Goal: Information Seeking & Learning: Learn about a topic

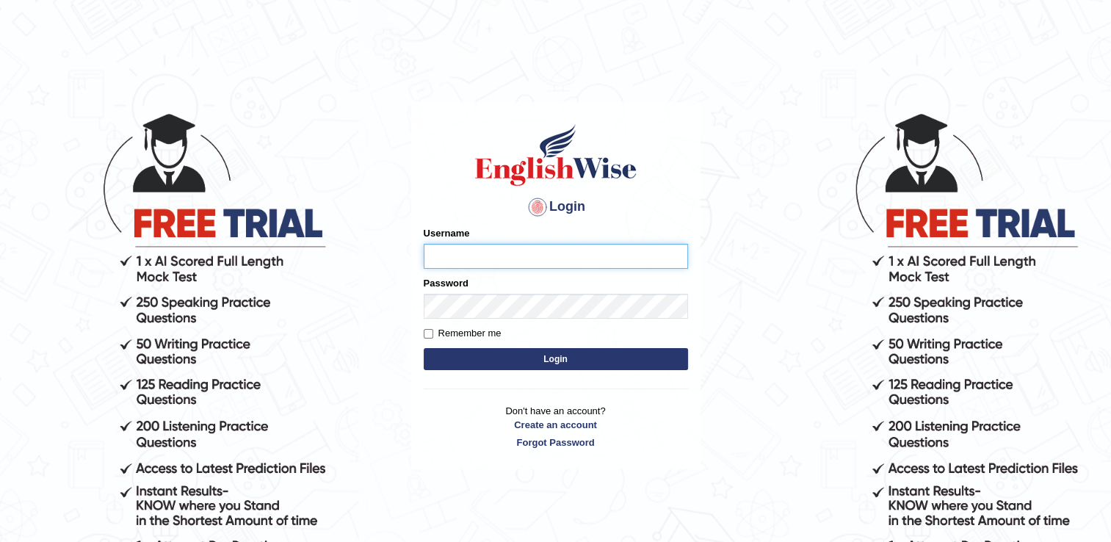
type input "Hkaur133"
click at [596, 349] on button "Login" at bounding box center [556, 359] width 264 height 22
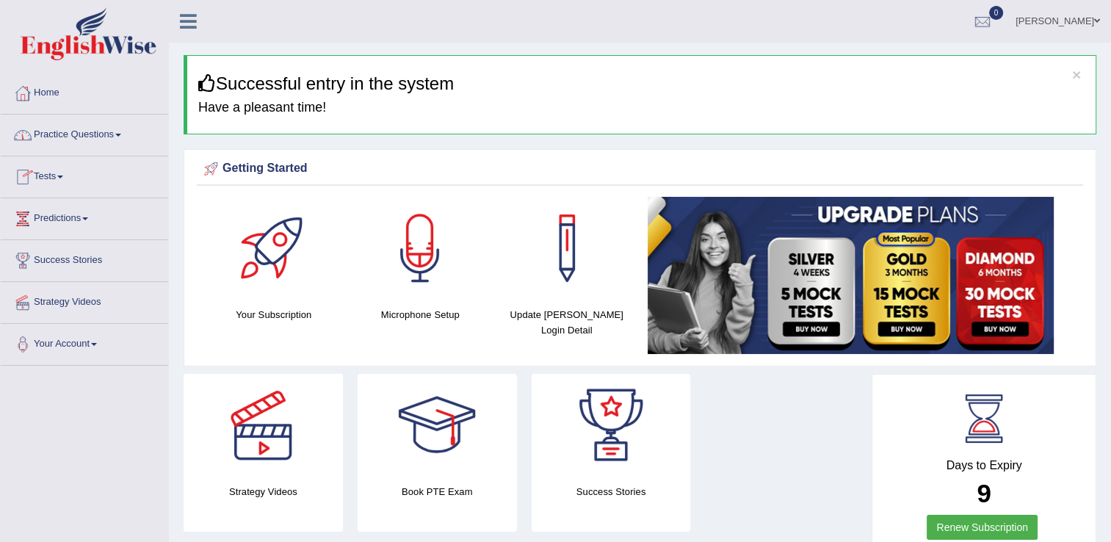
click at [119, 136] on span at bounding box center [118, 135] width 6 height 3
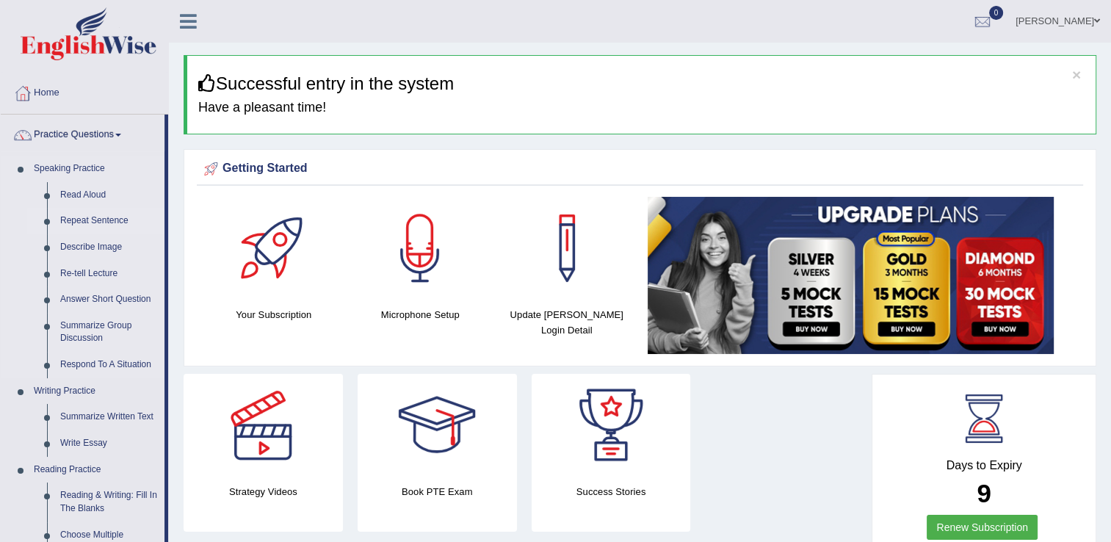
click at [101, 217] on link "Repeat Sentence" at bounding box center [109, 221] width 111 height 26
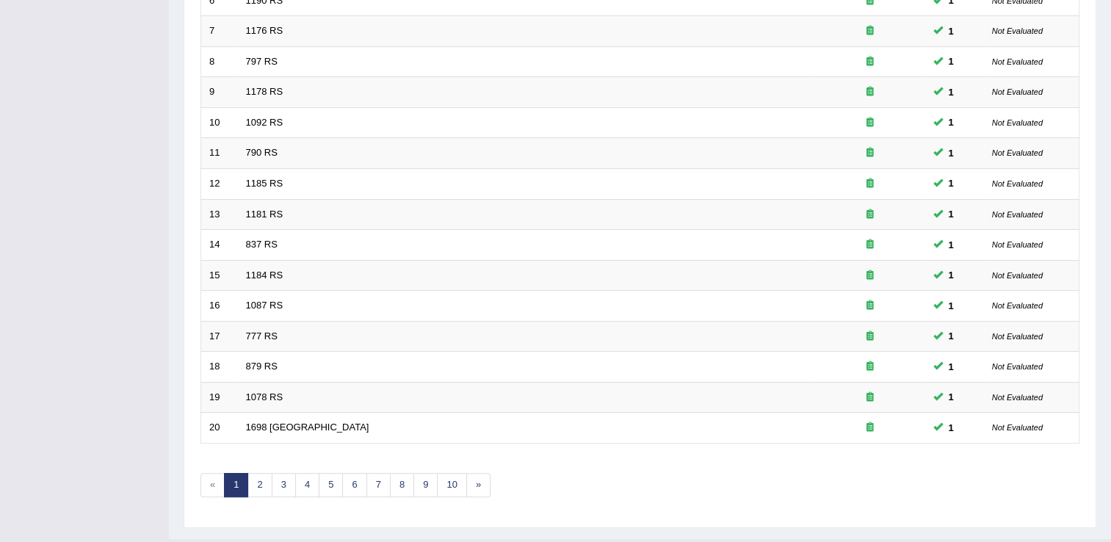
scroll to position [423, 0]
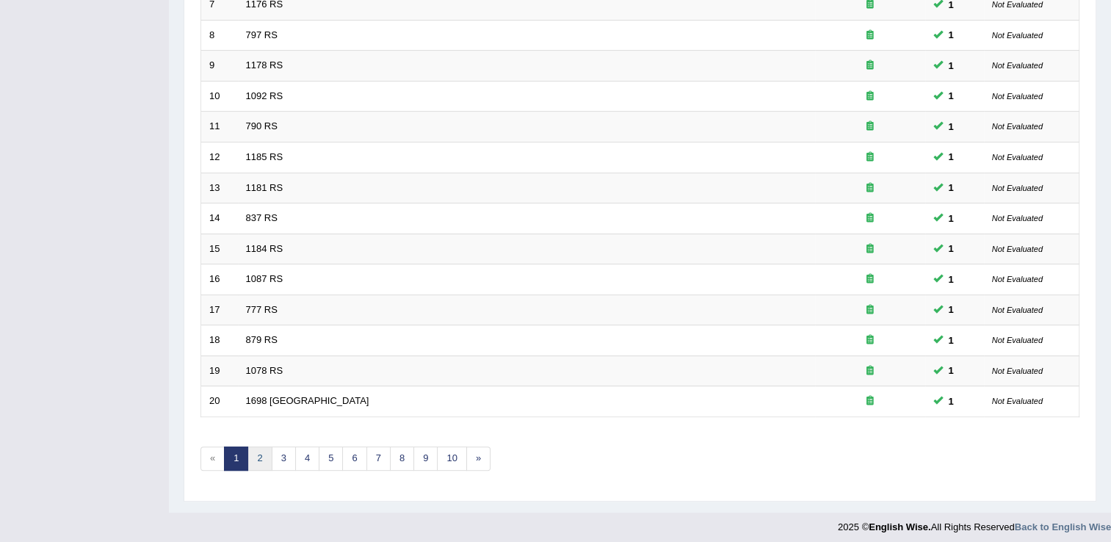
click at [256, 457] on link "2" at bounding box center [259, 458] width 24 height 24
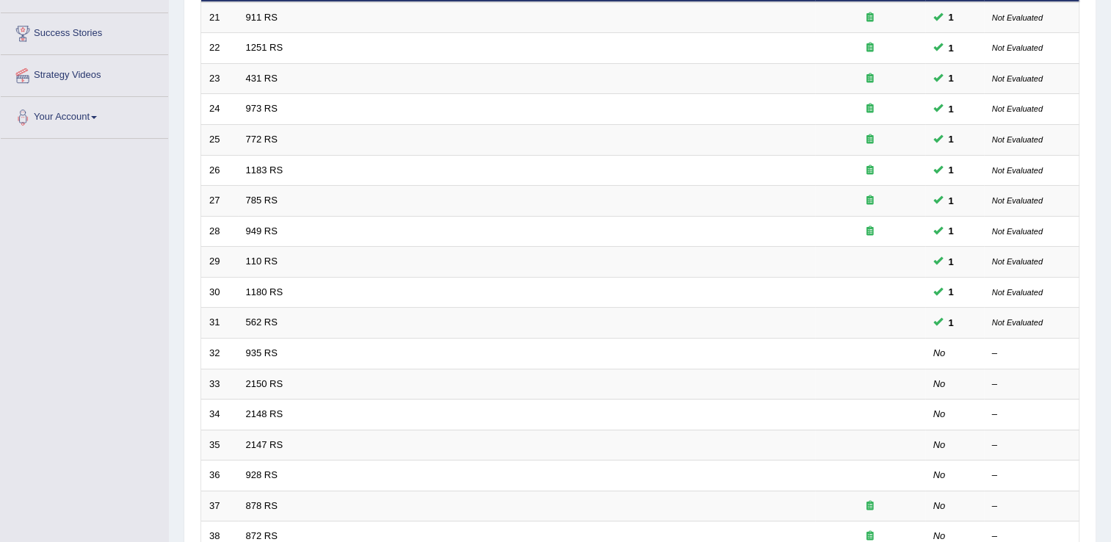
scroll to position [233, 0]
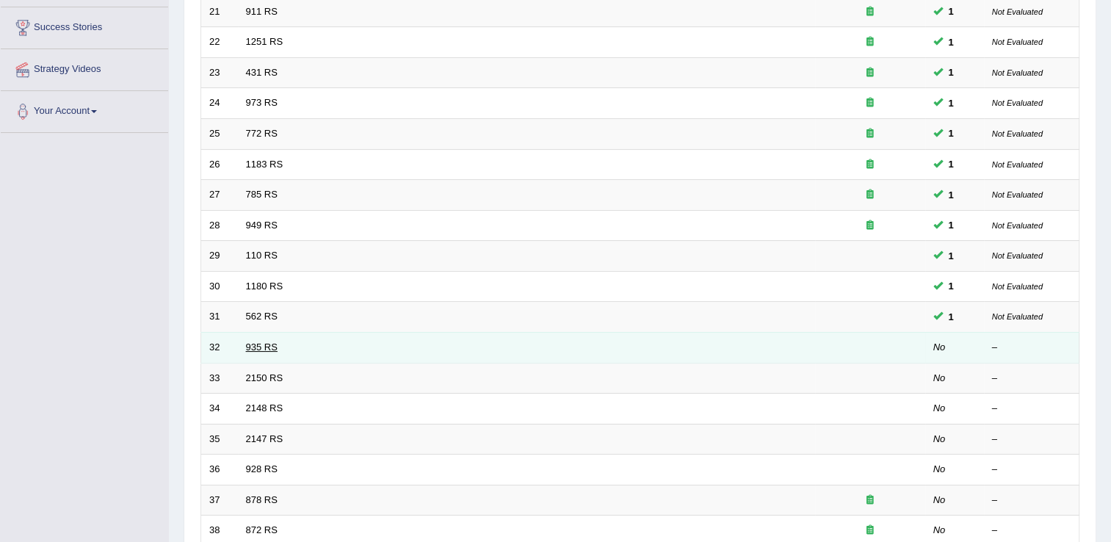
click at [246, 341] on link "935 RS" at bounding box center [262, 346] width 32 height 11
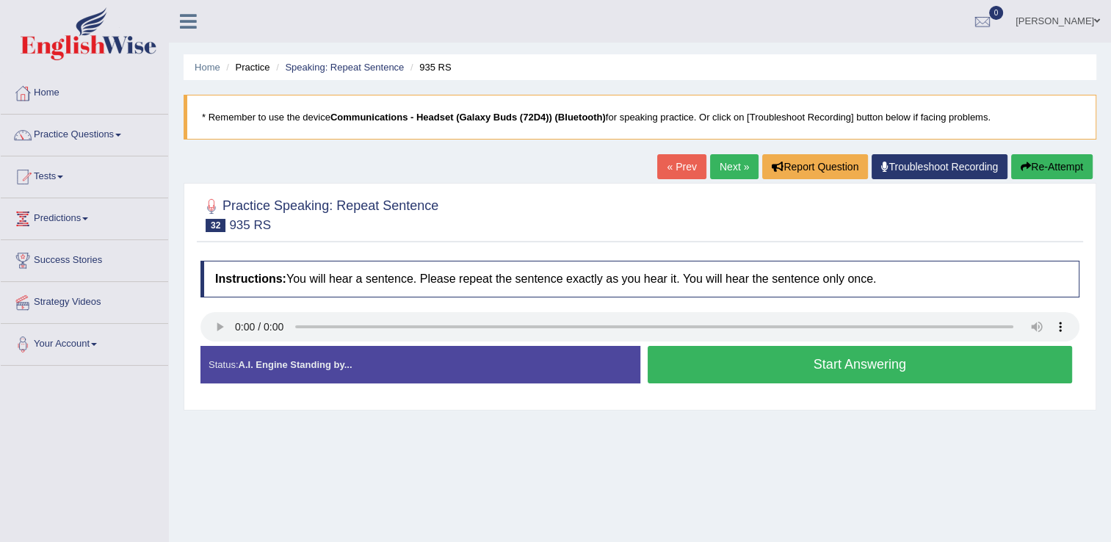
click at [676, 364] on button "Start Answering" at bounding box center [860, 364] width 425 height 37
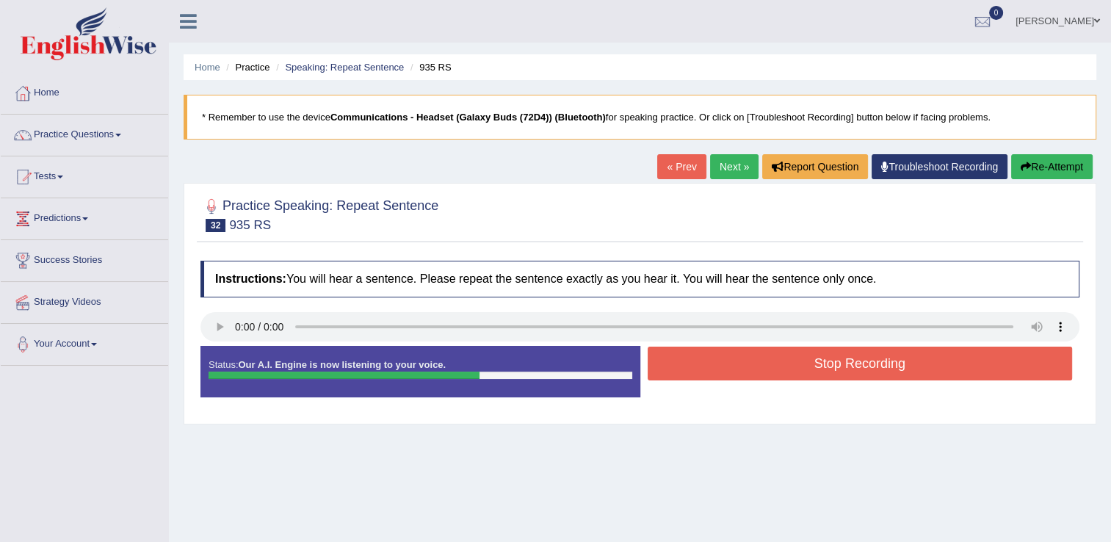
click at [1021, 372] on button "Stop Recording" at bounding box center [860, 364] width 425 height 34
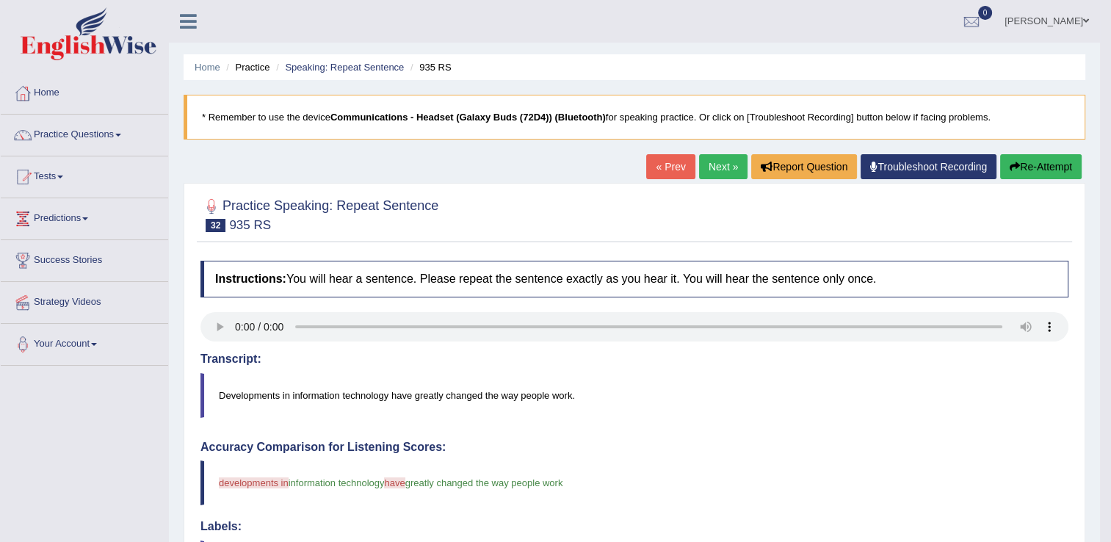
click at [720, 167] on link "Next »" at bounding box center [723, 166] width 48 height 25
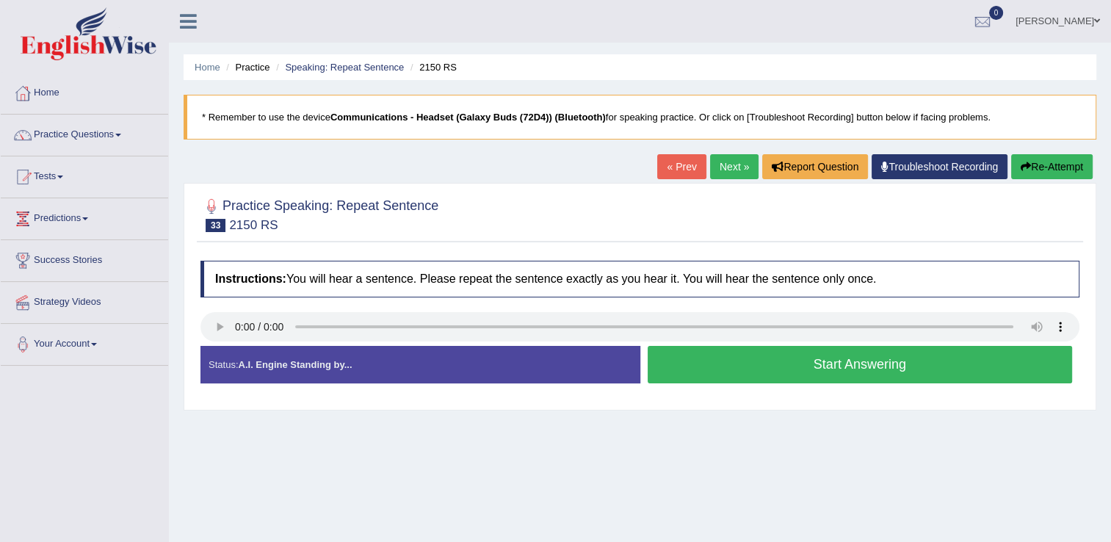
click at [673, 374] on button "Start Answering" at bounding box center [860, 364] width 425 height 37
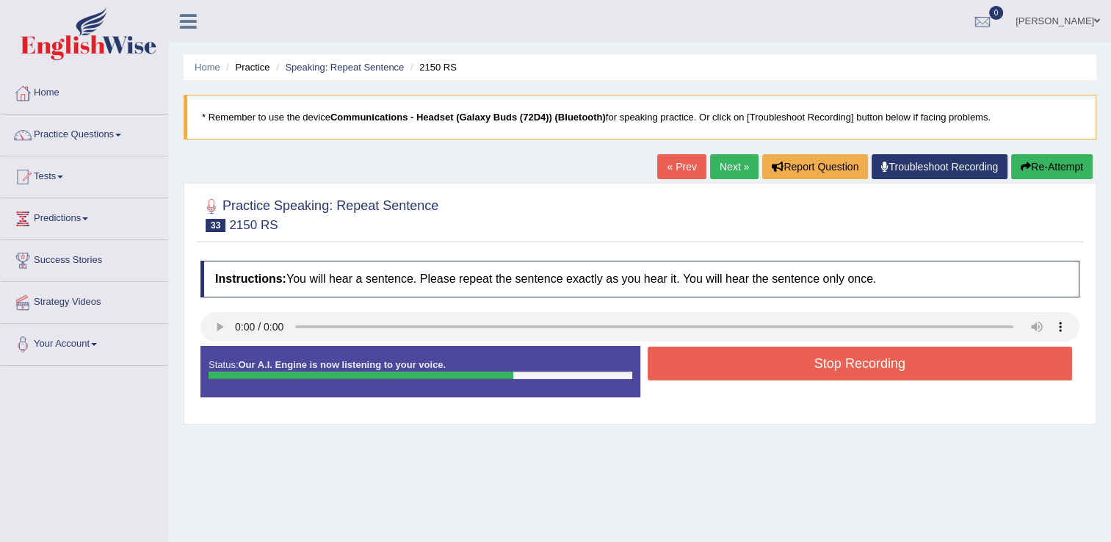
click at [673, 374] on button "Stop Recording" at bounding box center [860, 364] width 425 height 34
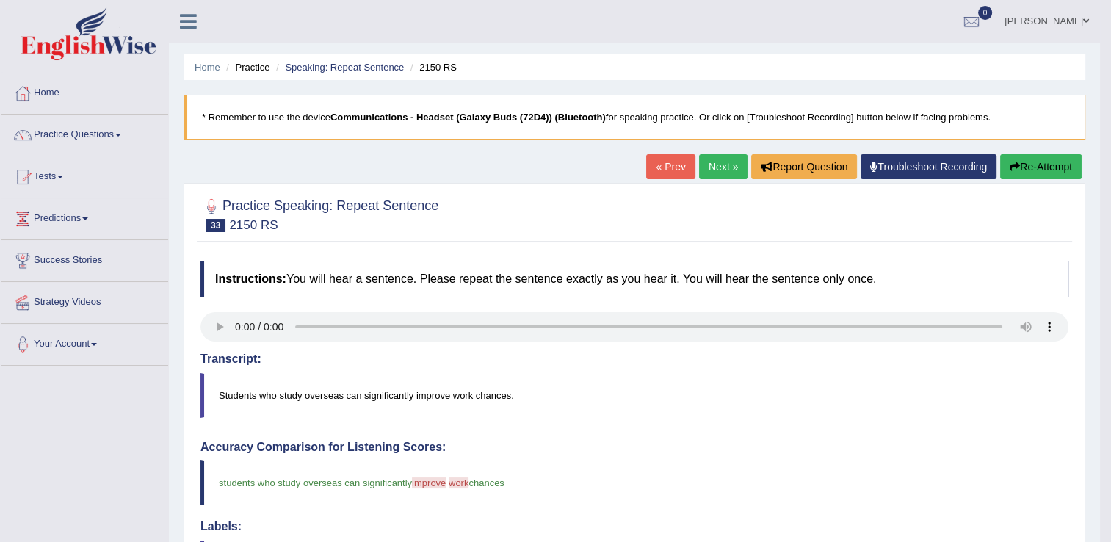
click at [725, 156] on link "Next »" at bounding box center [723, 166] width 48 height 25
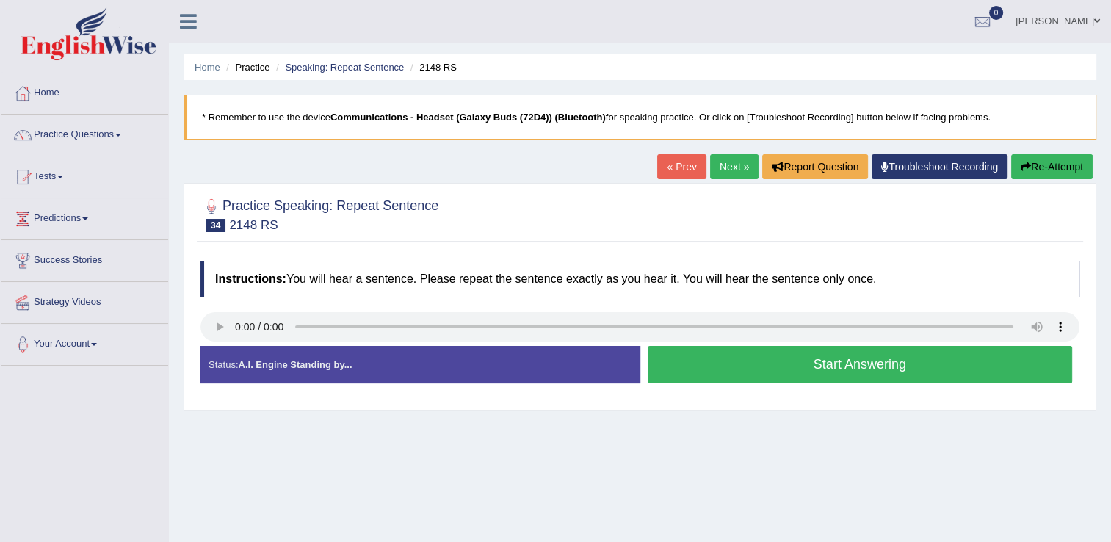
click at [717, 365] on button "Start Answering" at bounding box center [860, 364] width 425 height 37
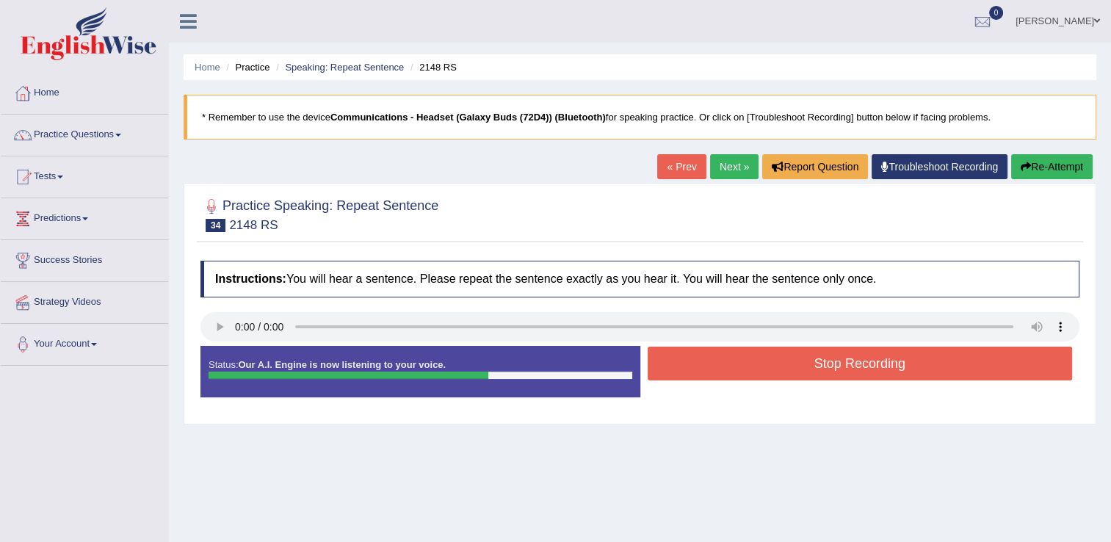
click at [717, 365] on button "Stop Recording" at bounding box center [860, 364] width 425 height 34
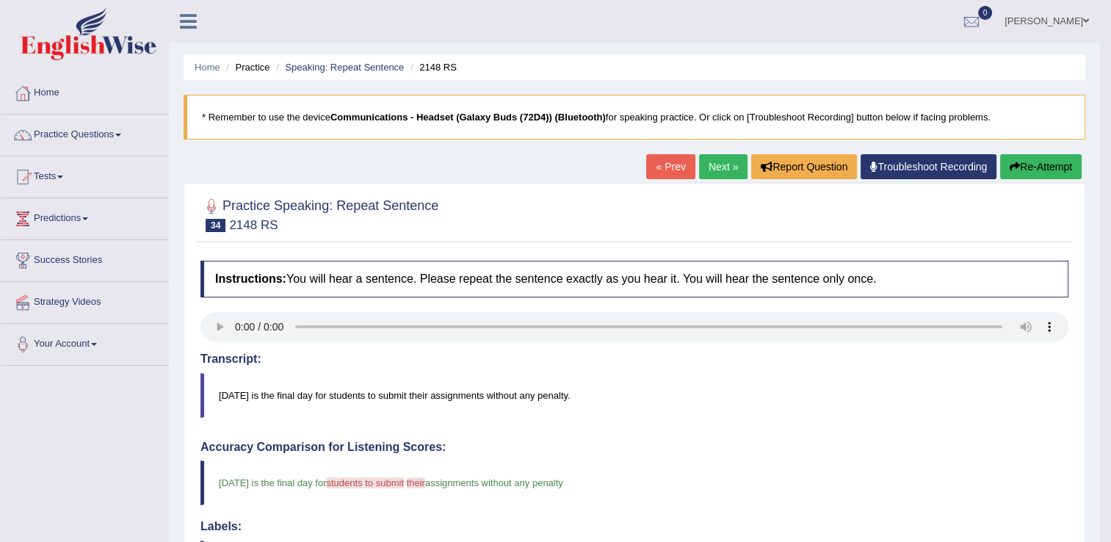
click at [717, 169] on link "Next »" at bounding box center [723, 166] width 48 height 25
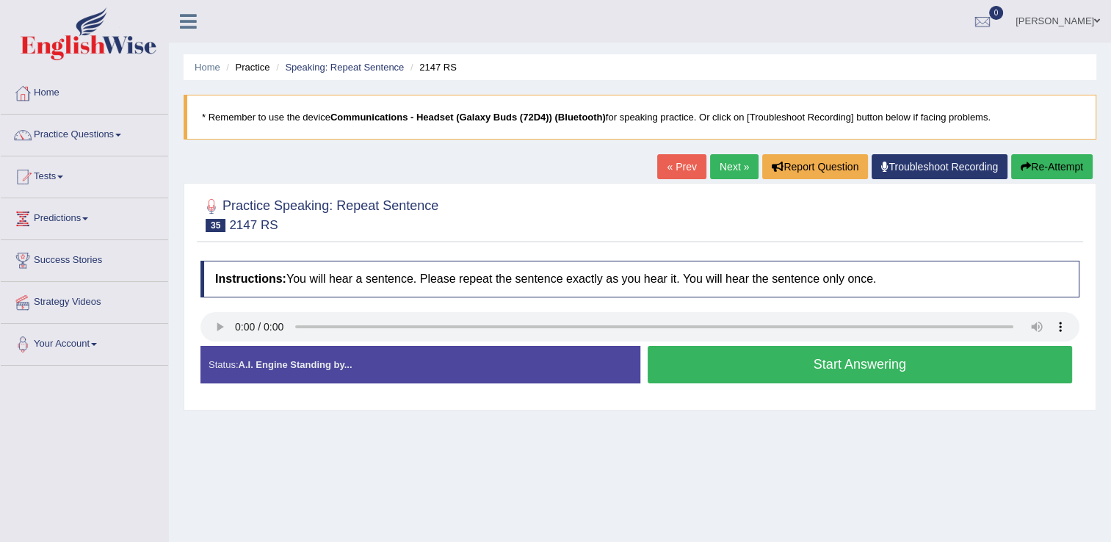
click at [717, 360] on button "Start Answering" at bounding box center [860, 364] width 425 height 37
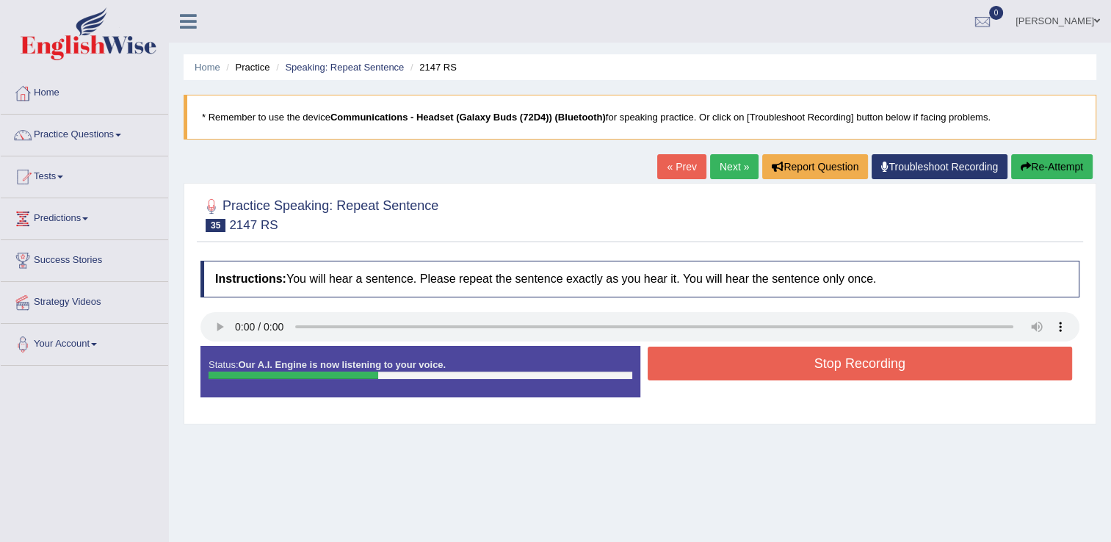
click at [717, 360] on button "Stop Recording" at bounding box center [860, 364] width 425 height 34
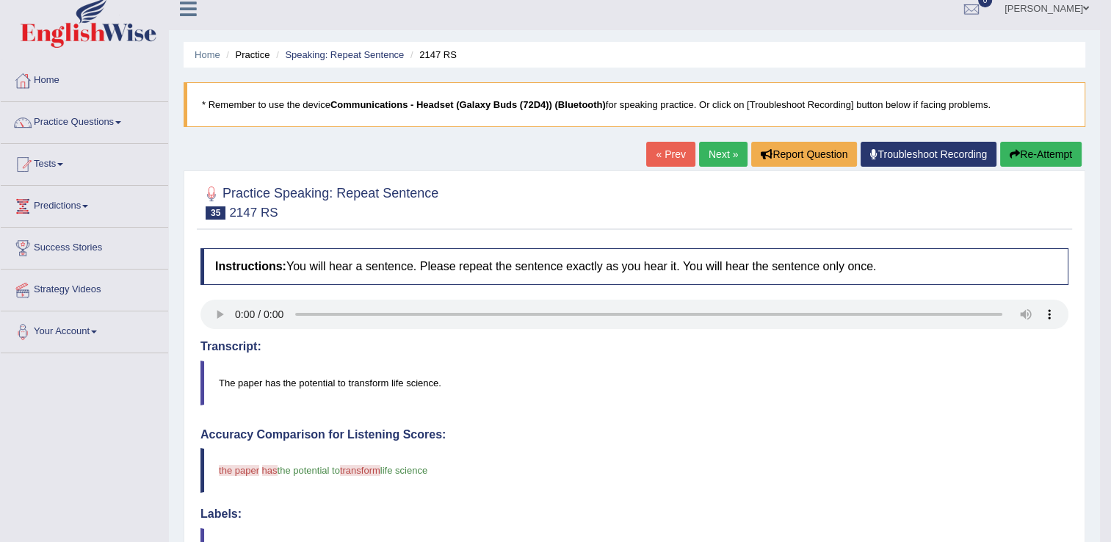
scroll to position [6, 0]
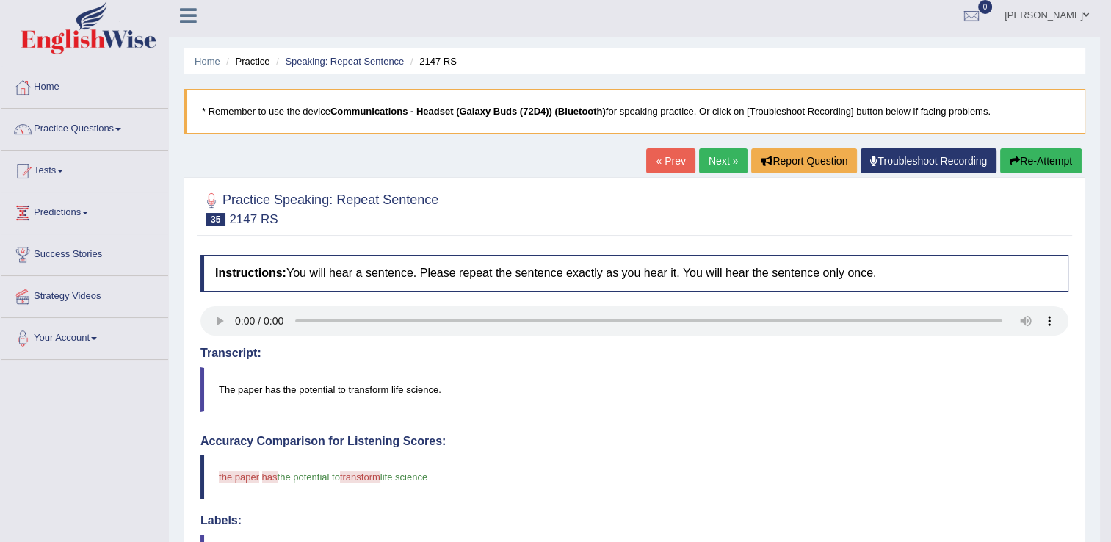
click at [725, 167] on link "Next »" at bounding box center [723, 160] width 48 height 25
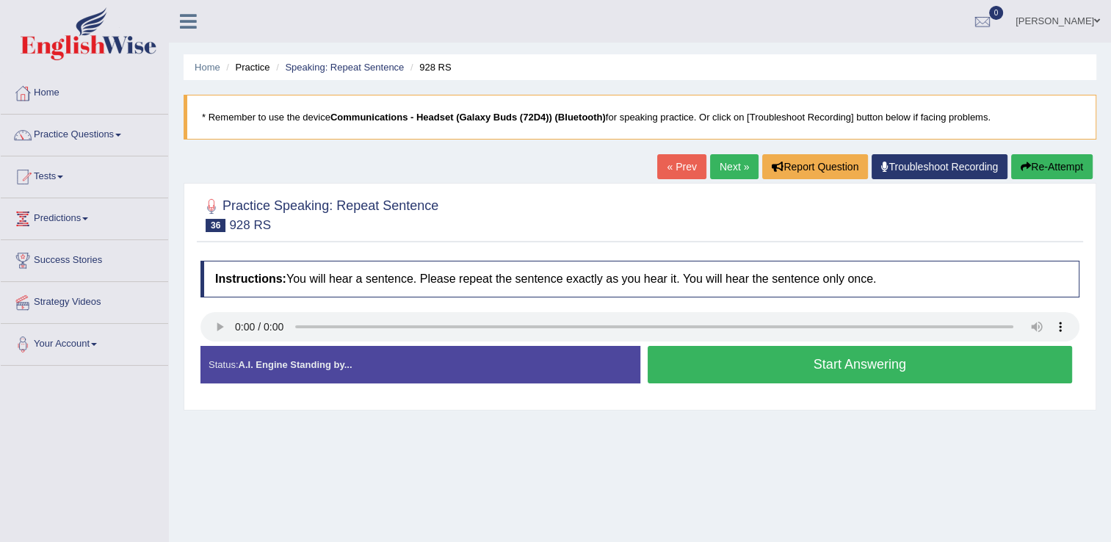
click at [695, 365] on button "Start Answering" at bounding box center [860, 364] width 425 height 37
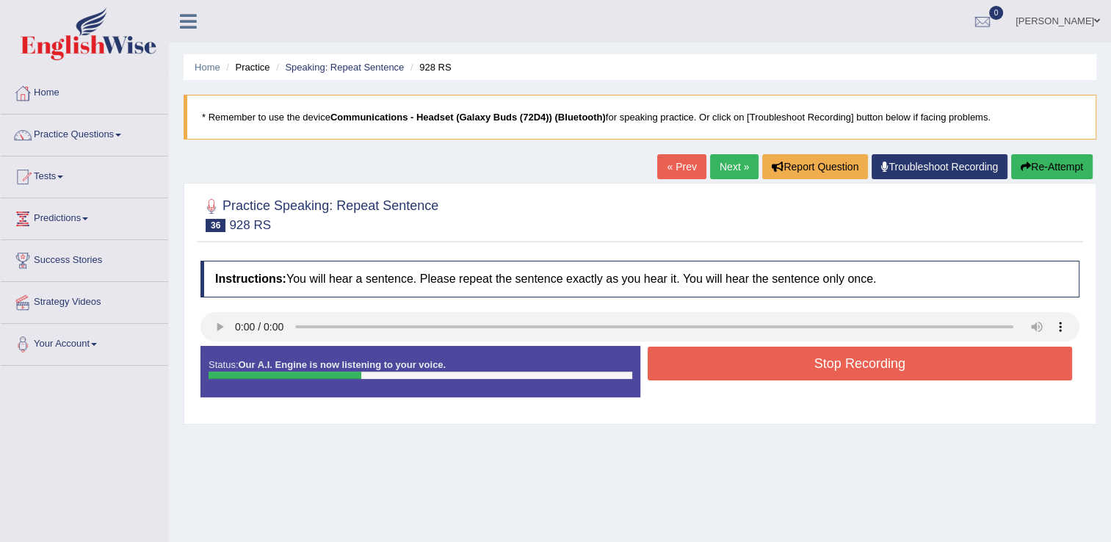
click at [695, 365] on button "Stop Recording" at bounding box center [860, 364] width 425 height 34
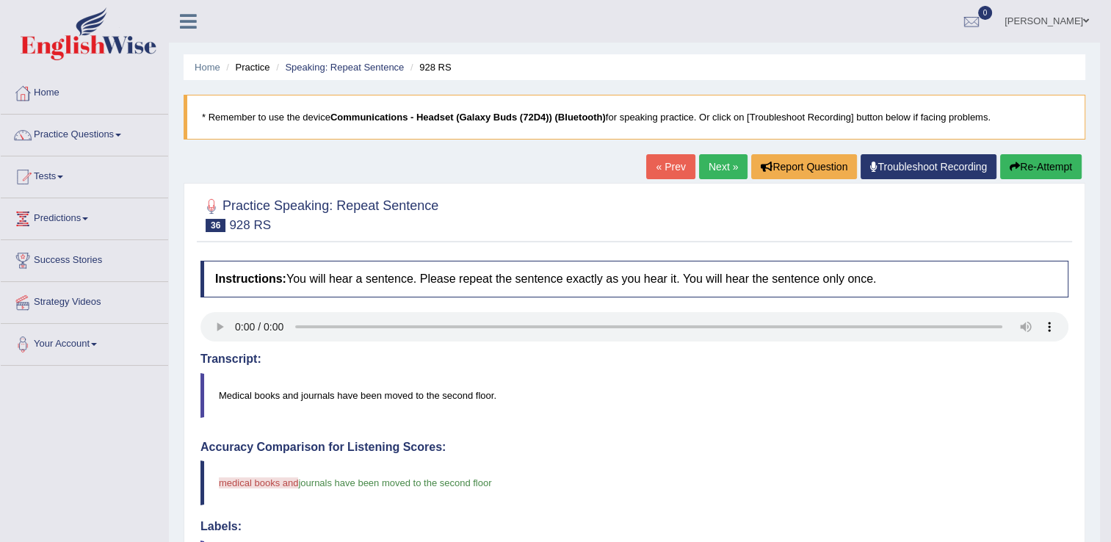
click at [725, 174] on link "Next »" at bounding box center [723, 166] width 48 height 25
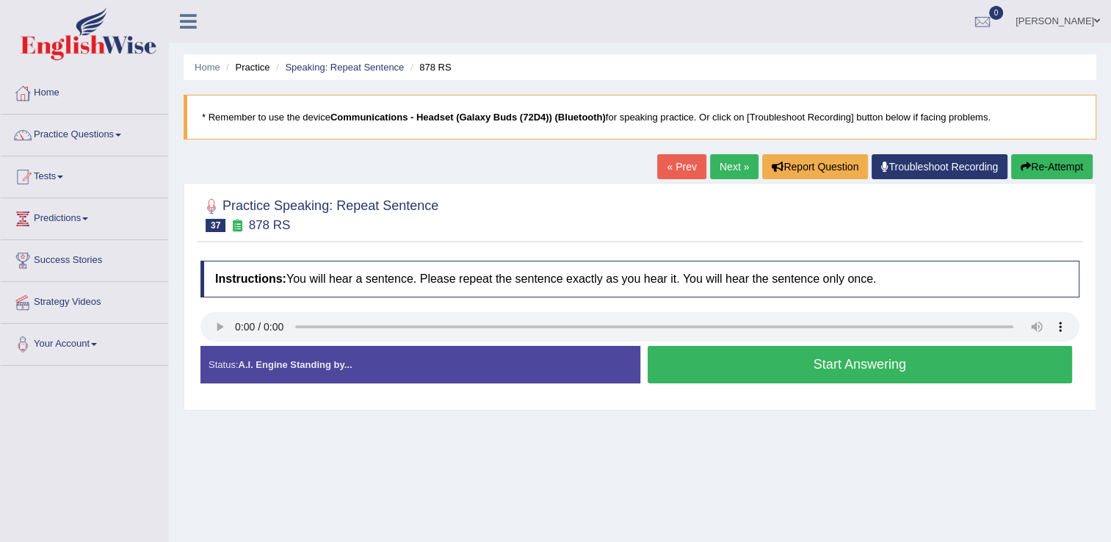
click at [772, 373] on button "Start Answering" at bounding box center [860, 364] width 425 height 37
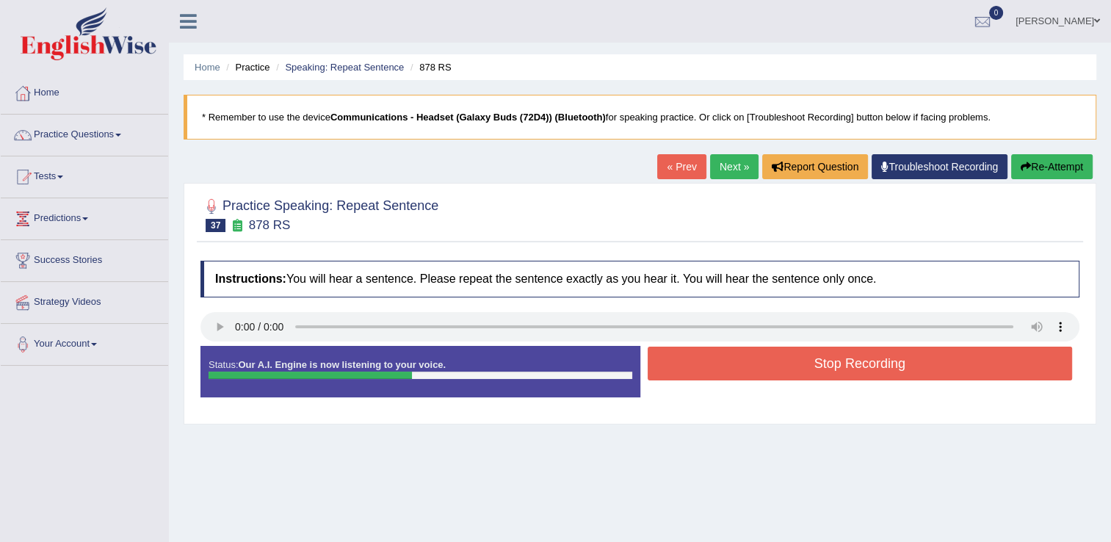
click at [772, 373] on button "Stop Recording" at bounding box center [860, 364] width 425 height 34
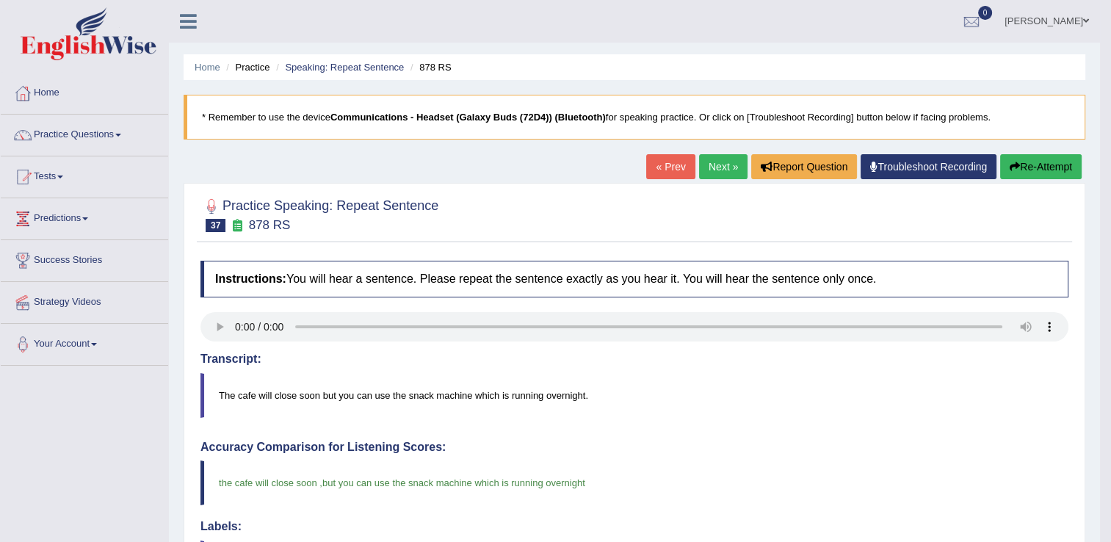
click at [717, 167] on link "Next »" at bounding box center [723, 166] width 48 height 25
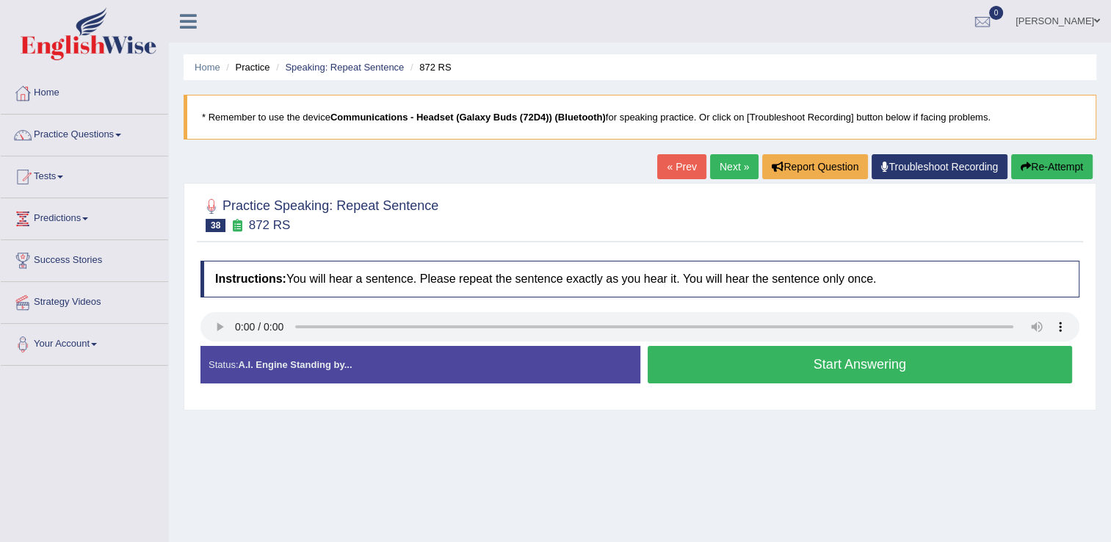
click at [673, 381] on button "Start Answering" at bounding box center [860, 364] width 425 height 37
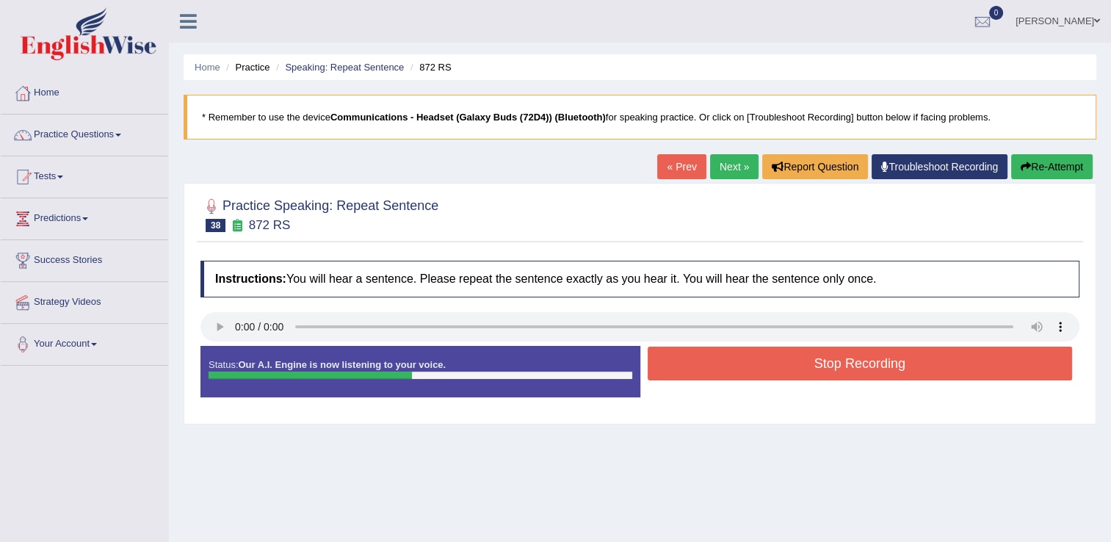
click at [705, 357] on button "Stop Recording" at bounding box center [860, 364] width 425 height 34
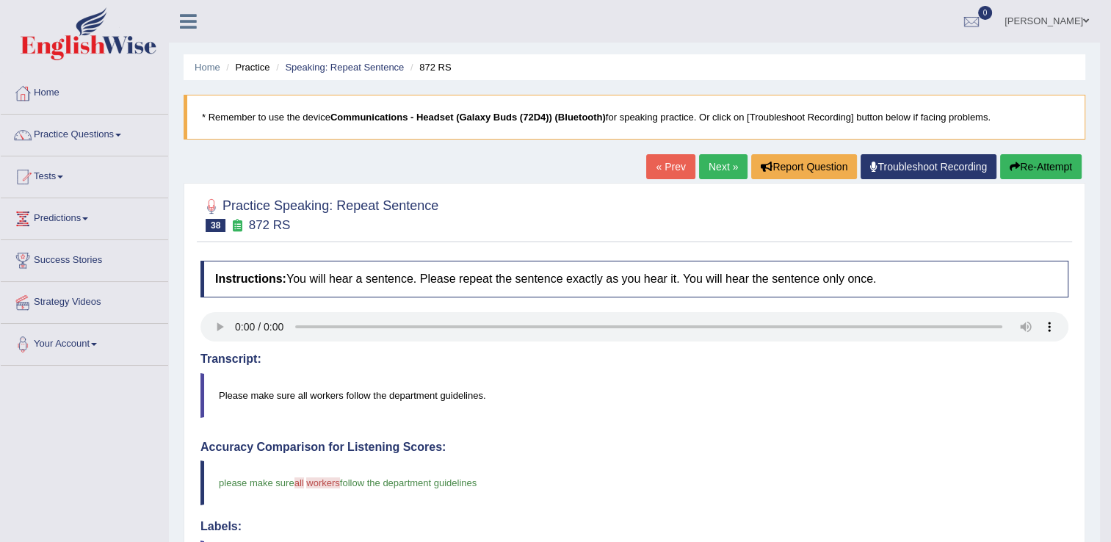
click at [720, 170] on link "Next »" at bounding box center [723, 166] width 48 height 25
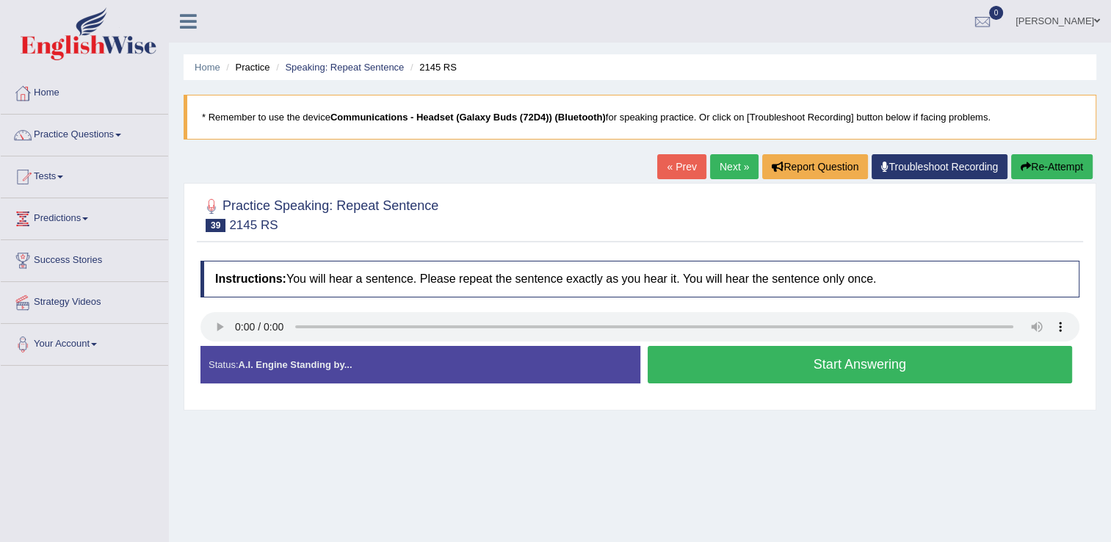
click at [683, 354] on button "Start Answering" at bounding box center [860, 364] width 425 height 37
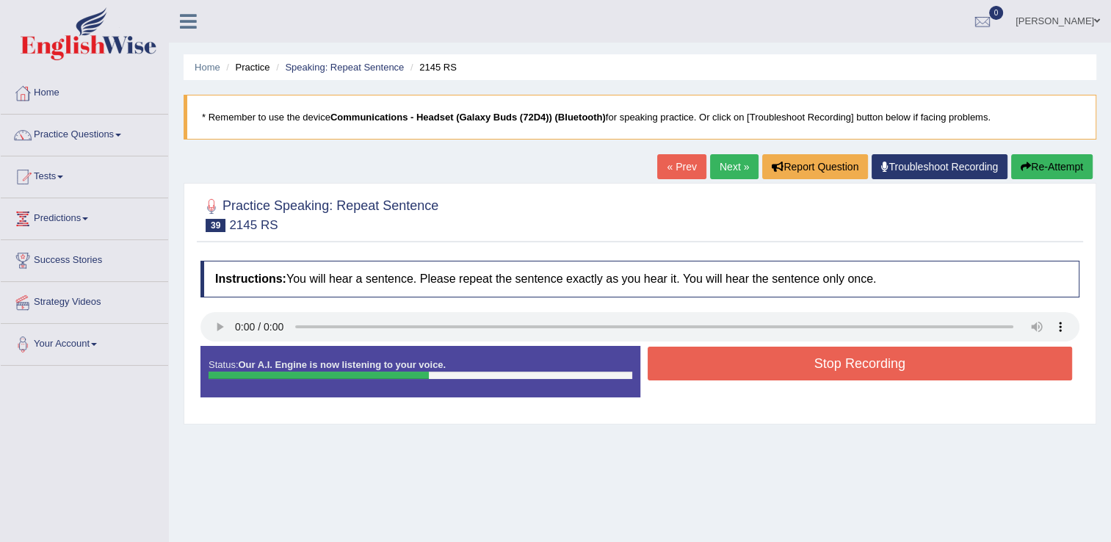
click at [683, 354] on button "Stop Recording" at bounding box center [860, 364] width 425 height 34
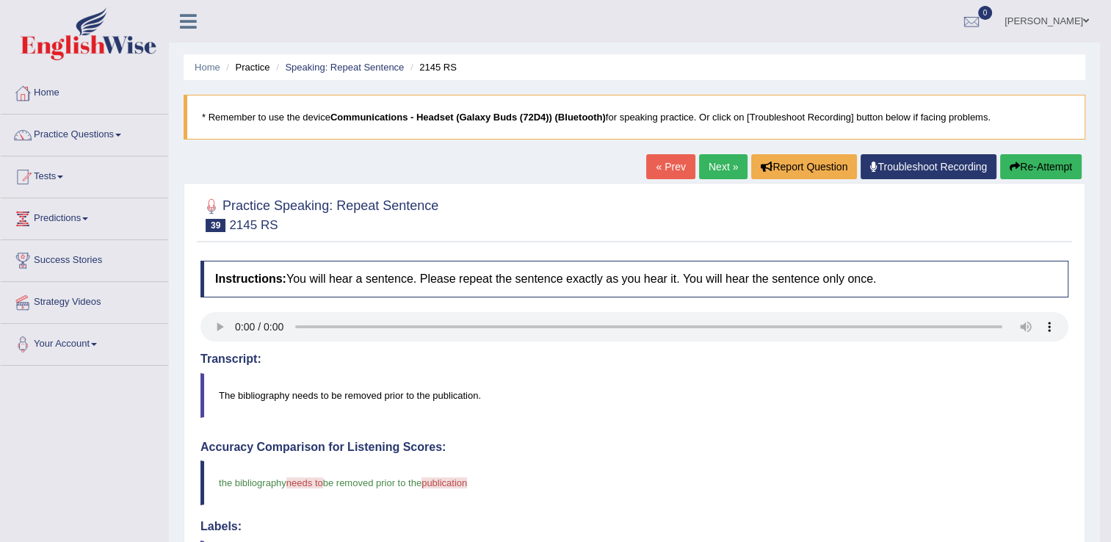
click at [726, 173] on link "Next »" at bounding box center [723, 166] width 48 height 25
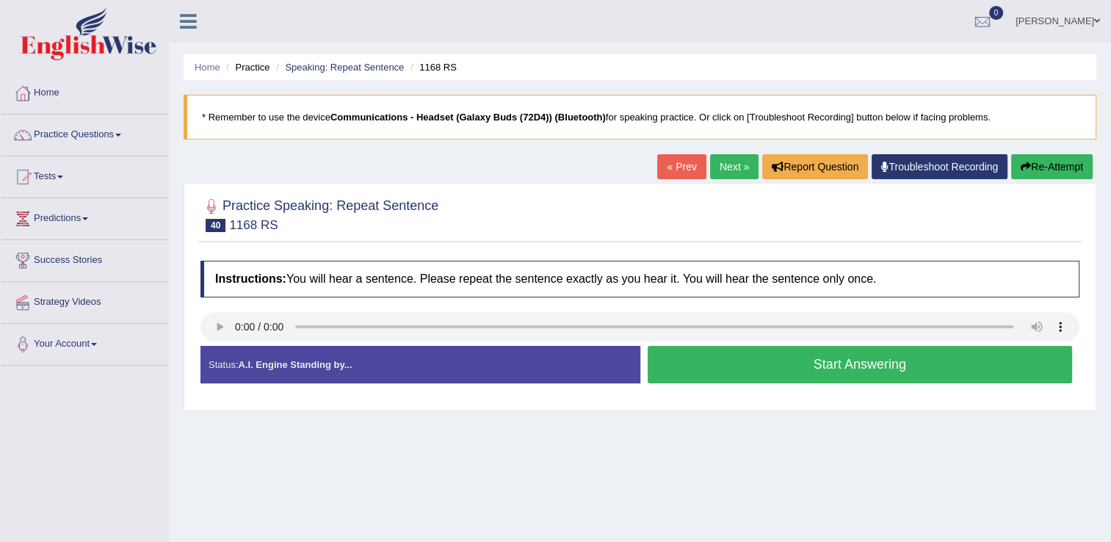
click at [700, 369] on button "Start Answering" at bounding box center [860, 364] width 425 height 37
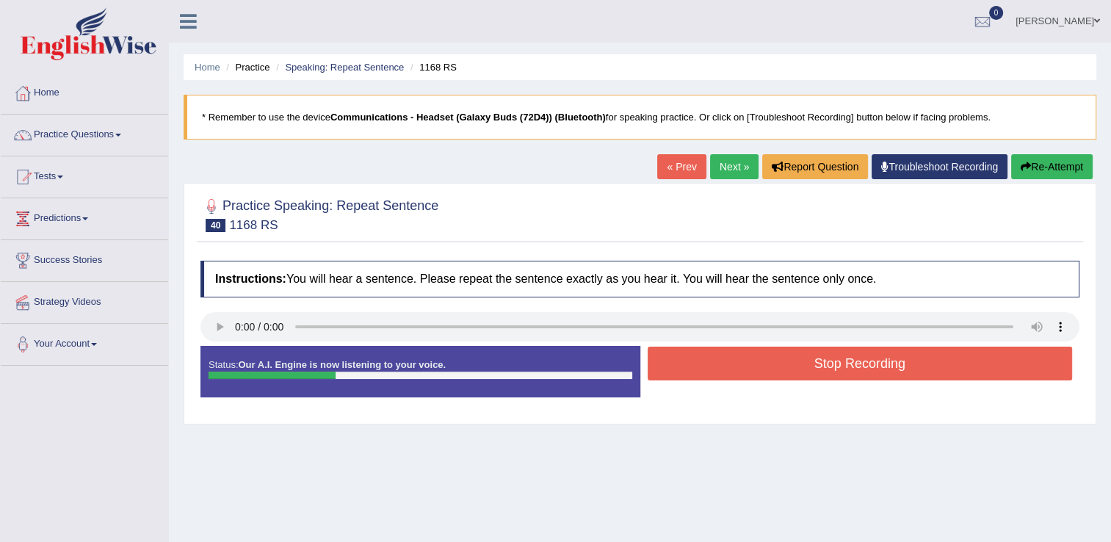
click at [700, 369] on button "Stop Recording" at bounding box center [860, 364] width 425 height 34
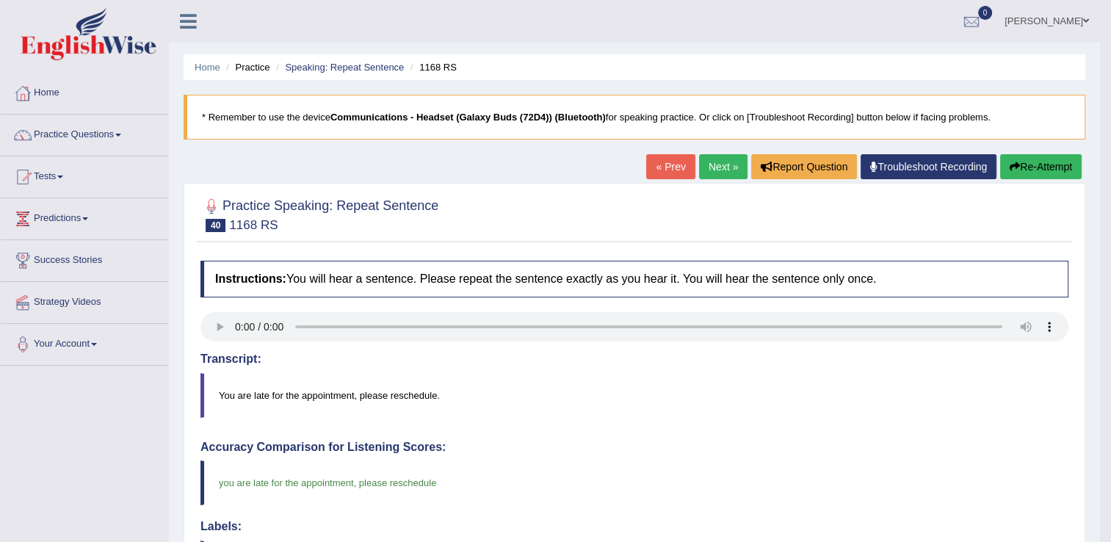
click at [724, 154] on link "Next »" at bounding box center [723, 166] width 48 height 25
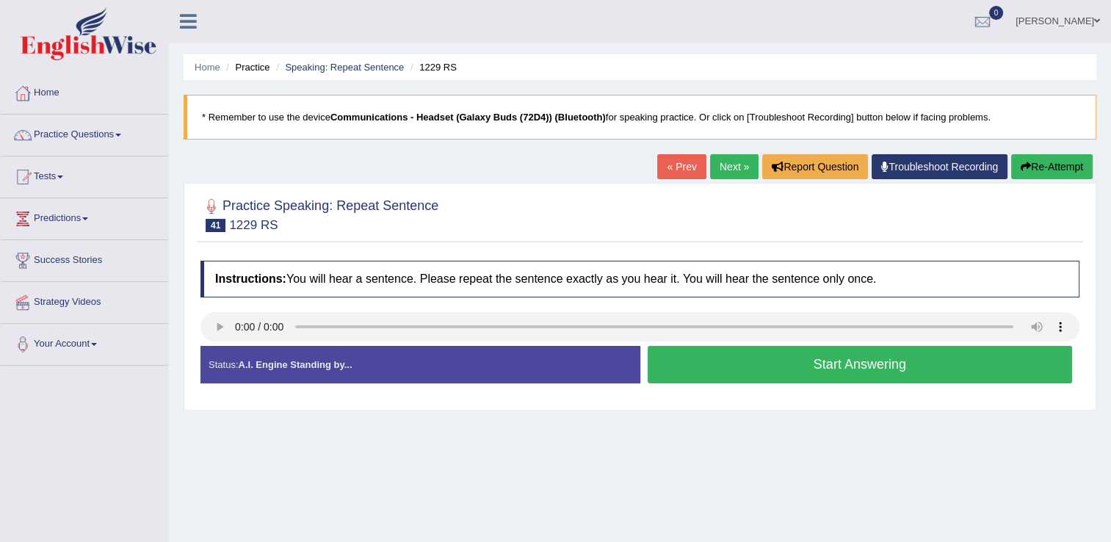
click at [743, 372] on button "Start Answering" at bounding box center [860, 364] width 425 height 37
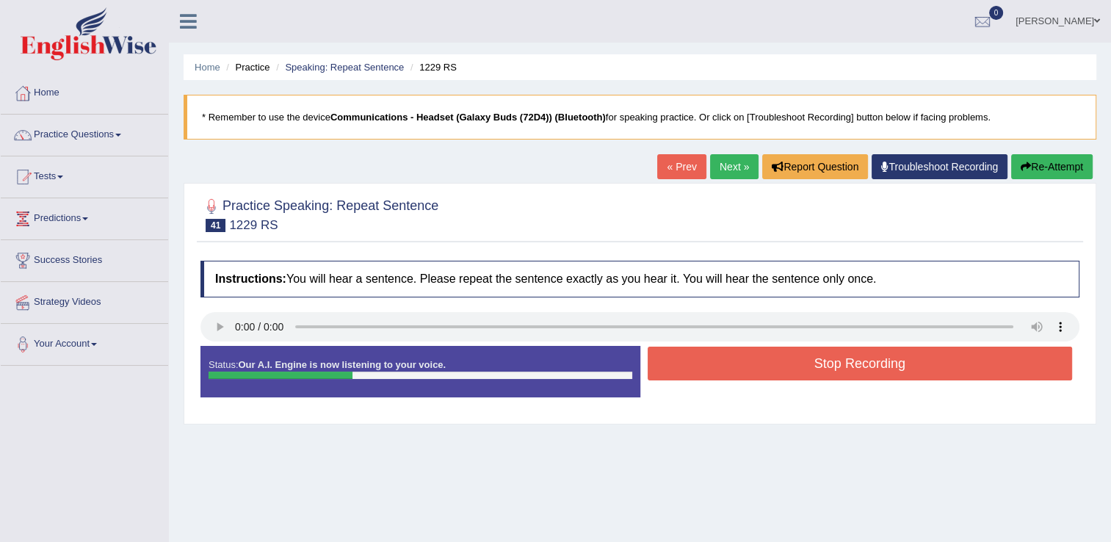
click at [695, 366] on button "Stop Recording" at bounding box center [860, 364] width 425 height 34
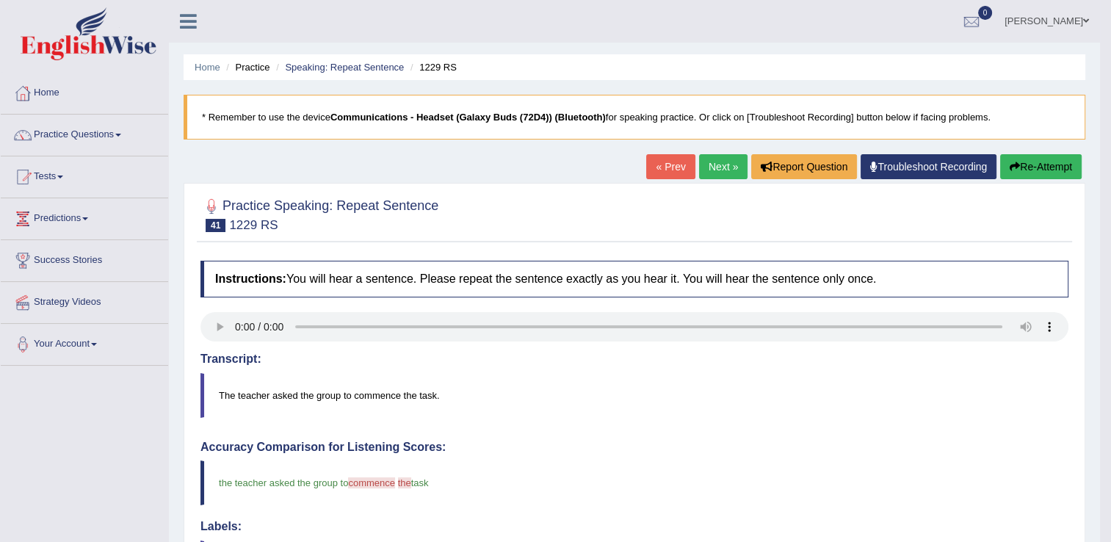
click at [134, 142] on link "Practice Questions" at bounding box center [84, 133] width 167 height 37
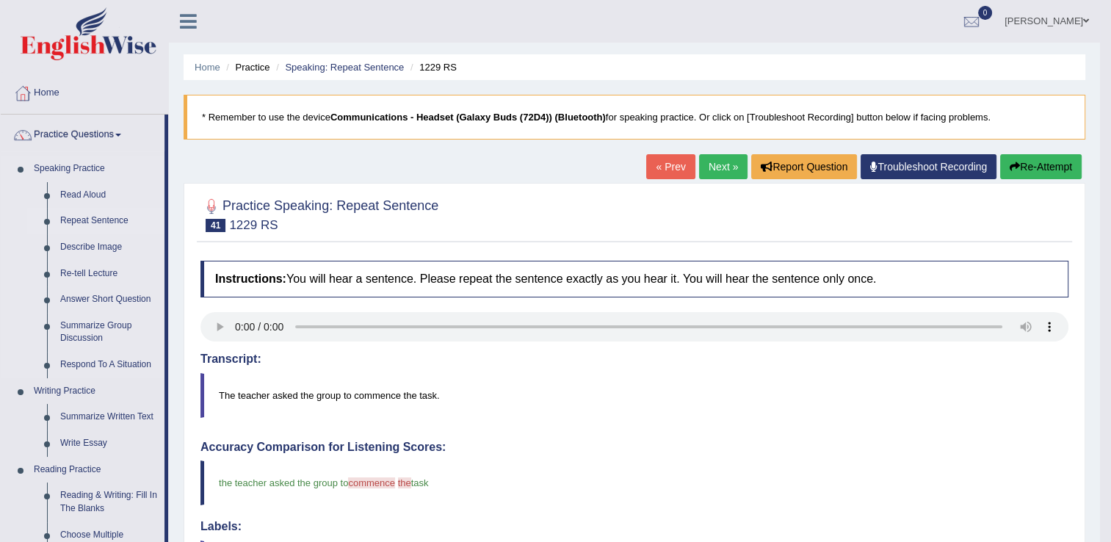
click at [104, 213] on link "Repeat Sentence" at bounding box center [109, 221] width 111 height 26
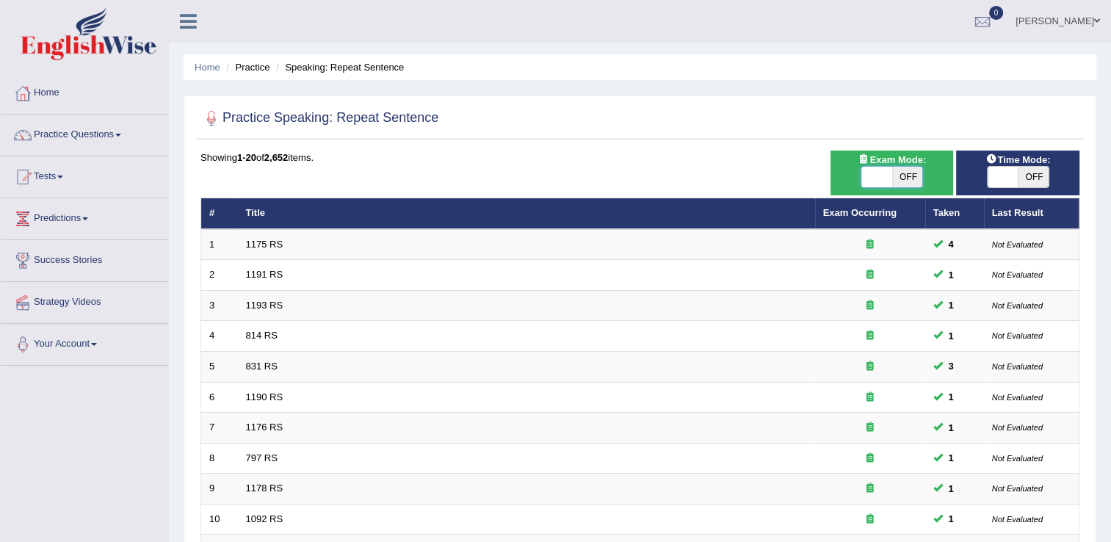
click at [871, 178] on span at bounding box center [876, 177] width 31 height 21
checkbox input "true"
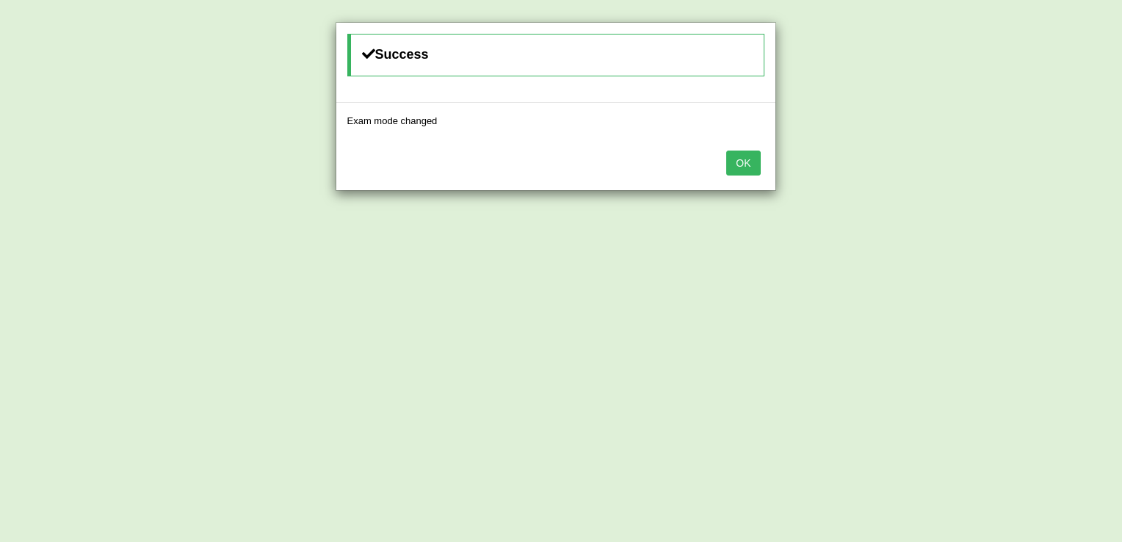
click at [750, 151] on button "OK" at bounding box center [743, 163] width 34 height 25
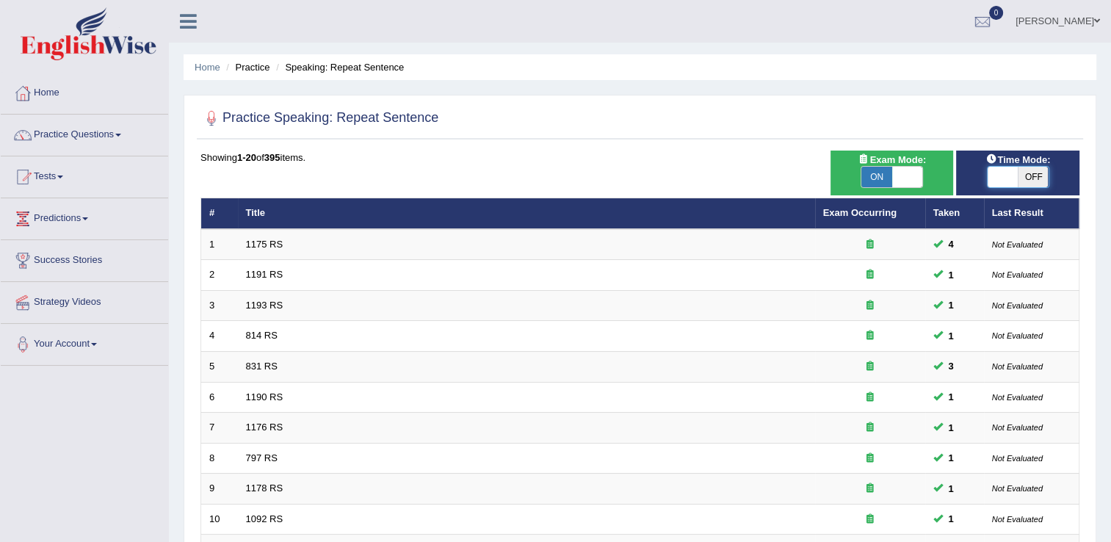
click at [1001, 175] on span at bounding box center [1003, 177] width 31 height 21
checkbox input "true"
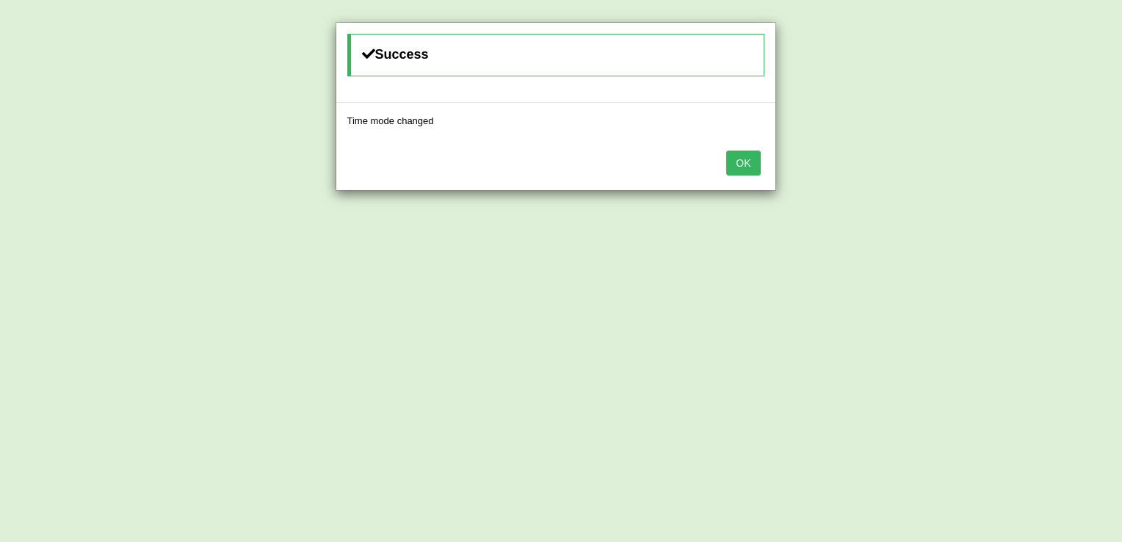
click at [750, 163] on button "OK" at bounding box center [743, 163] width 34 height 25
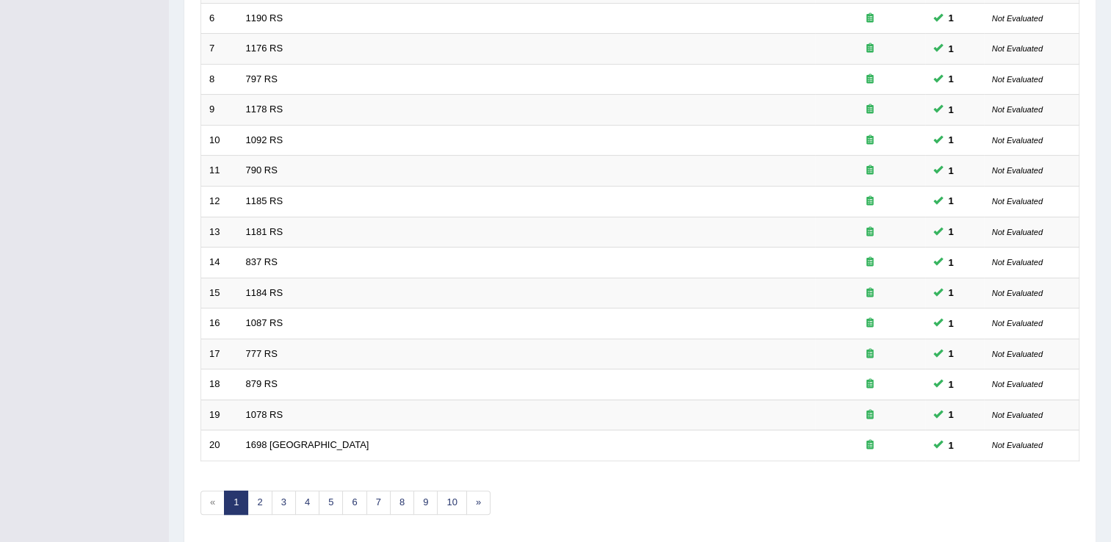
scroll to position [426, 0]
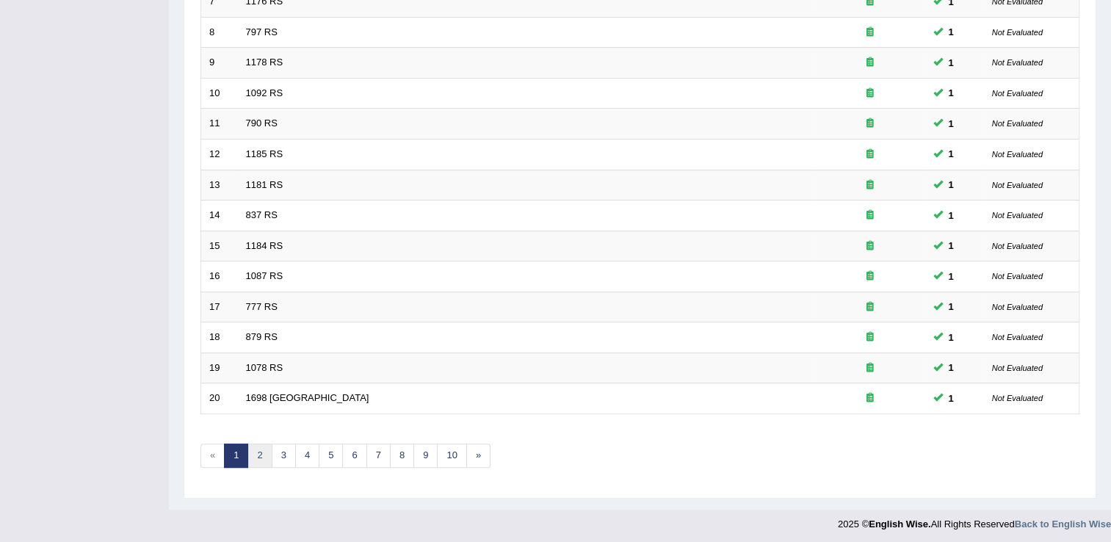
click at [261, 447] on link "2" at bounding box center [259, 455] width 24 height 24
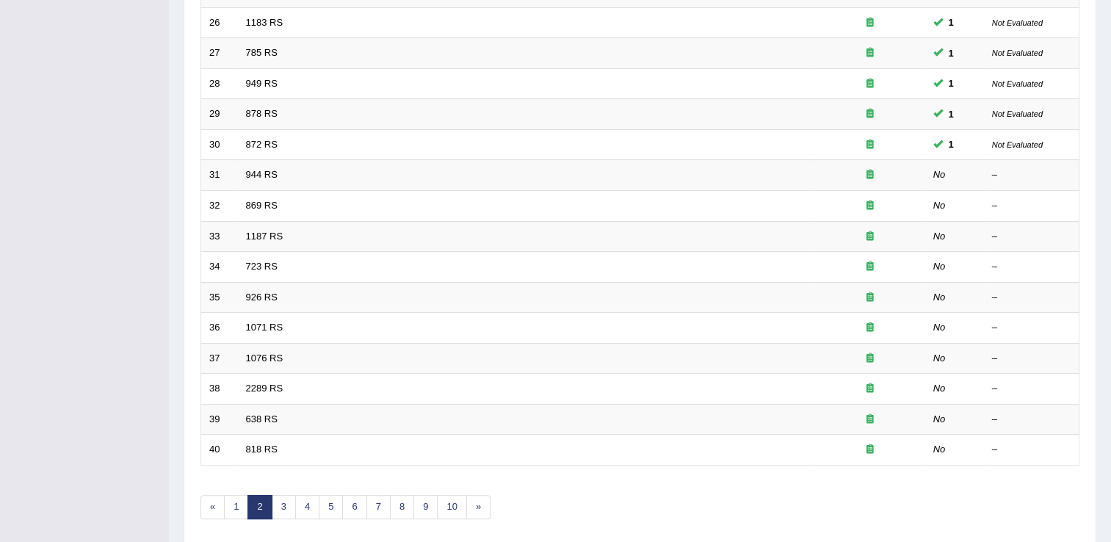
scroll to position [426, 0]
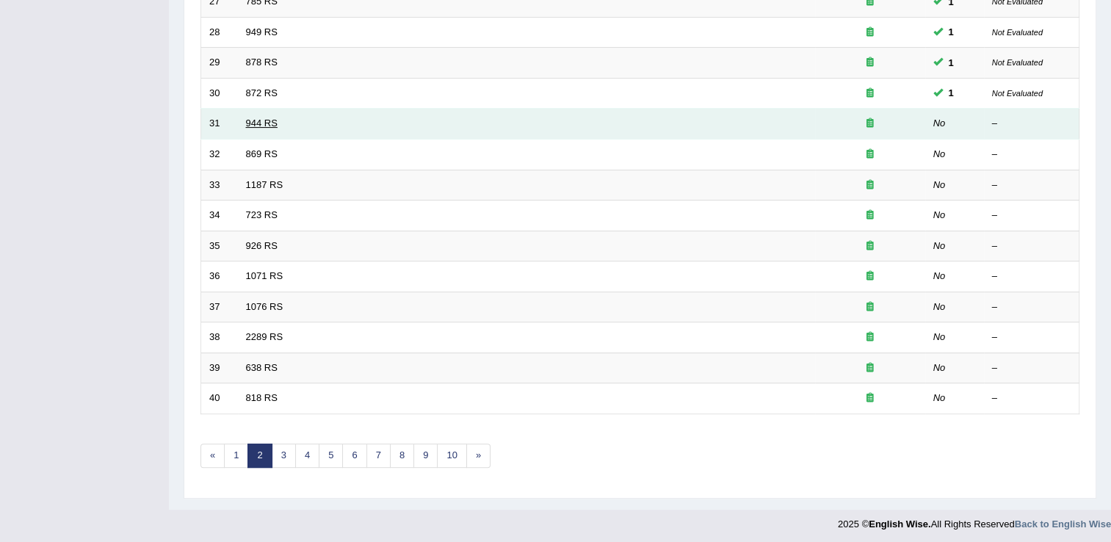
click at [260, 123] on link "944 RS" at bounding box center [262, 122] width 32 height 11
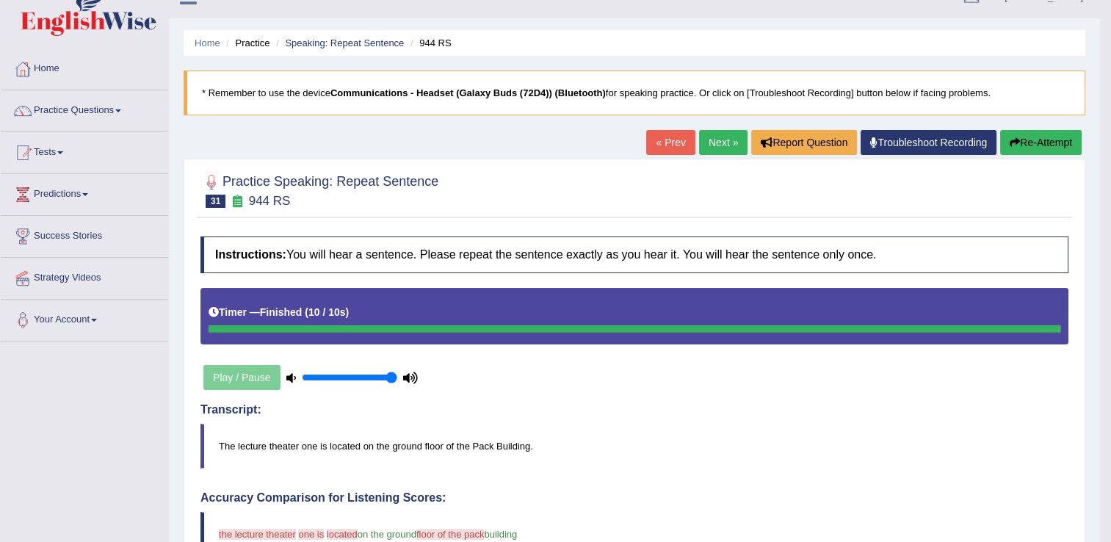
scroll to position [22, 0]
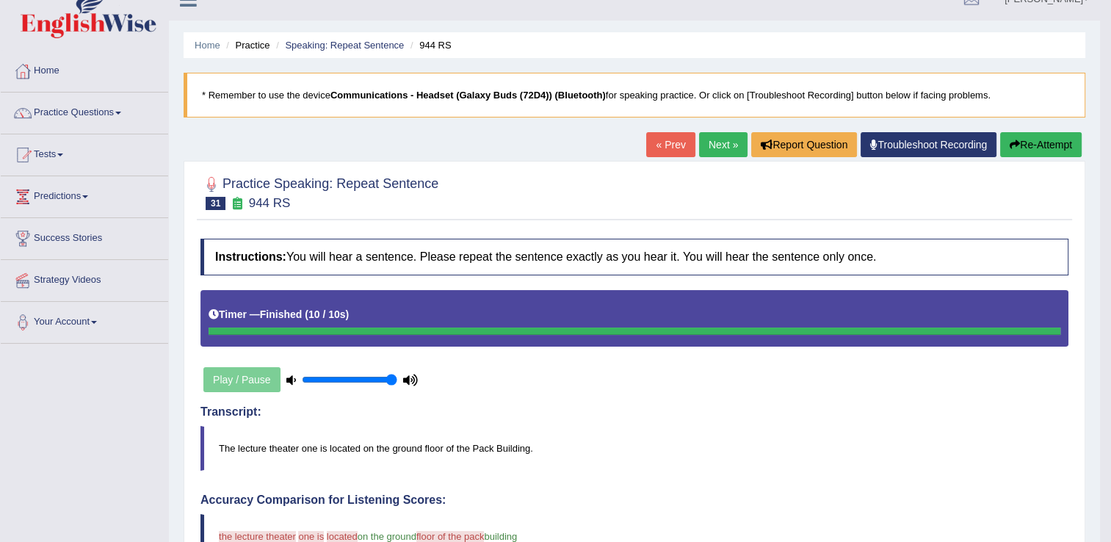
click at [711, 143] on link "Next »" at bounding box center [723, 144] width 48 height 25
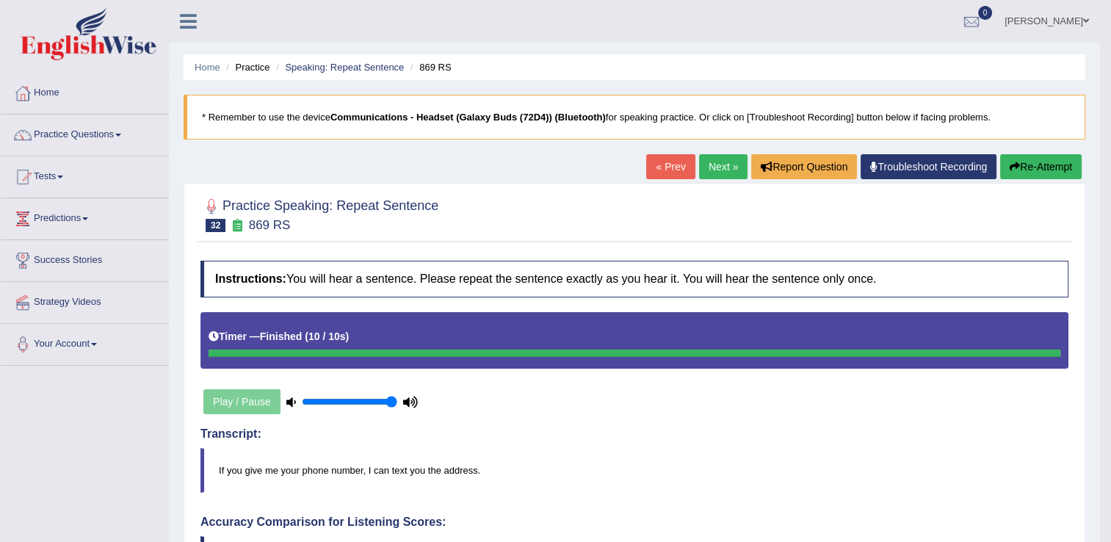
click at [722, 164] on link "Next »" at bounding box center [723, 166] width 48 height 25
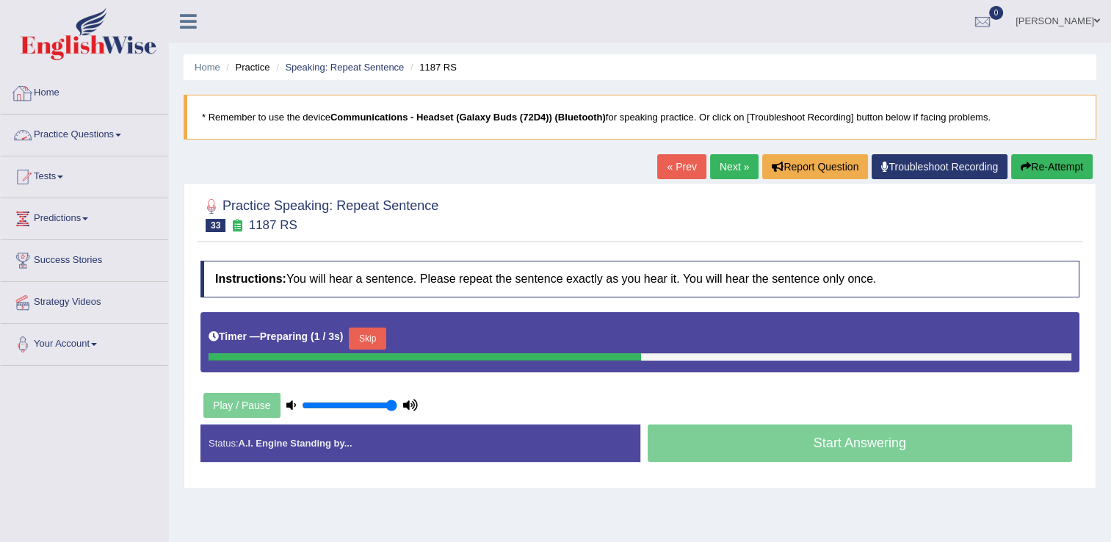
click at [128, 147] on link "Practice Questions" at bounding box center [84, 133] width 167 height 37
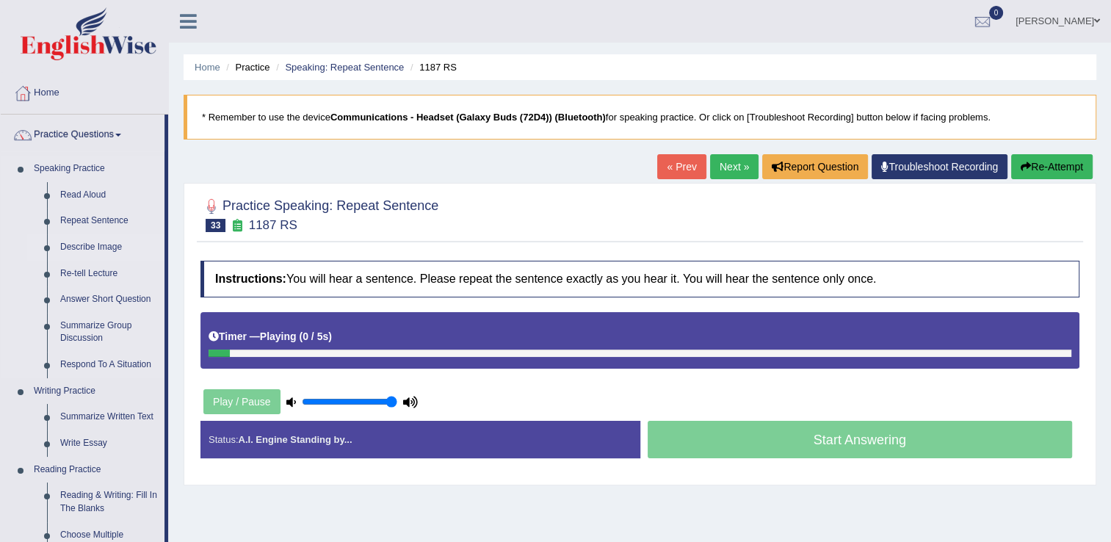
click at [89, 247] on link "Describe Image" at bounding box center [109, 247] width 111 height 26
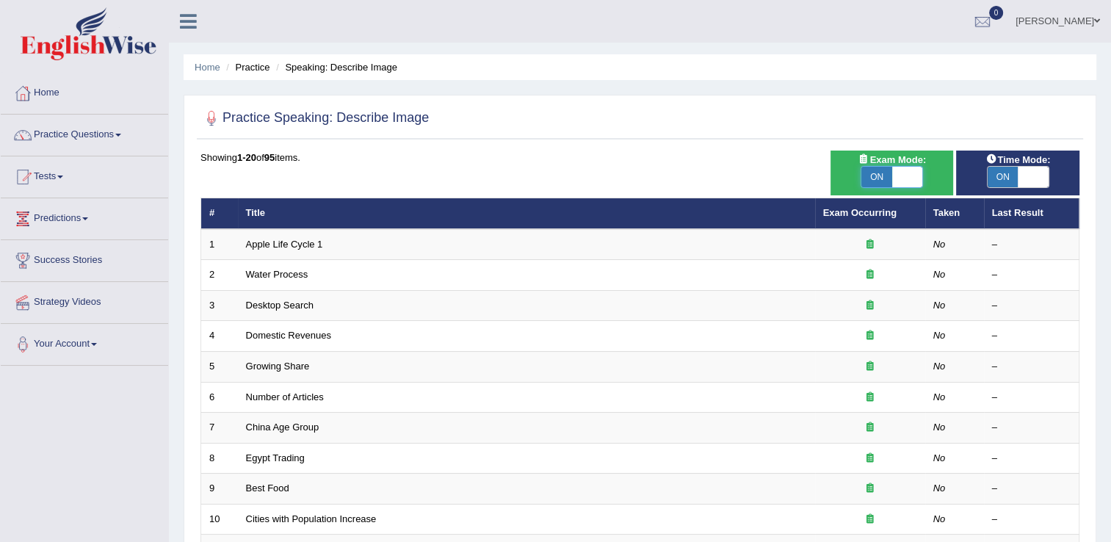
click at [903, 175] on span at bounding box center [907, 177] width 31 height 21
checkbox input "false"
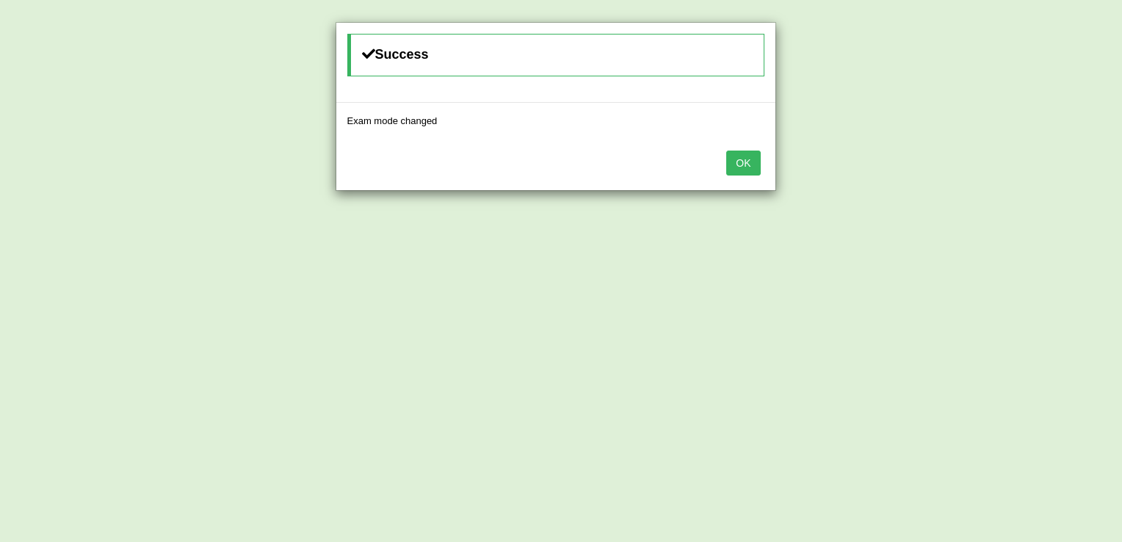
click at [739, 157] on button "OK" at bounding box center [743, 163] width 34 height 25
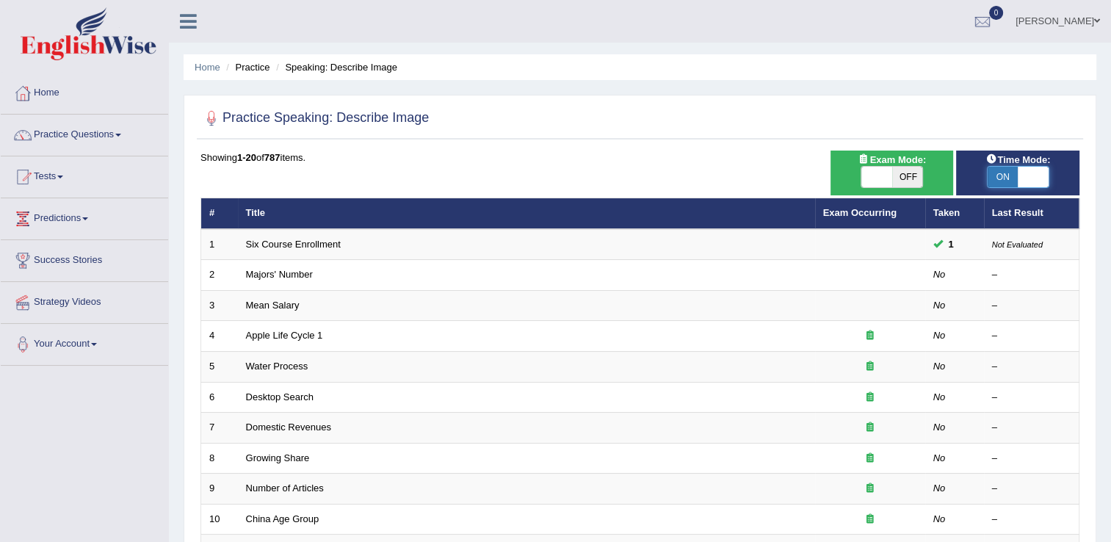
click at [1022, 173] on span at bounding box center [1033, 177] width 31 height 21
checkbox input "false"
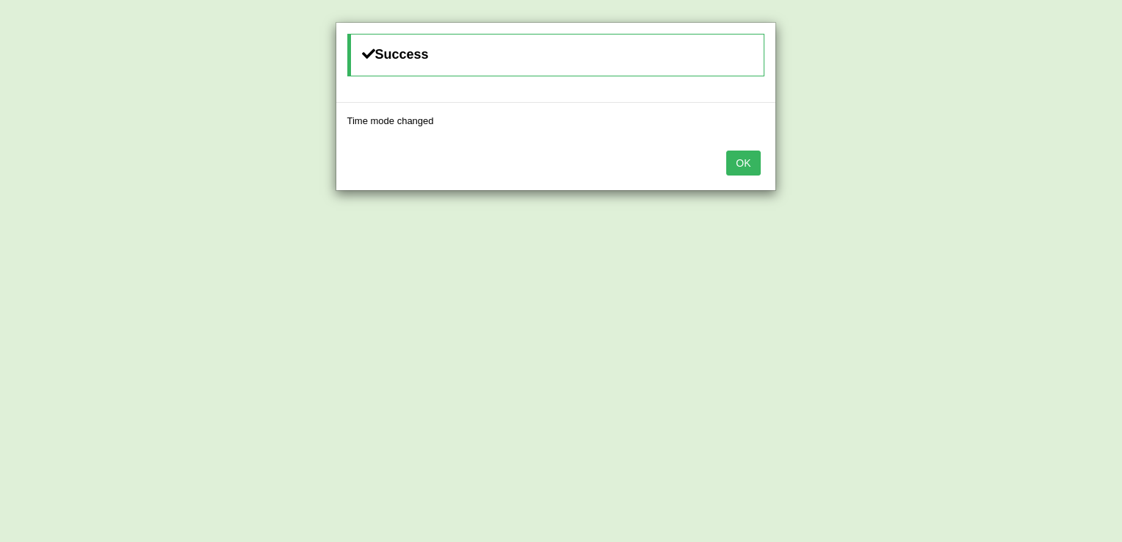
click at [739, 153] on button "OK" at bounding box center [743, 163] width 34 height 25
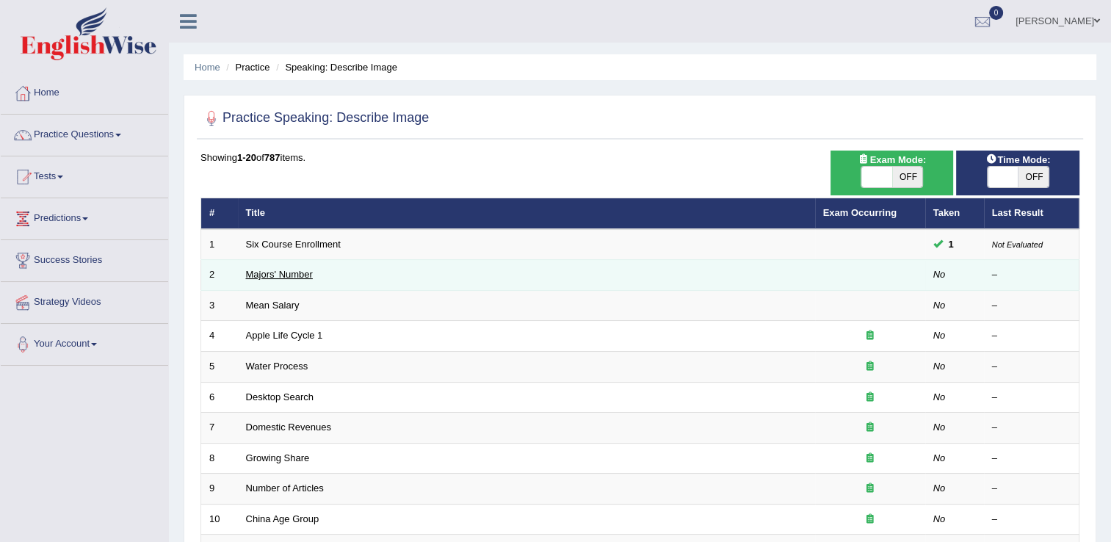
click at [283, 273] on link "Majors' Number" at bounding box center [279, 274] width 67 height 11
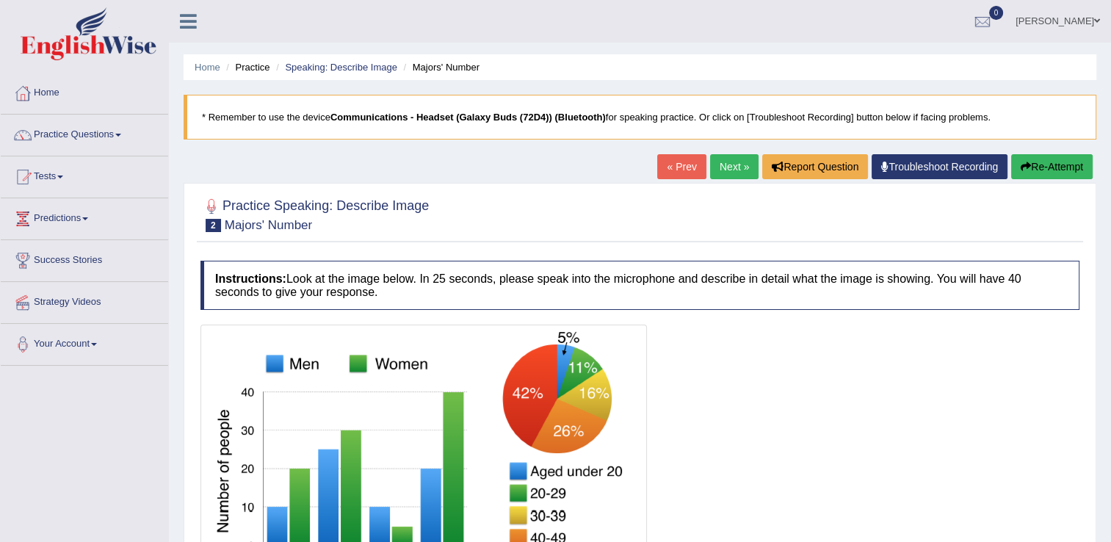
drag, startPoint x: 1110, startPoint y: 288, endPoint x: 1117, endPoint y: 310, distance: 23.0
click at [1110, 310] on html "Toggle navigation Home Practice Questions Speaking Practice Read Aloud Repeat S…" at bounding box center [555, 271] width 1111 height 542
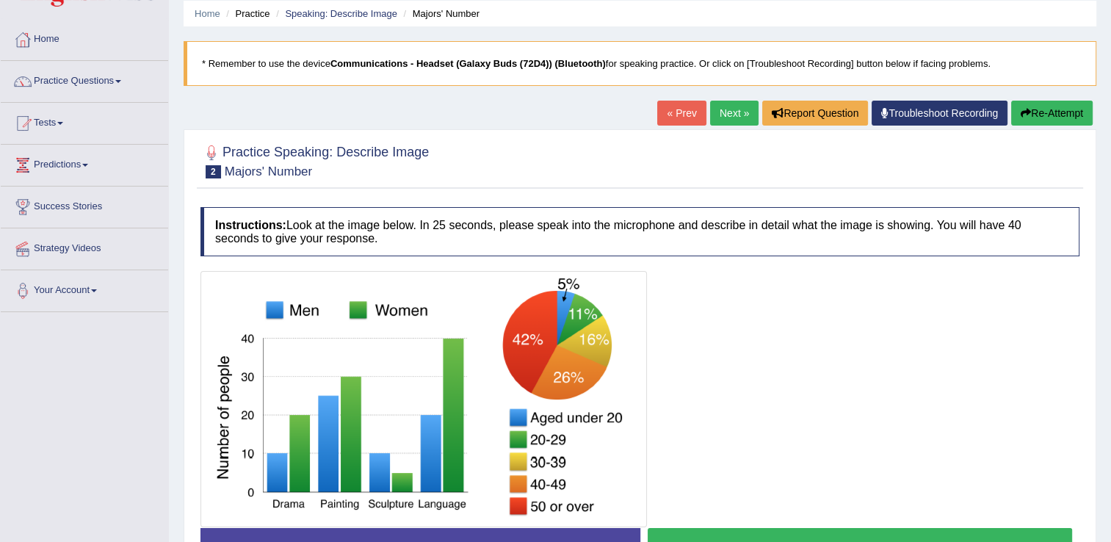
scroll to position [64, 0]
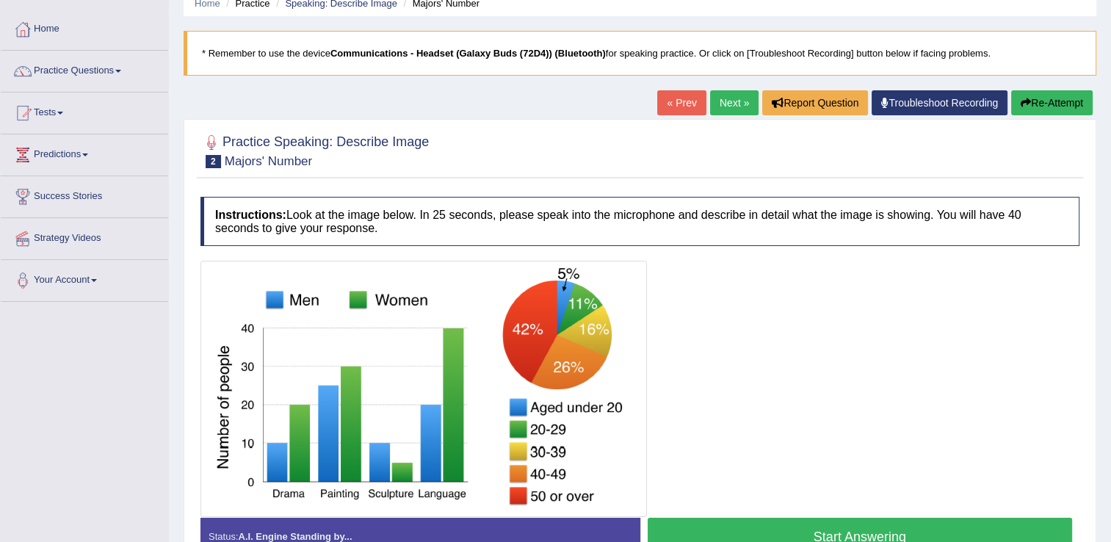
drag, startPoint x: 1109, startPoint y: 390, endPoint x: 1118, endPoint y: 394, distance: 9.2
click at [1110, 394] on html "Toggle navigation Home Practice Questions Speaking Practice Read Aloud Repeat S…" at bounding box center [555, 207] width 1111 height 542
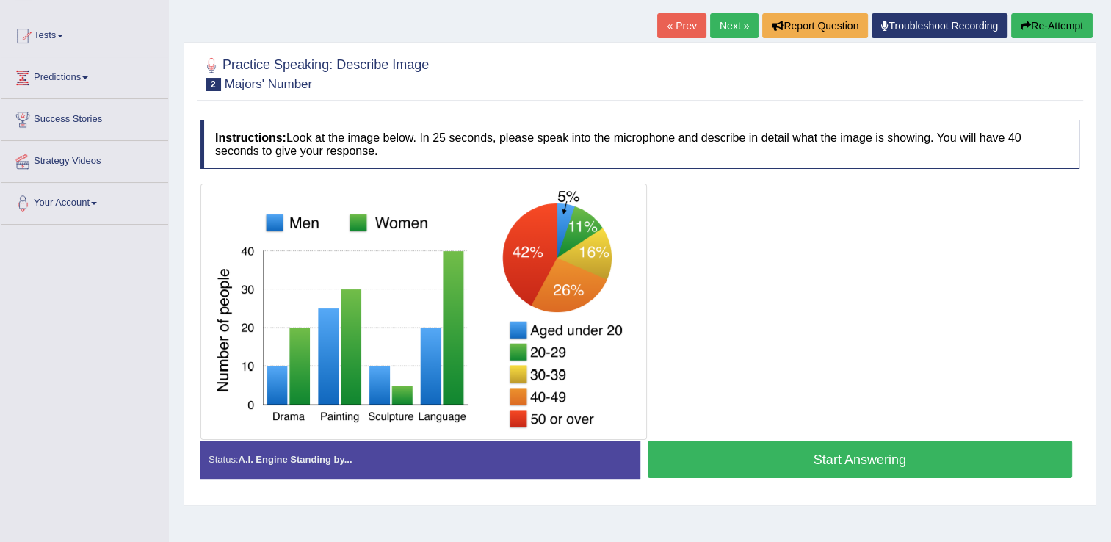
scroll to position [142, 0]
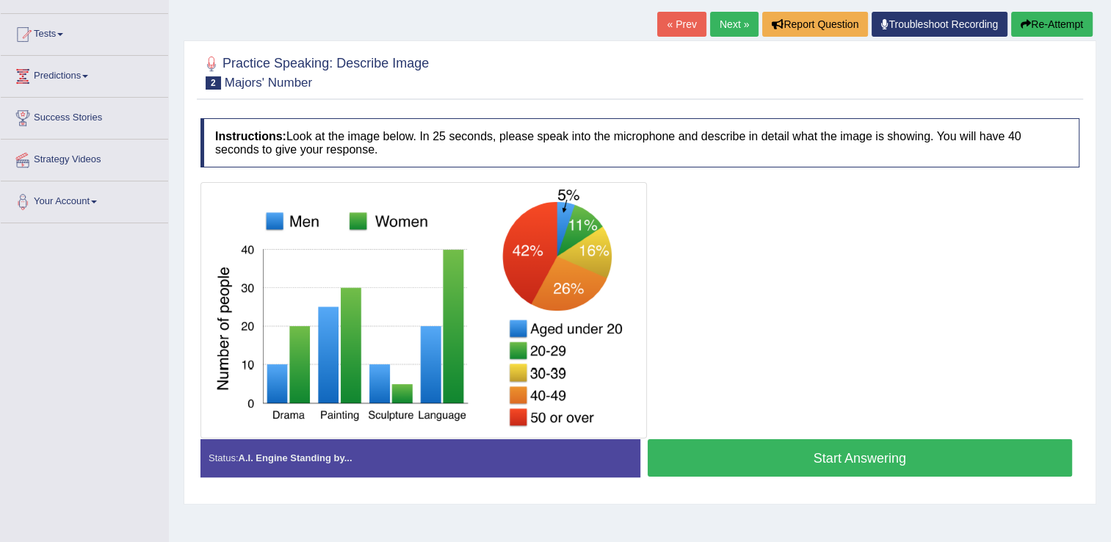
click at [996, 454] on button "Start Answering" at bounding box center [860, 457] width 425 height 37
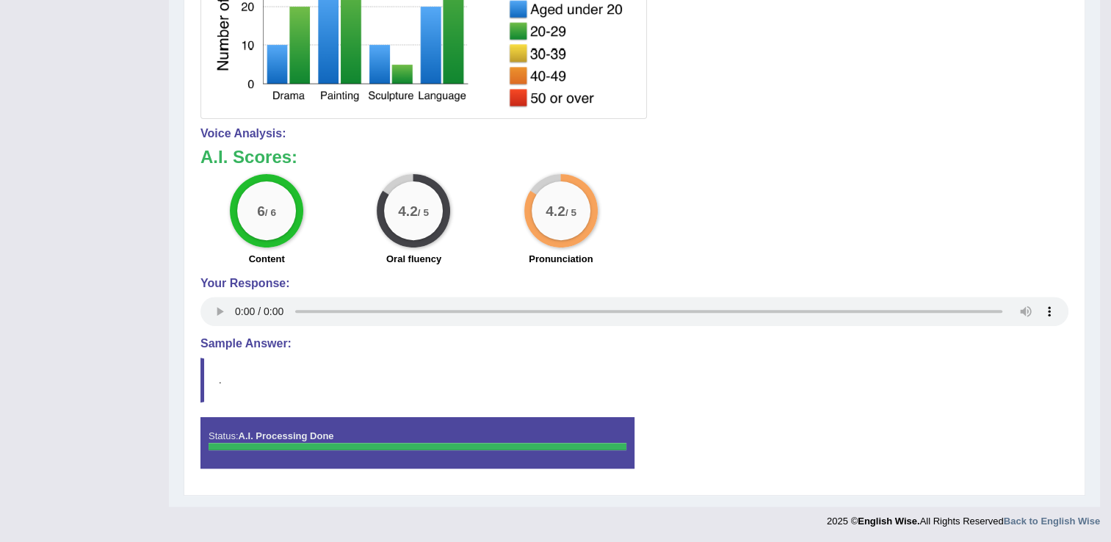
scroll to position [70, 0]
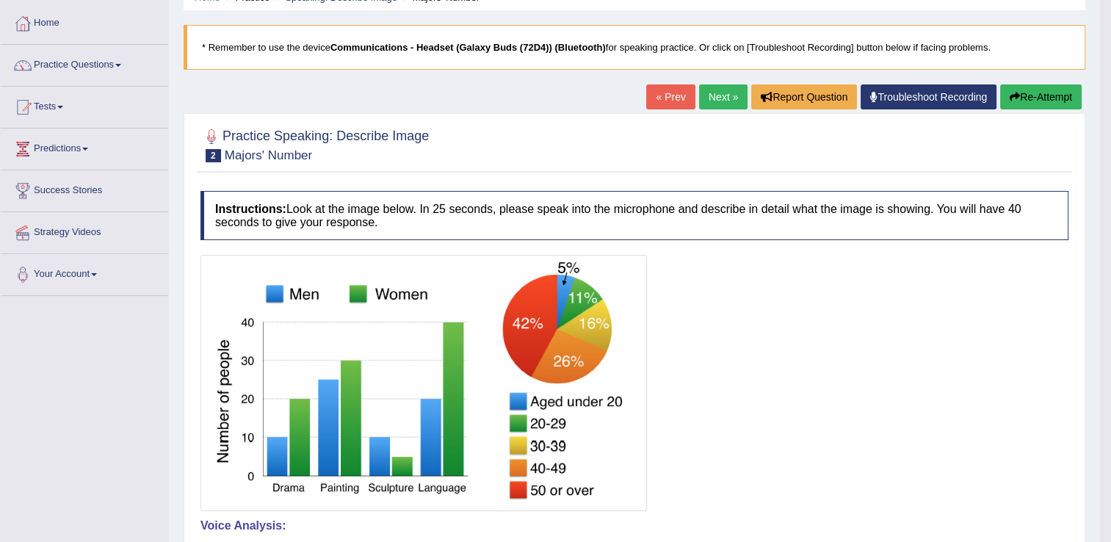
click at [725, 101] on link "Next »" at bounding box center [723, 96] width 48 height 25
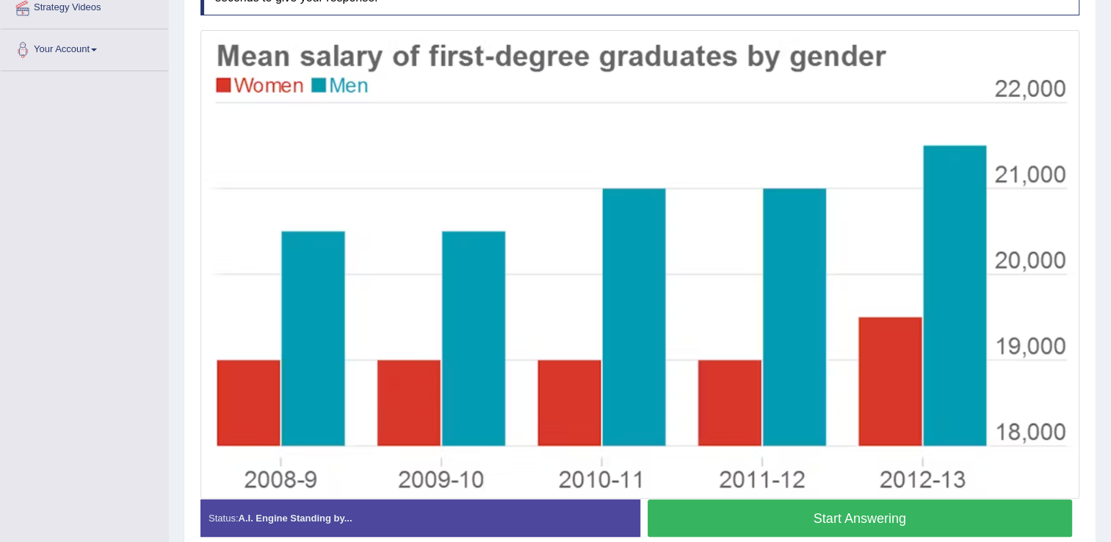
scroll to position [296, 0]
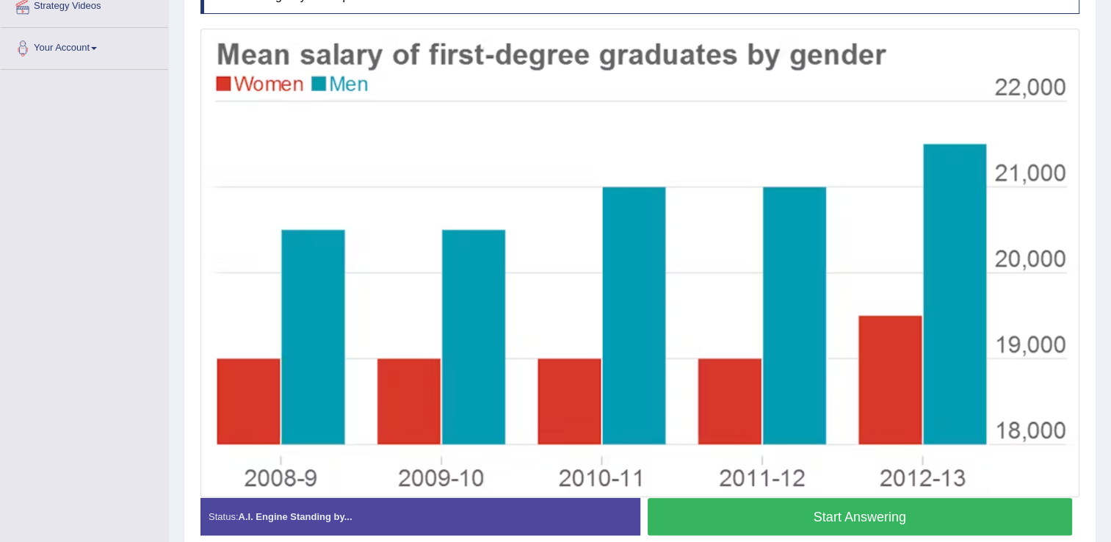
click at [924, 507] on button "Start Answering" at bounding box center [860, 516] width 425 height 37
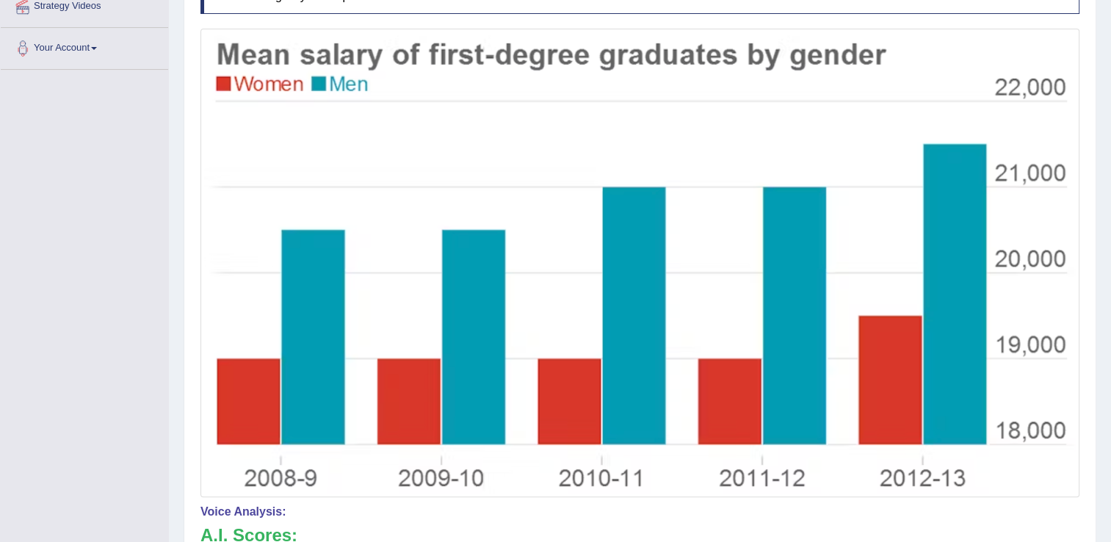
drag, startPoint x: 1117, startPoint y: 335, endPoint x: 1121, endPoint y: 405, distance: 70.6
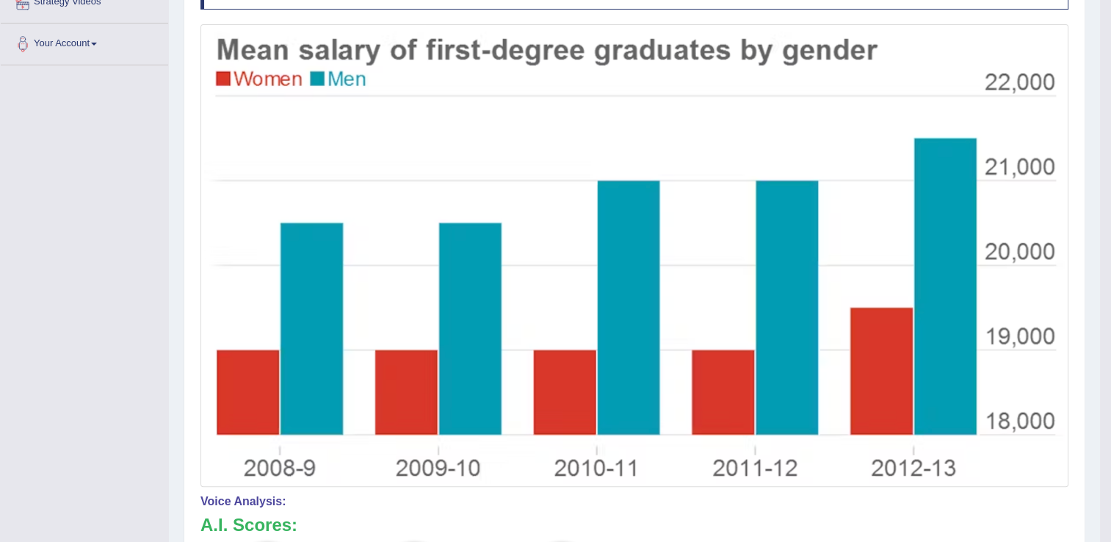
scroll to position [260, 0]
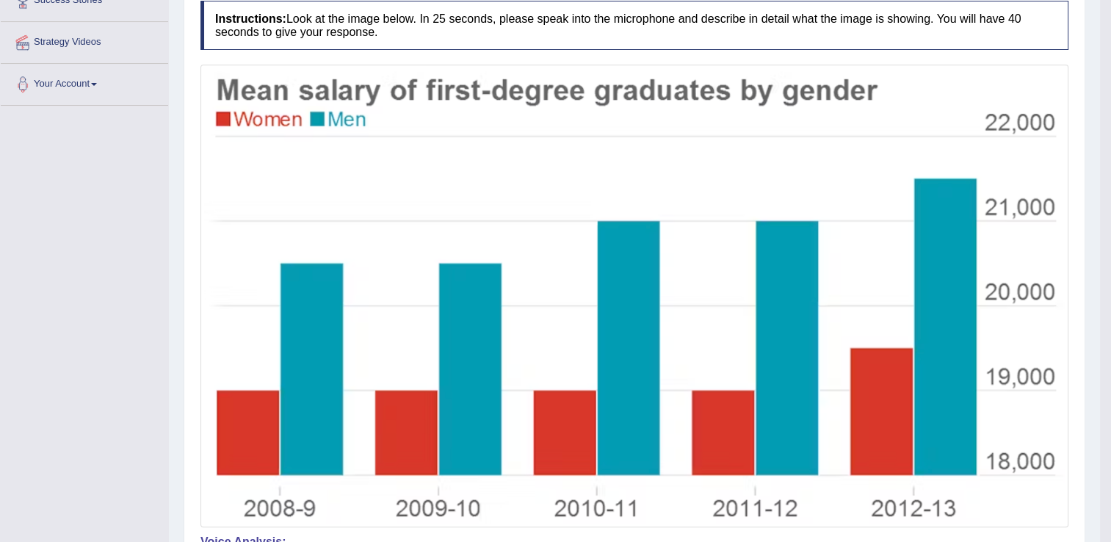
drag, startPoint x: 1107, startPoint y: 349, endPoint x: 1101, endPoint y: 295, distance: 53.9
click at [1101, 282] on html "Toggle navigation Home Practice Questions Speaking Practice Read Aloud Repeat S…" at bounding box center [555, 11] width 1111 height 542
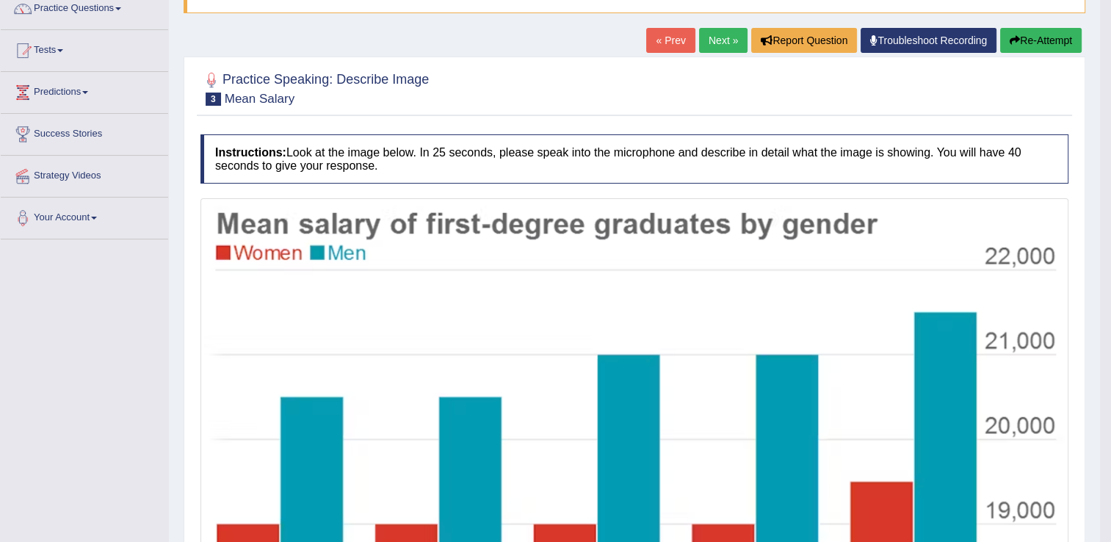
scroll to position [120, 0]
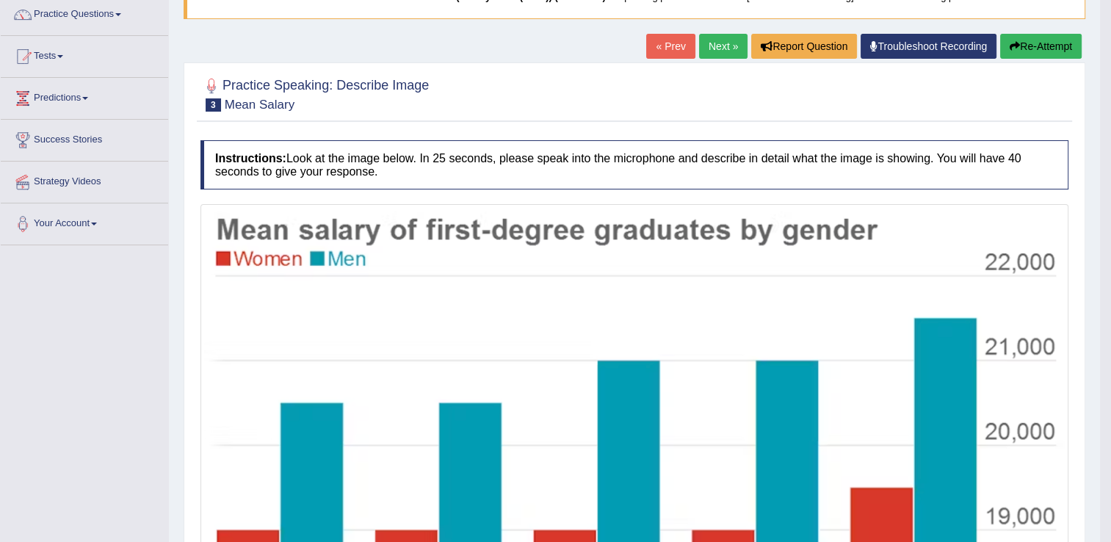
click at [720, 51] on link "Next »" at bounding box center [723, 46] width 48 height 25
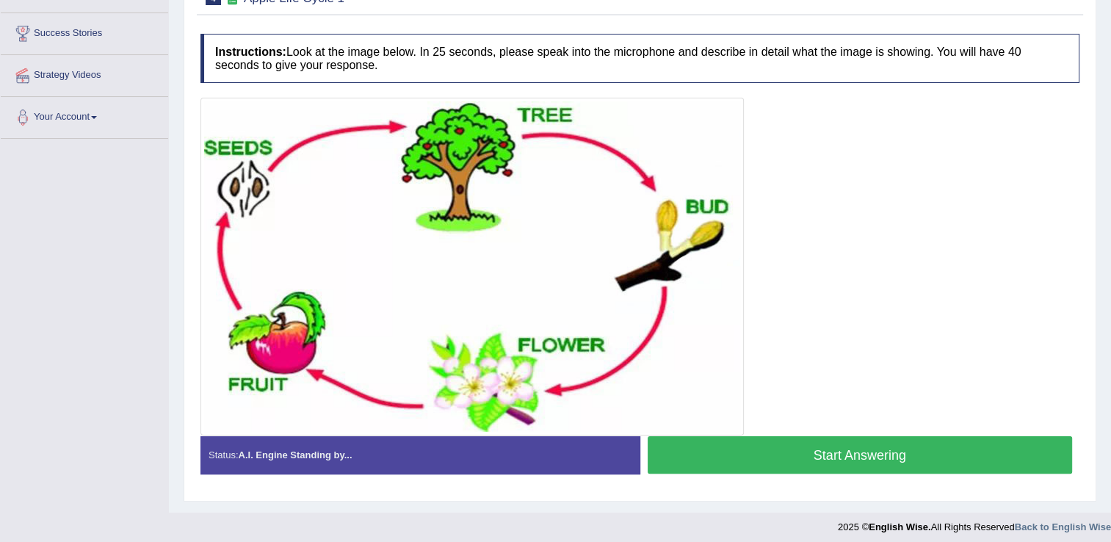
scroll to position [232, 0]
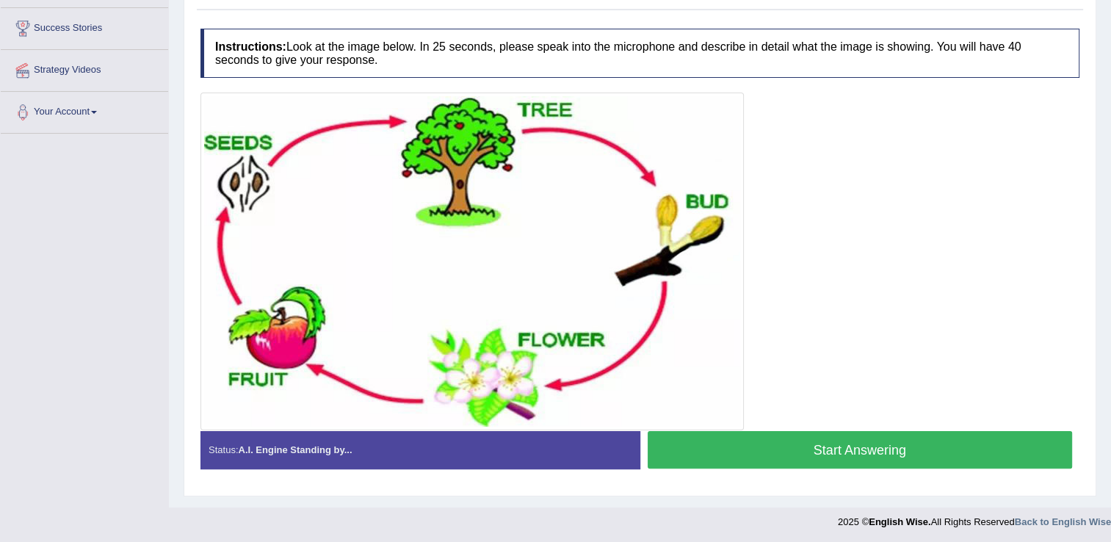
click at [702, 439] on button "Start Answering" at bounding box center [860, 449] width 425 height 37
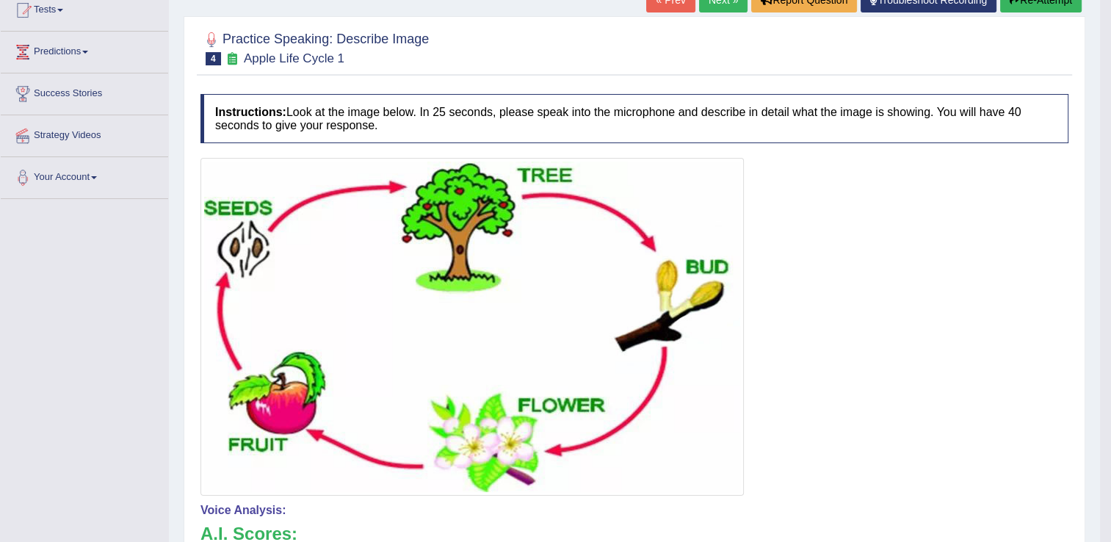
scroll to position [153, 0]
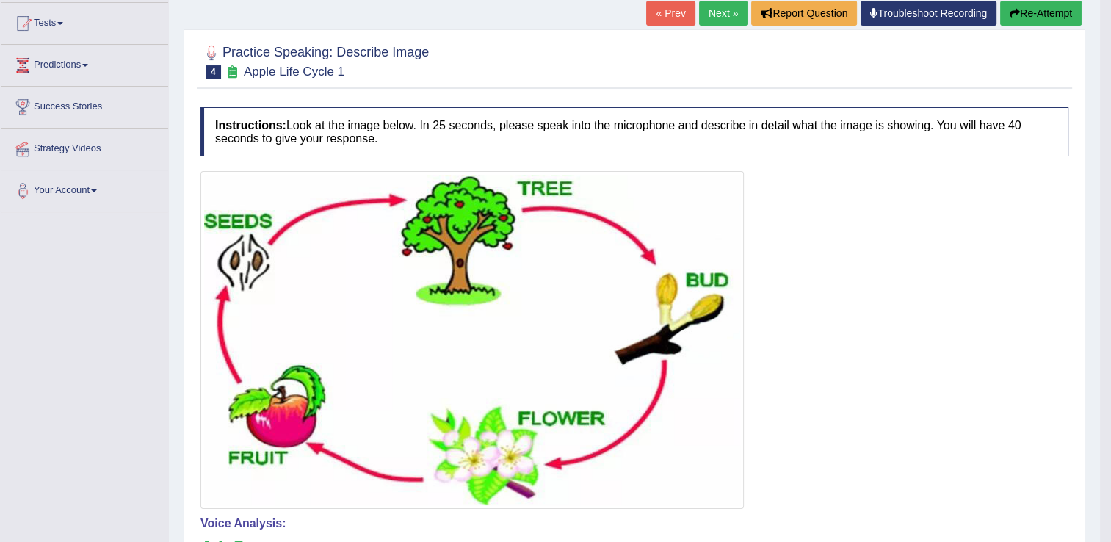
click at [716, 17] on link "Next »" at bounding box center [723, 13] width 48 height 25
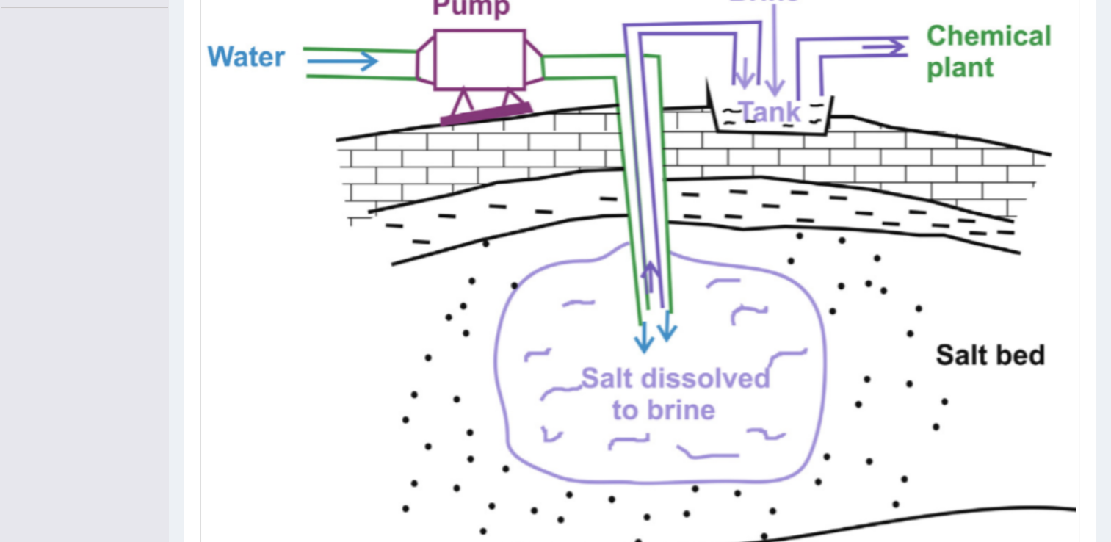
scroll to position [463, 0]
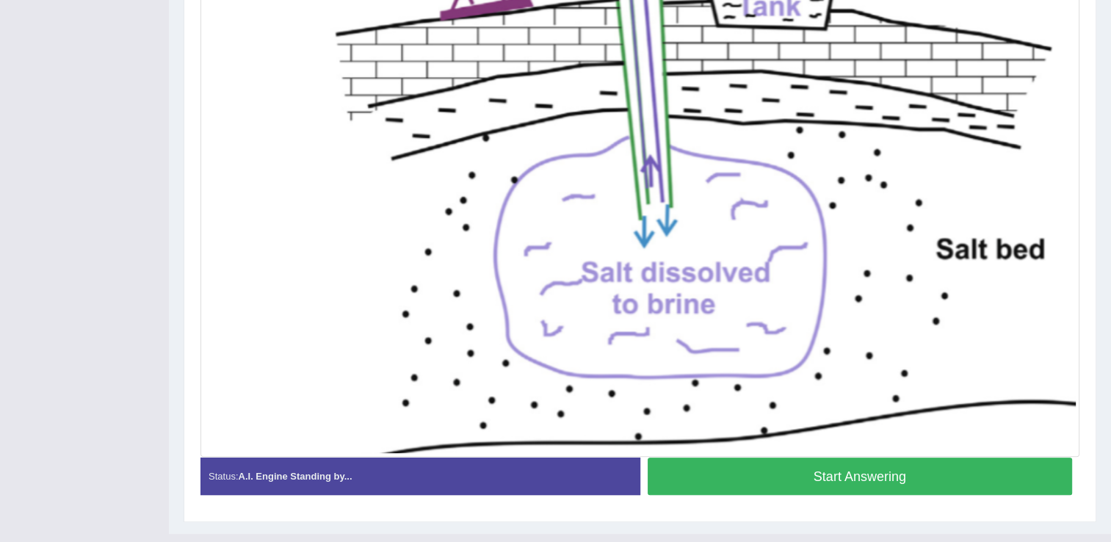
click at [975, 468] on button "Start Answering" at bounding box center [860, 475] width 425 height 37
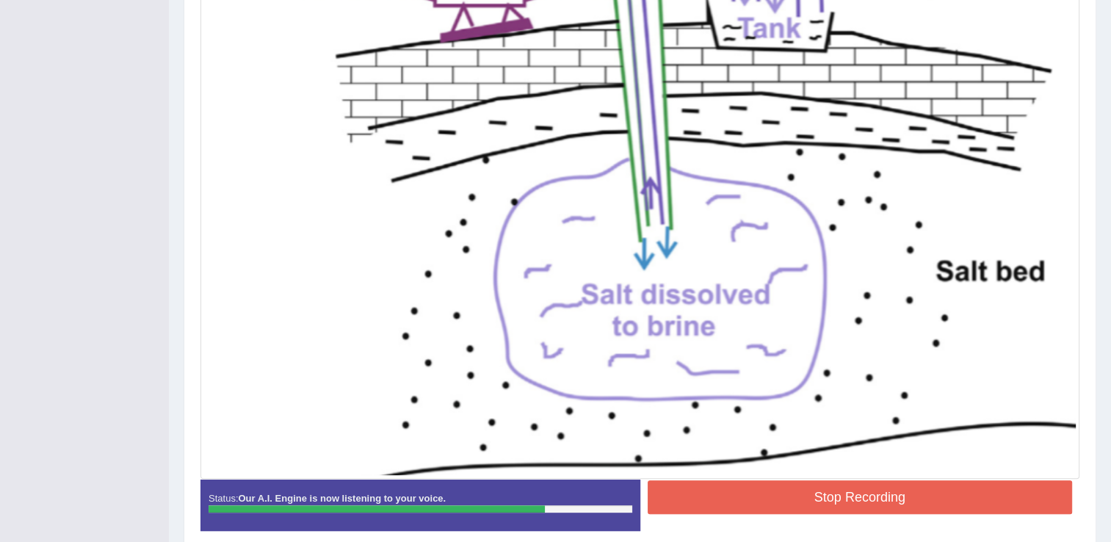
scroll to position [464, 0]
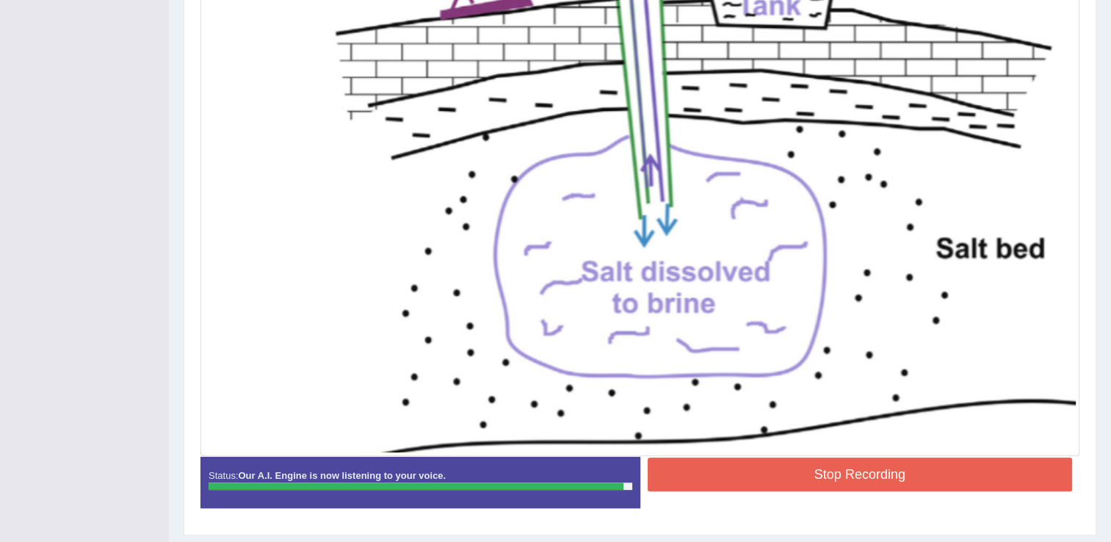
click at [999, 487] on button "Stop Recording" at bounding box center [860, 474] width 425 height 34
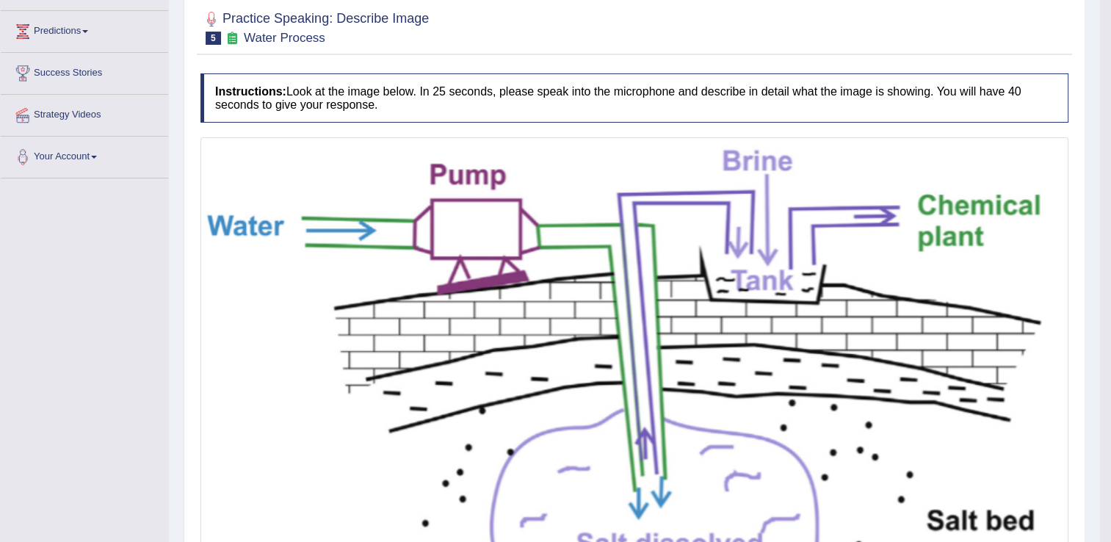
scroll to position [62, 0]
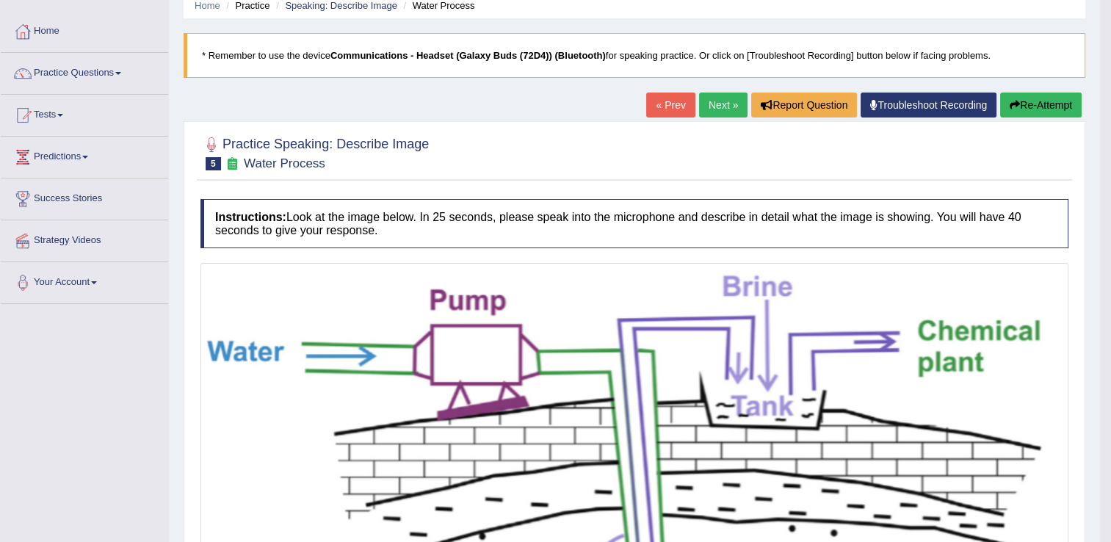
click at [705, 105] on link "Next »" at bounding box center [723, 105] width 48 height 25
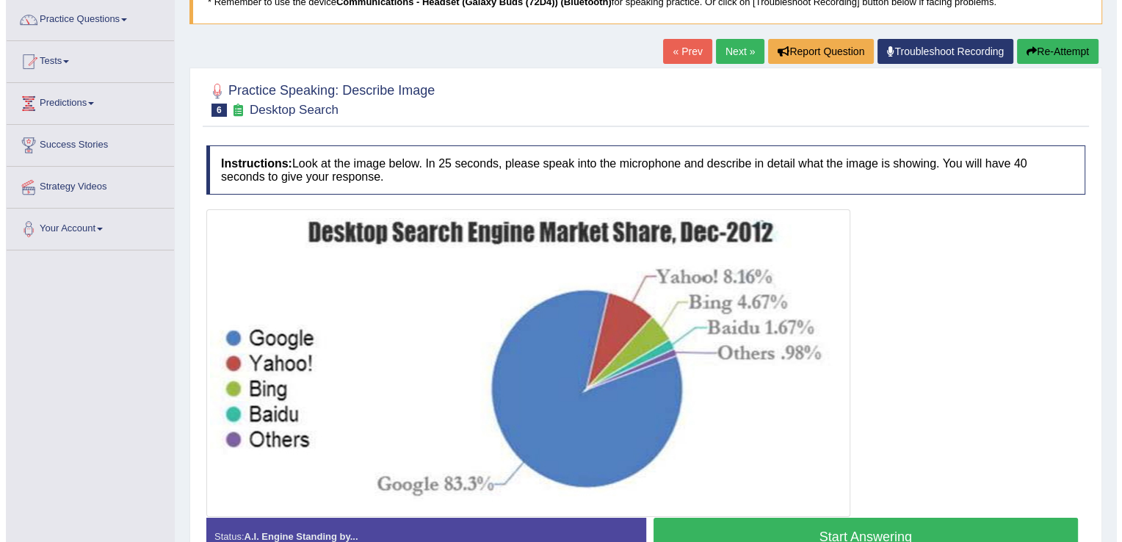
scroll to position [123, 0]
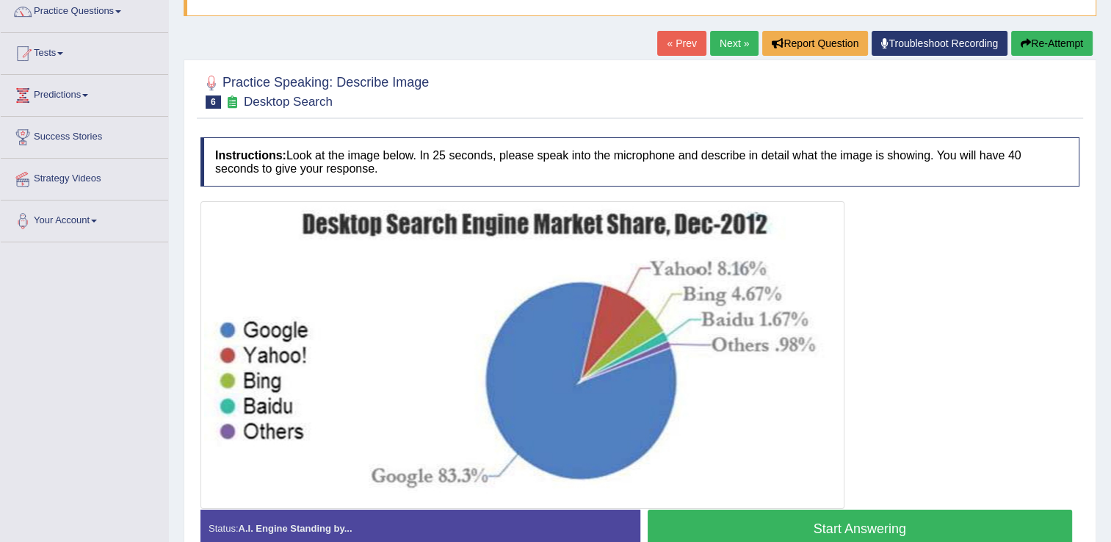
click at [908, 524] on button "Start Answering" at bounding box center [860, 528] width 425 height 37
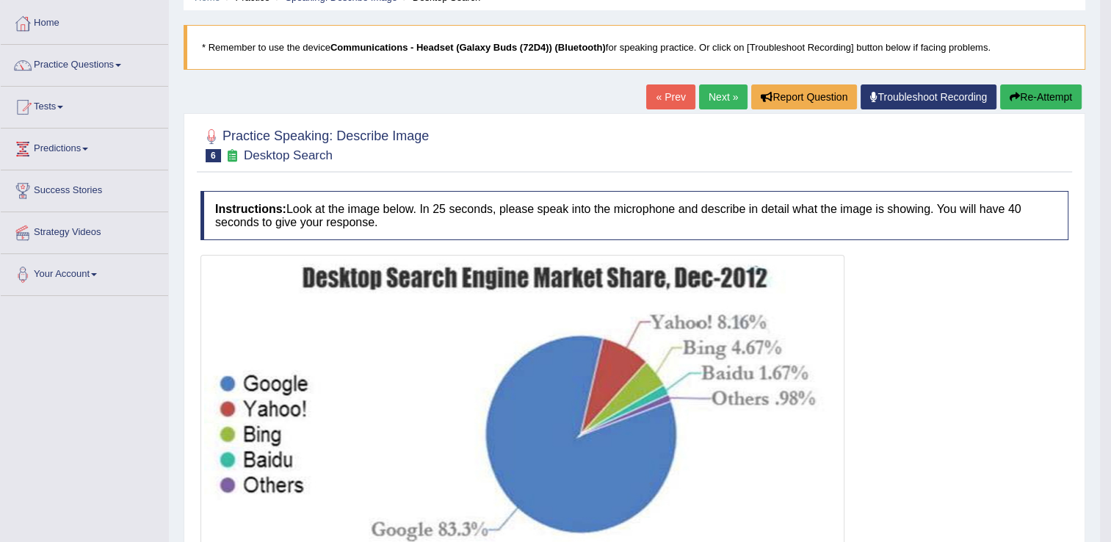
scroll to position [51, 0]
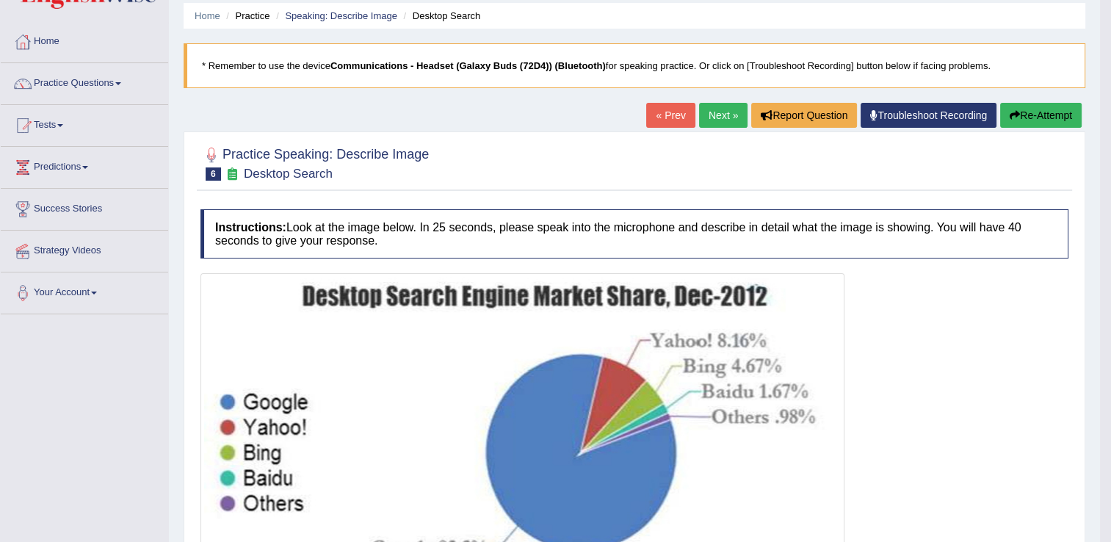
drag, startPoint x: 1115, startPoint y: 349, endPoint x: 1124, endPoint y: 363, distance: 16.9
click at [1110, 363] on html "Toggle navigation Home Practice Questions Speaking Practice Read Aloud Repeat S…" at bounding box center [555, 220] width 1111 height 542
click at [723, 107] on link "Next »" at bounding box center [723, 115] width 48 height 25
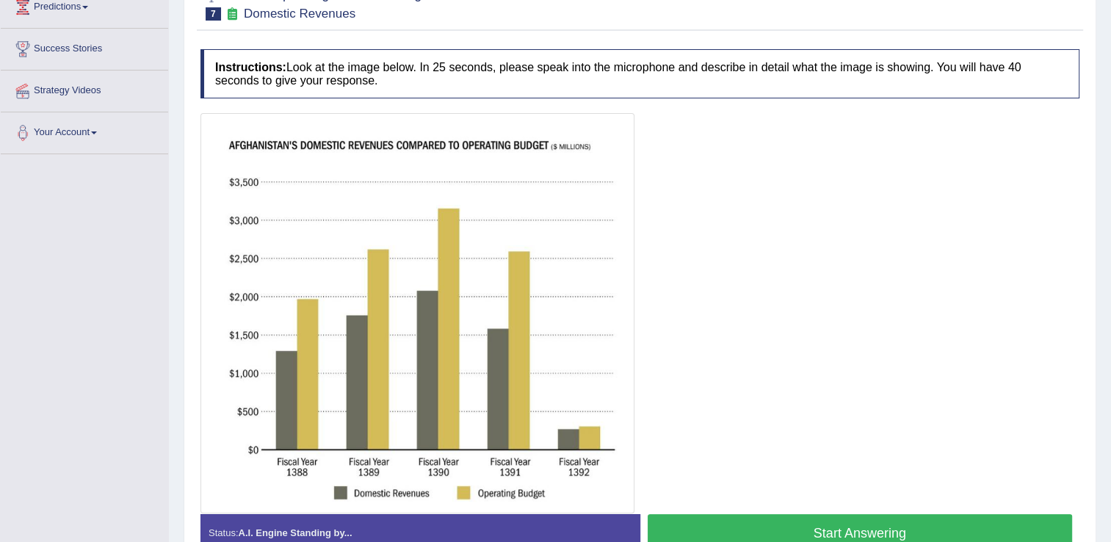
scroll to position [242, 0]
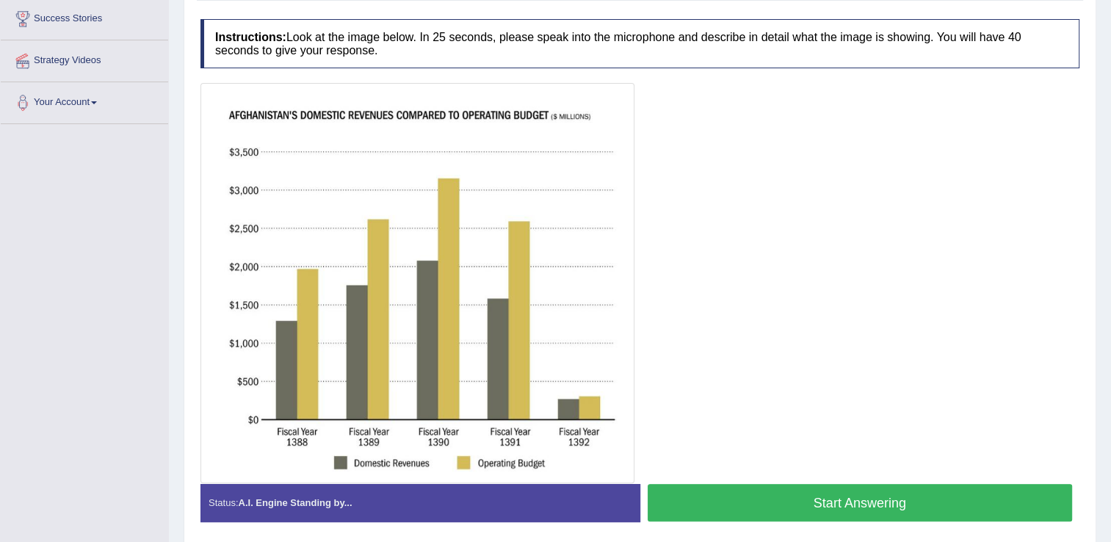
click at [974, 513] on button "Start Answering" at bounding box center [860, 502] width 425 height 37
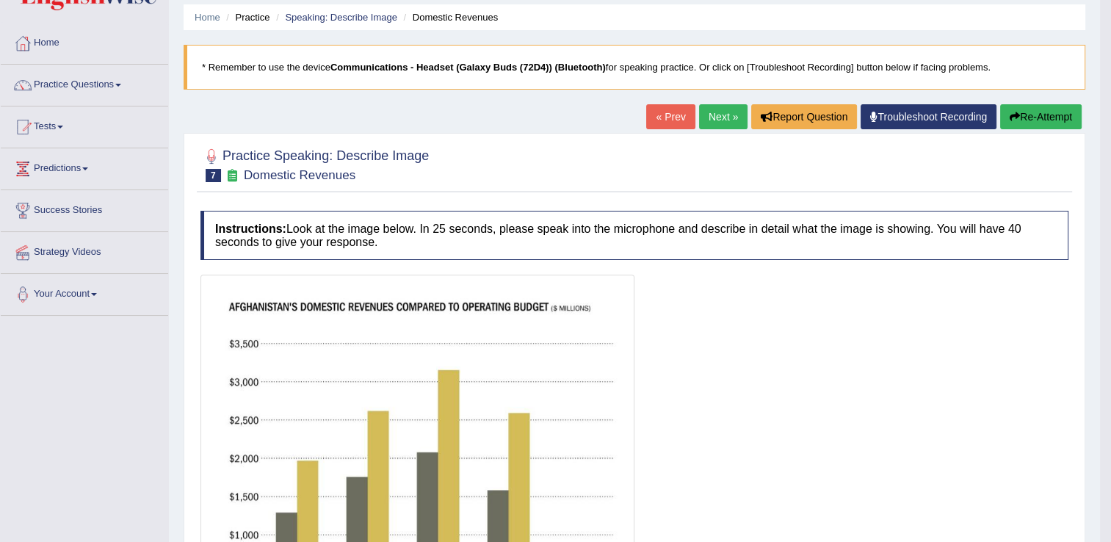
scroll to position [49, 0]
click at [725, 117] on link "Next »" at bounding box center [723, 117] width 48 height 25
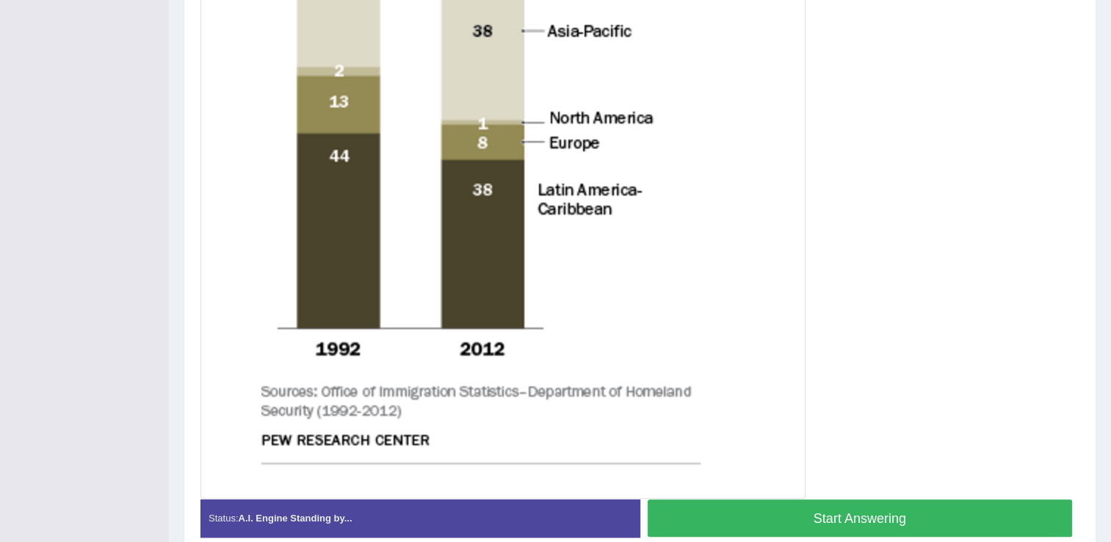
scroll to position [611, 0]
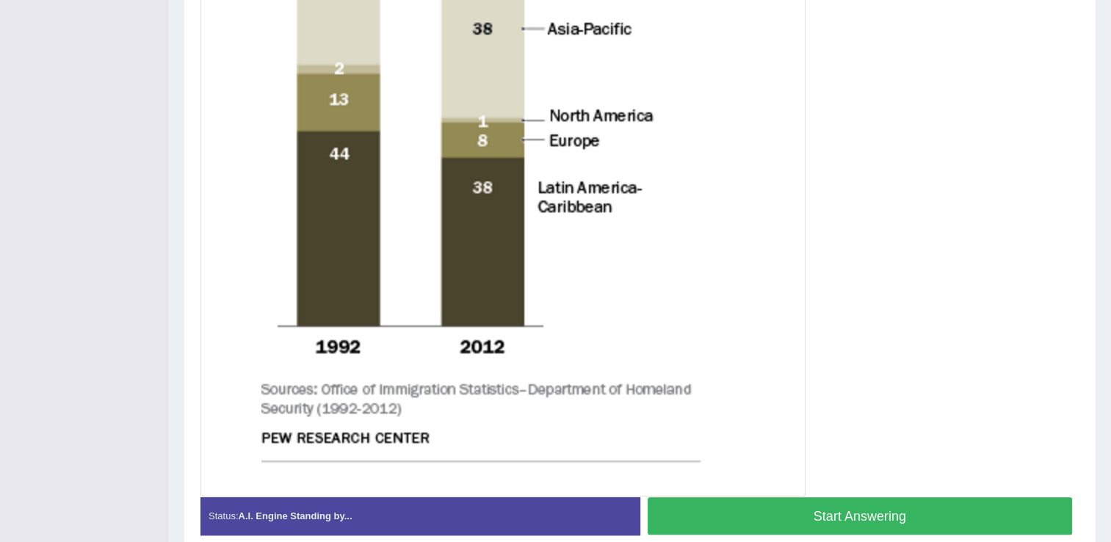
click at [913, 521] on button "Start Answering" at bounding box center [860, 515] width 425 height 37
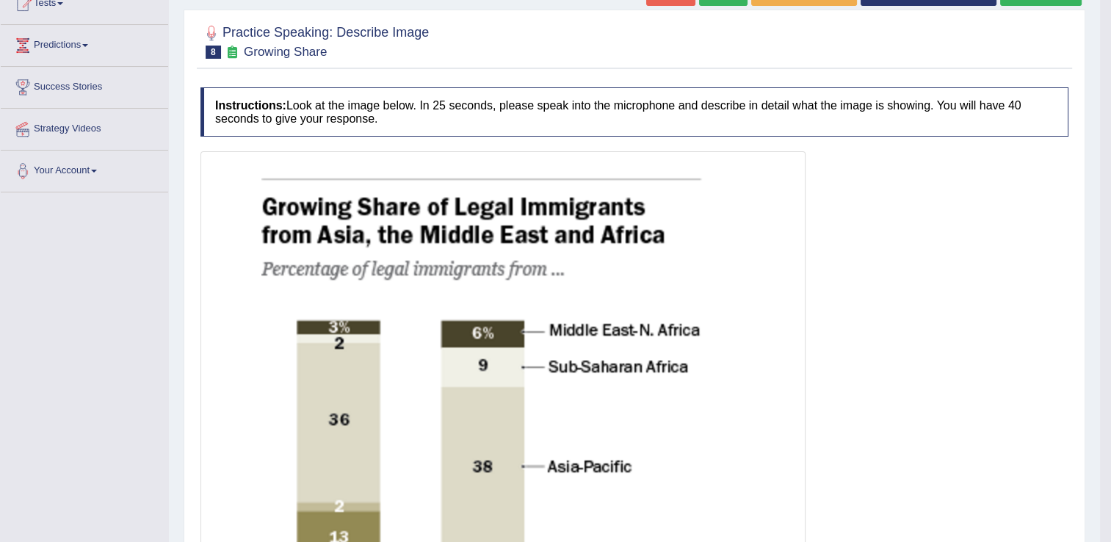
scroll to position [112, 0]
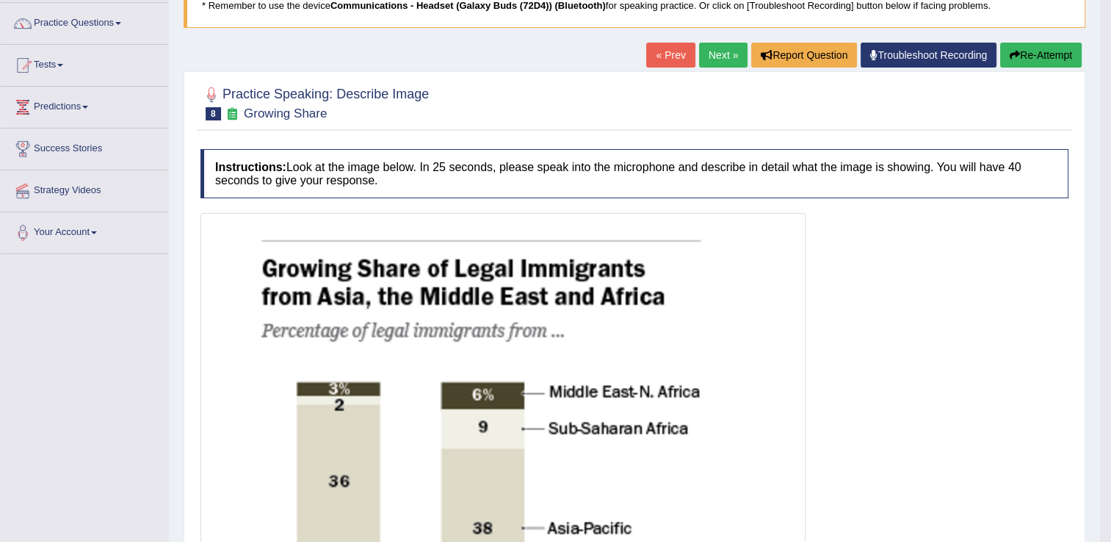
click at [717, 59] on link "Next »" at bounding box center [723, 55] width 48 height 25
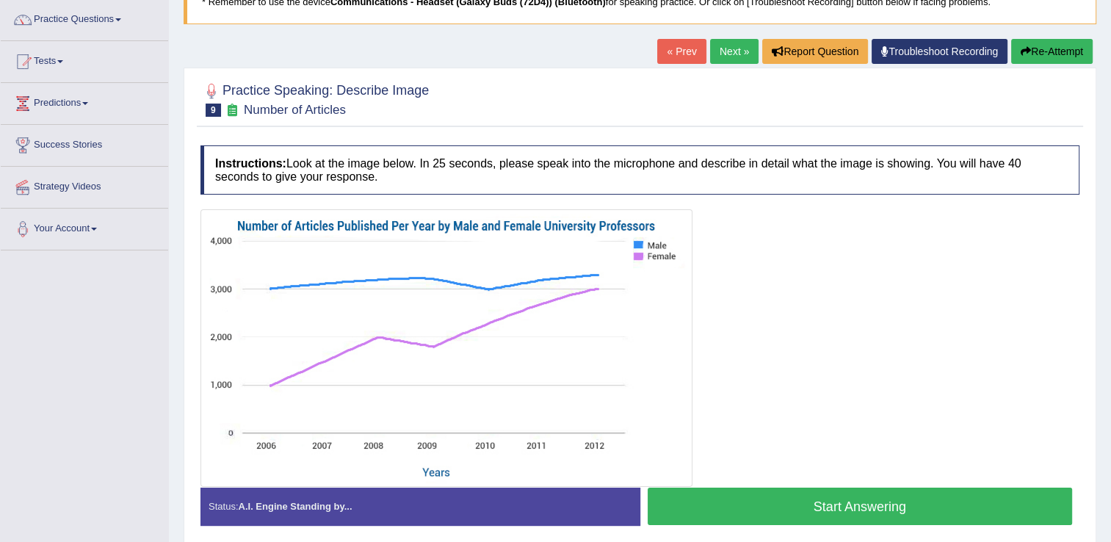
scroll to position [117, 0]
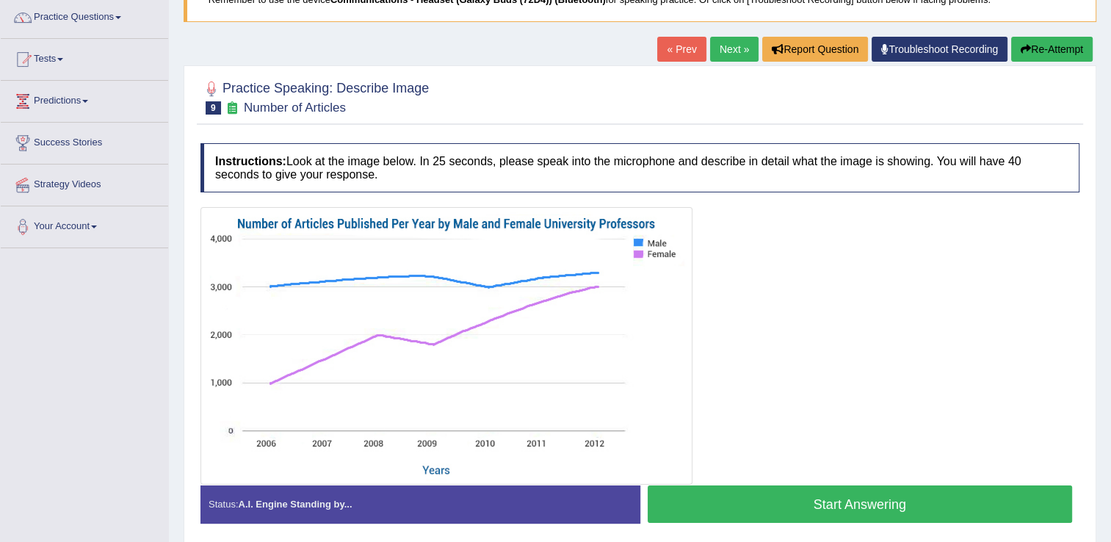
click at [877, 511] on button "Start Answering" at bounding box center [860, 503] width 425 height 37
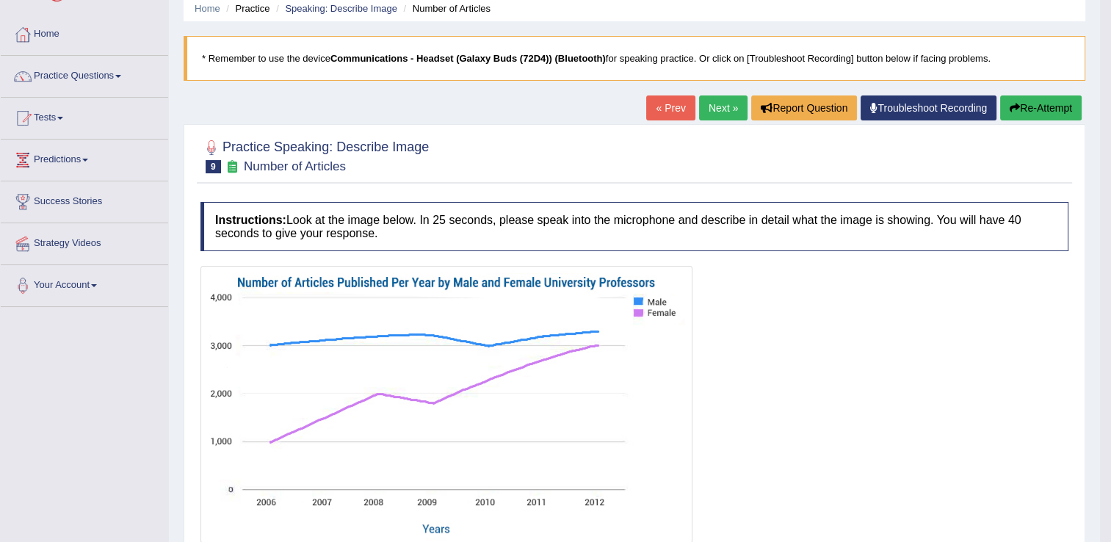
scroll to position [0, 0]
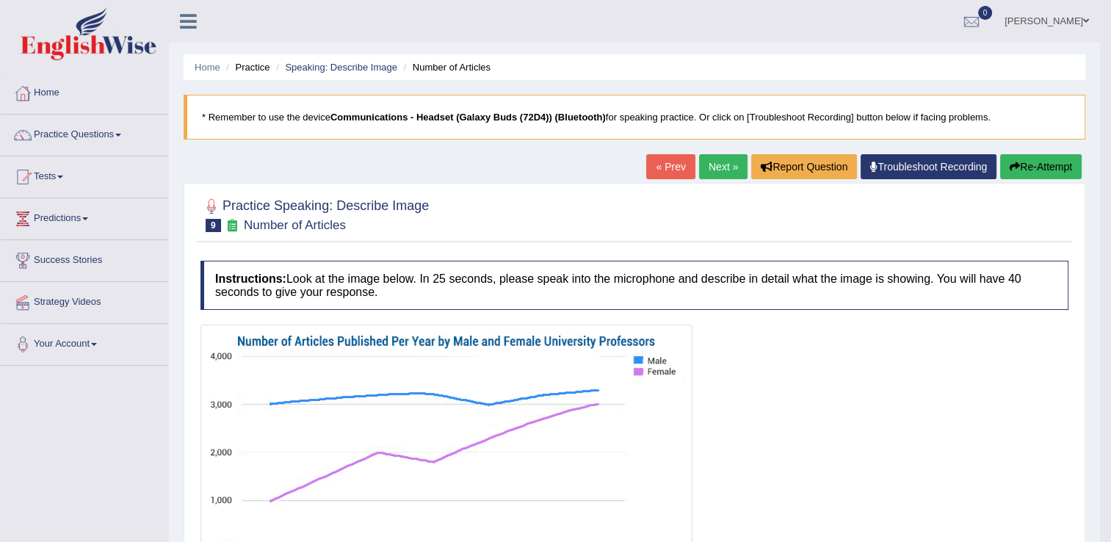
click at [740, 159] on link "Next »" at bounding box center [723, 166] width 48 height 25
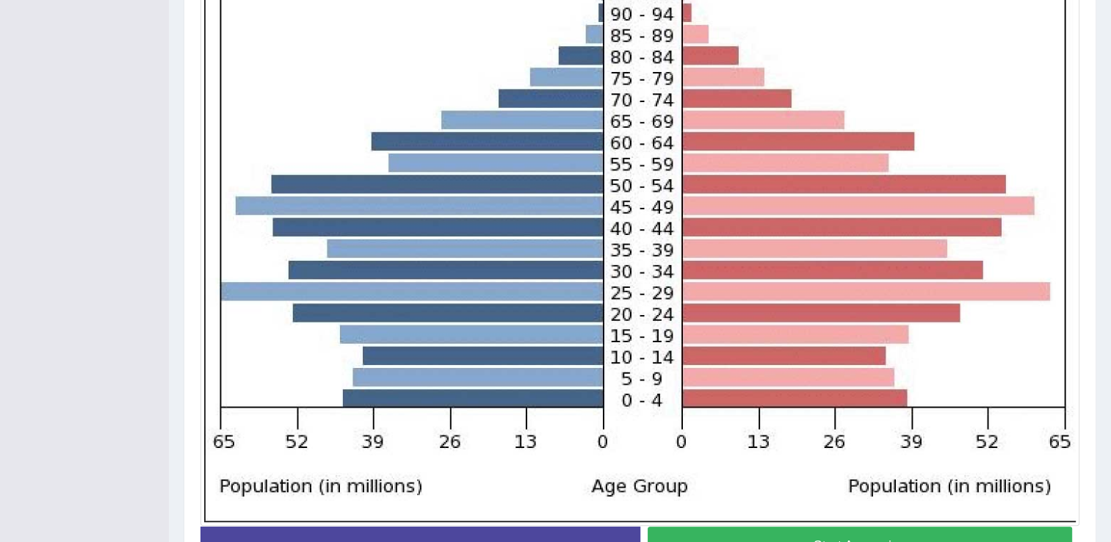
scroll to position [512, 0]
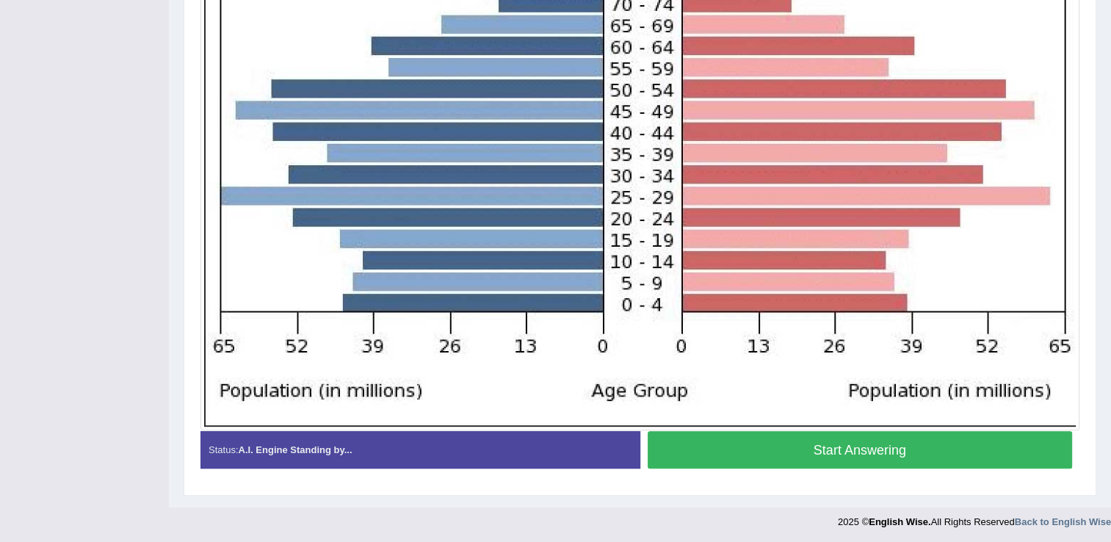
click at [937, 446] on button "Start Answering" at bounding box center [860, 449] width 425 height 37
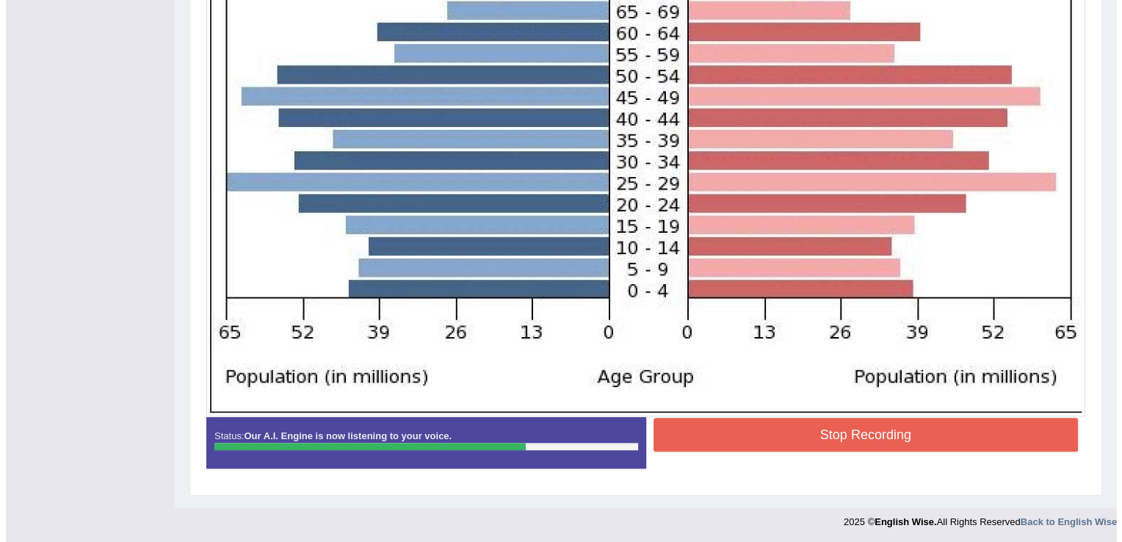
scroll to position [526, 0]
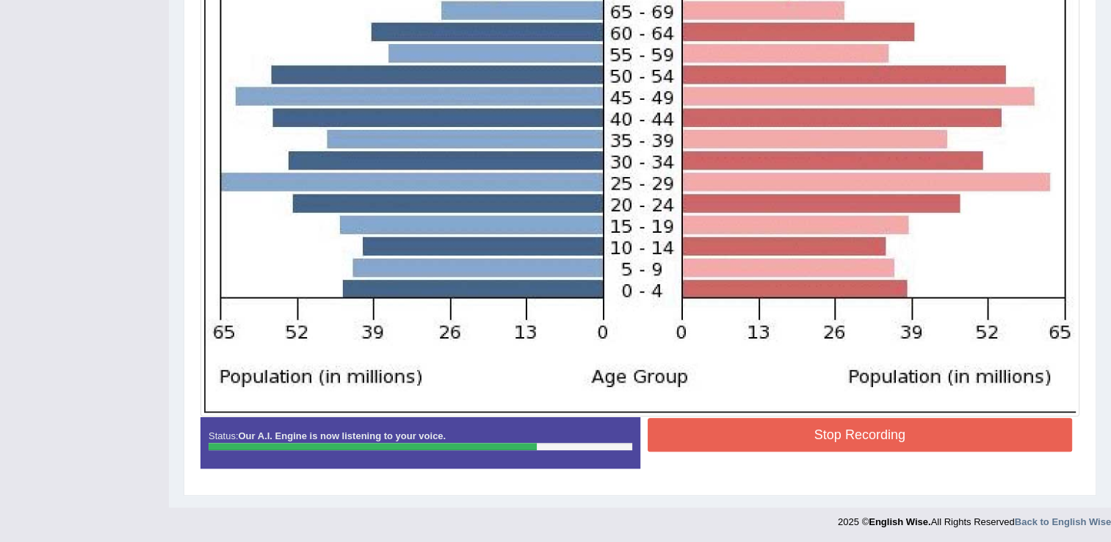
click at [1018, 444] on button "Stop Recording" at bounding box center [860, 435] width 425 height 34
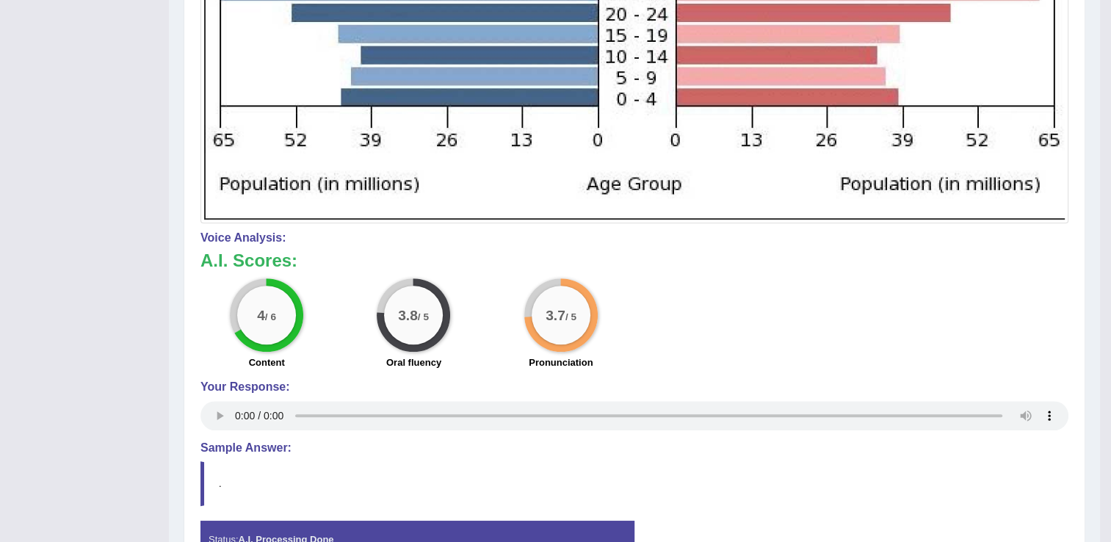
scroll to position [816, 0]
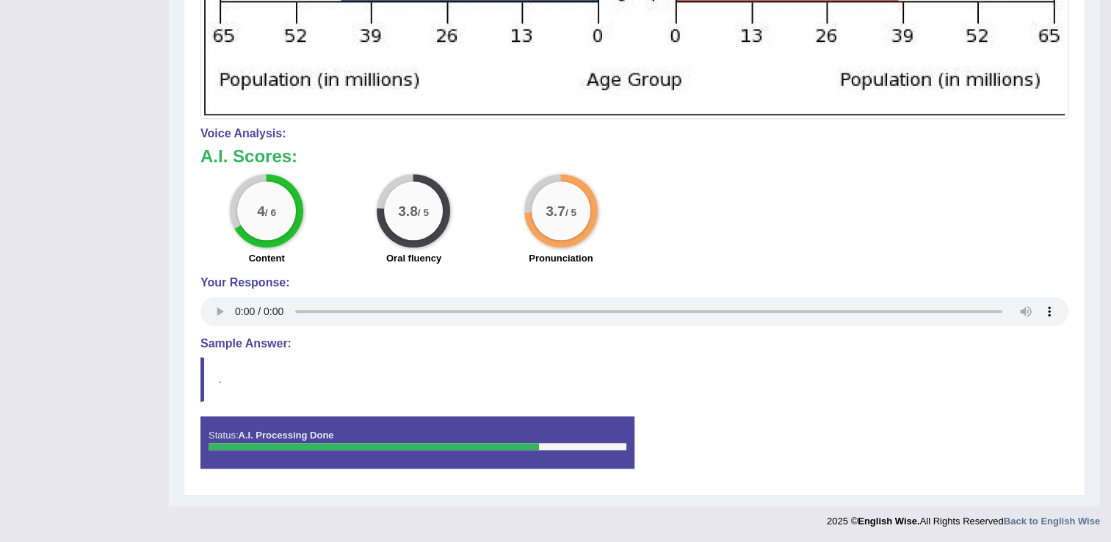
drag, startPoint x: 1113, startPoint y: 380, endPoint x: 1052, endPoint y: 579, distance: 208.1
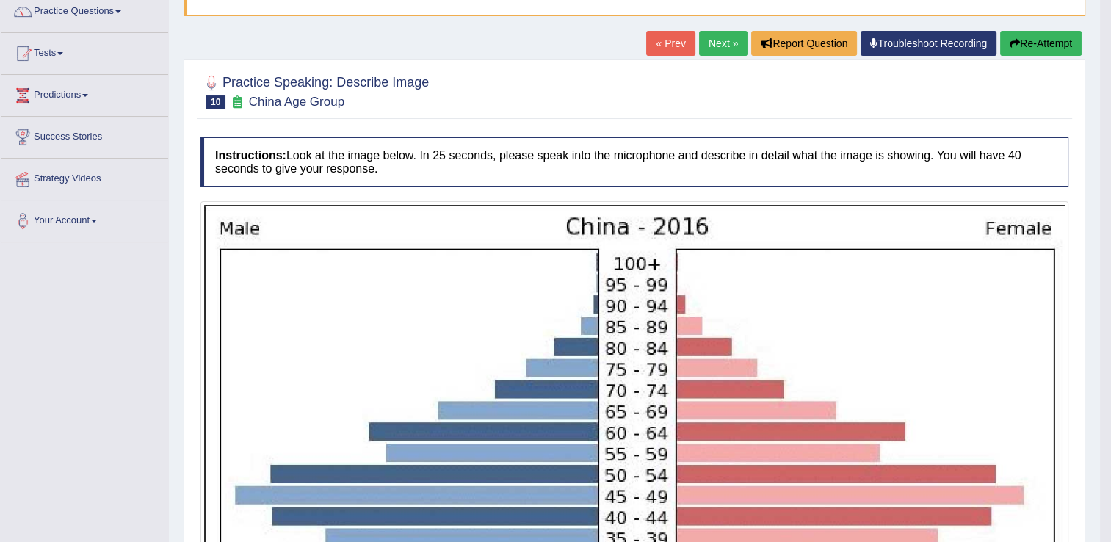
scroll to position [97, 0]
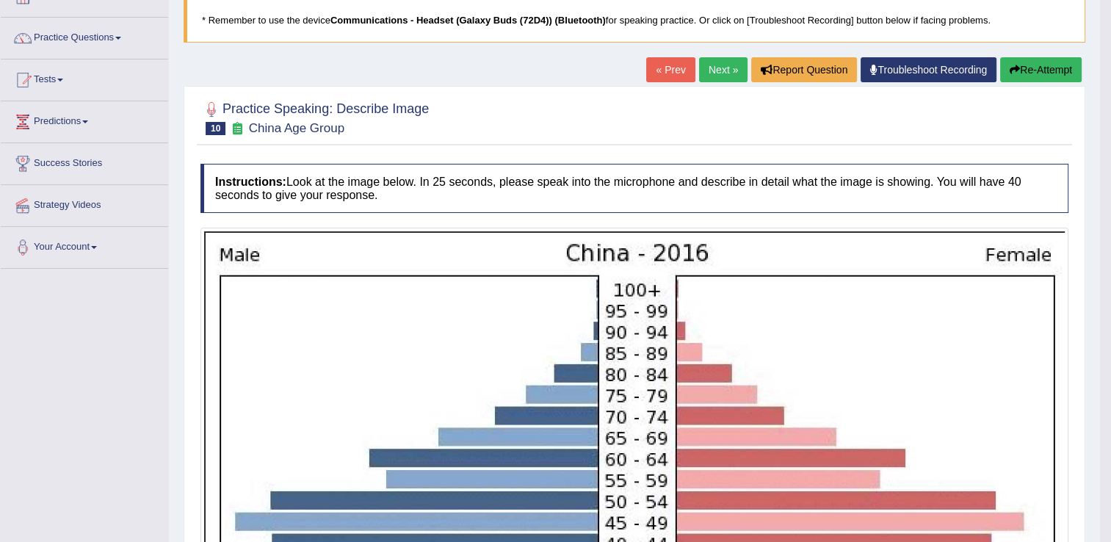
click at [741, 80] on link "Next »" at bounding box center [723, 69] width 48 height 25
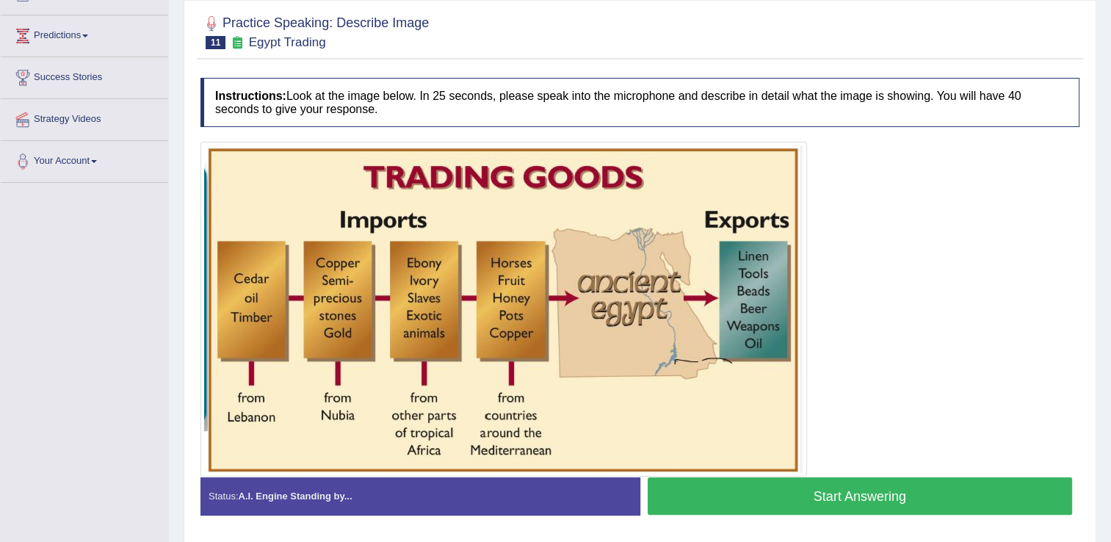
scroll to position [184, 0]
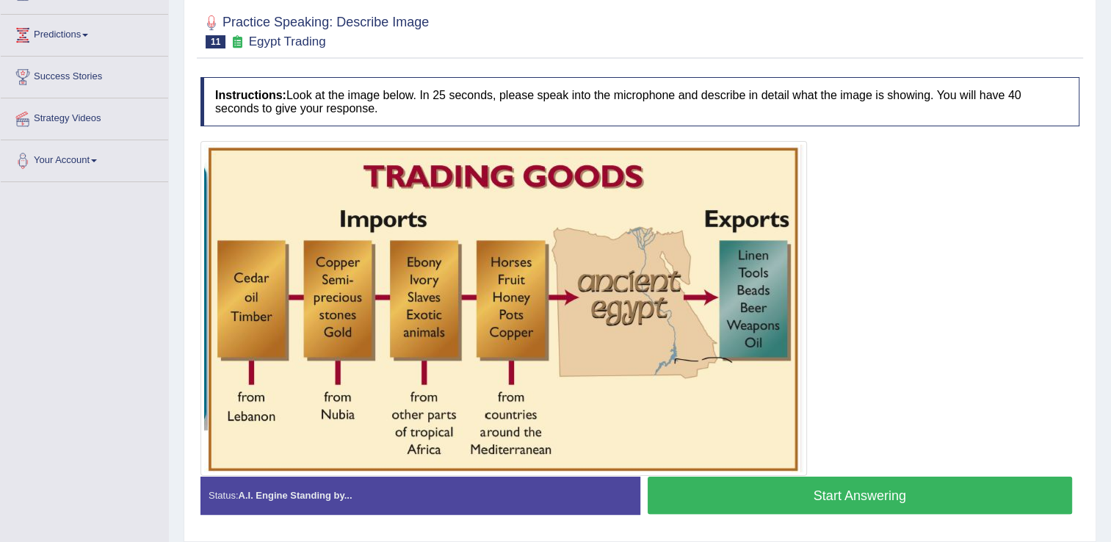
click at [869, 507] on button "Start Answering" at bounding box center [860, 495] width 425 height 37
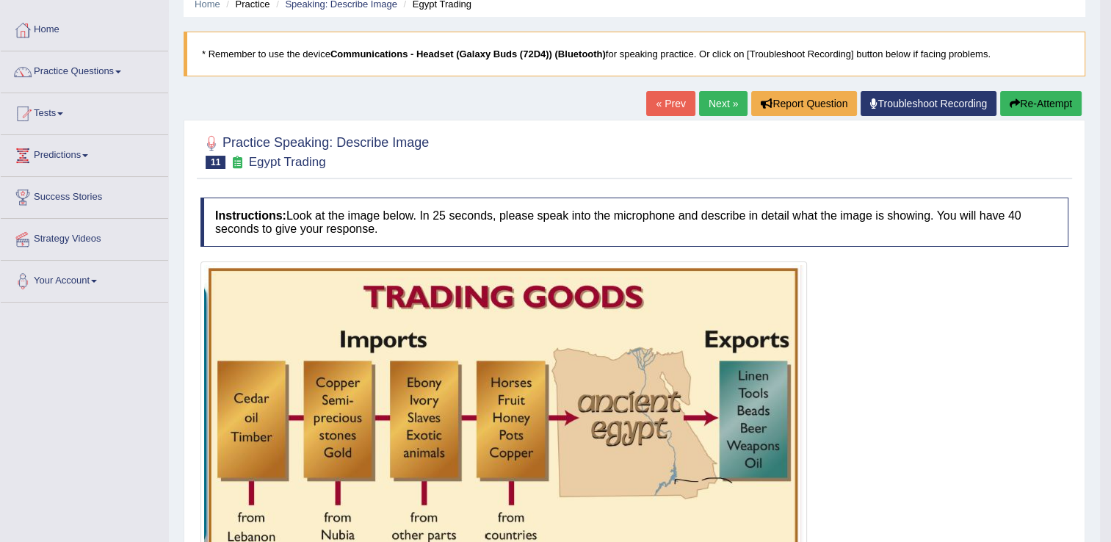
scroll to position [0, 0]
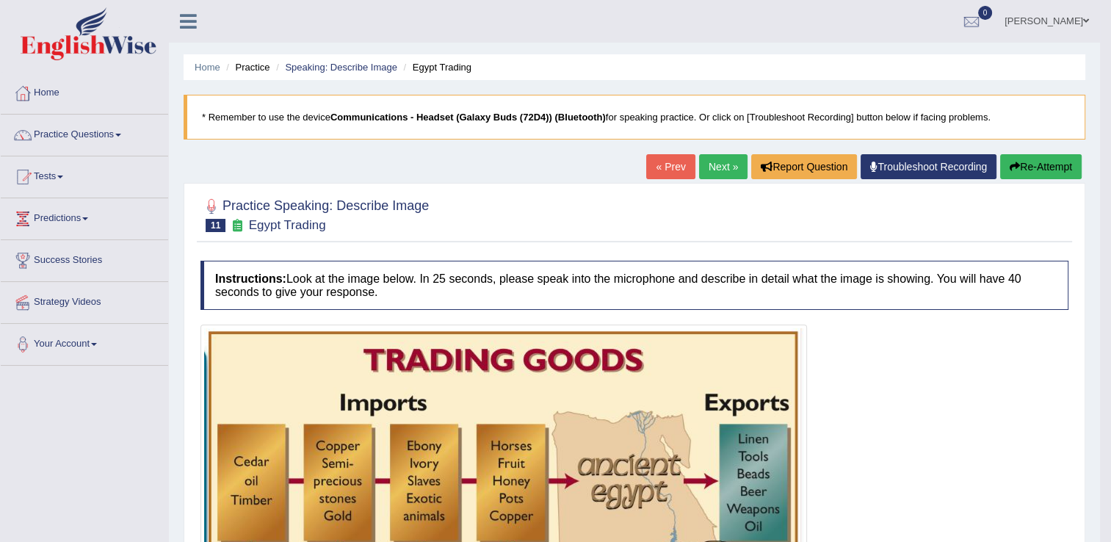
click at [717, 166] on link "Next »" at bounding box center [723, 166] width 48 height 25
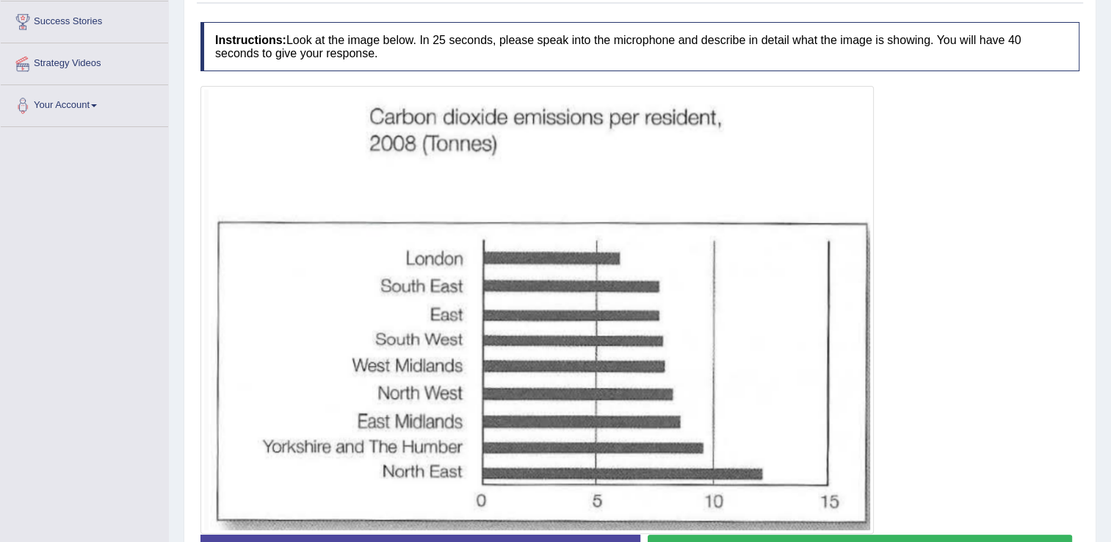
scroll to position [242, 0]
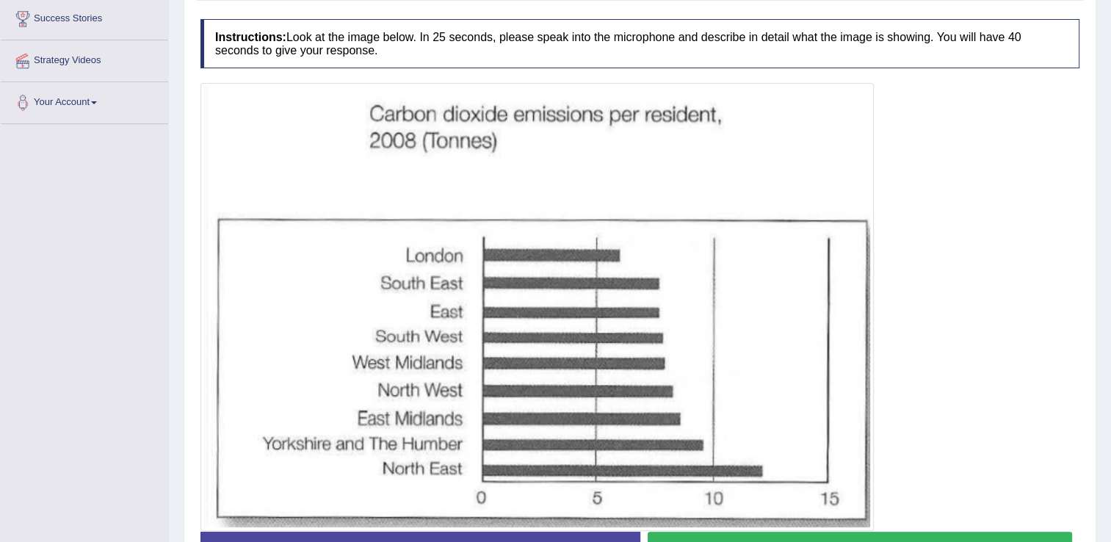
click at [925, 540] on button "Start Answering" at bounding box center [860, 550] width 425 height 37
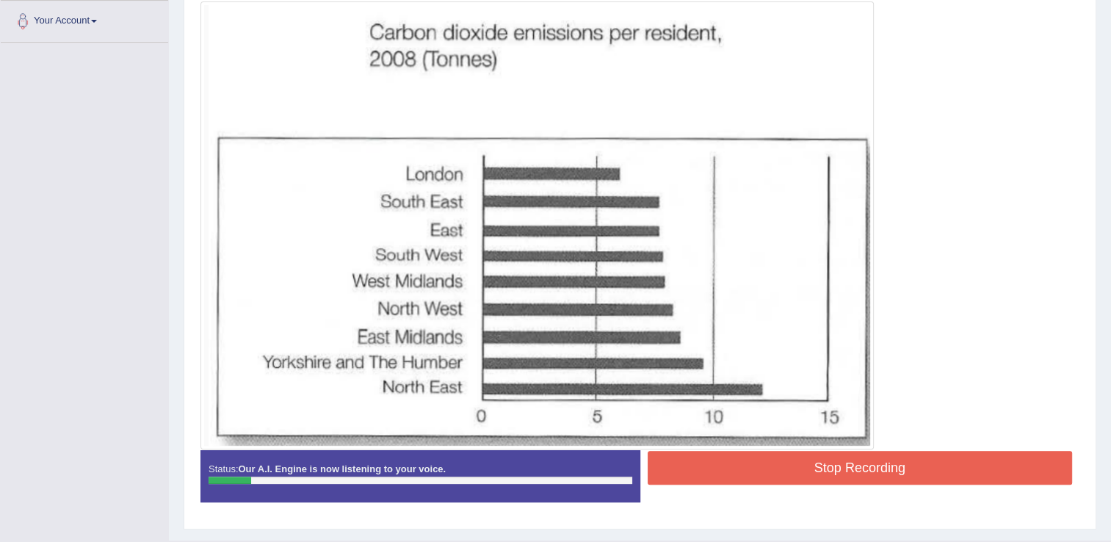
scroll to position [352, 0]
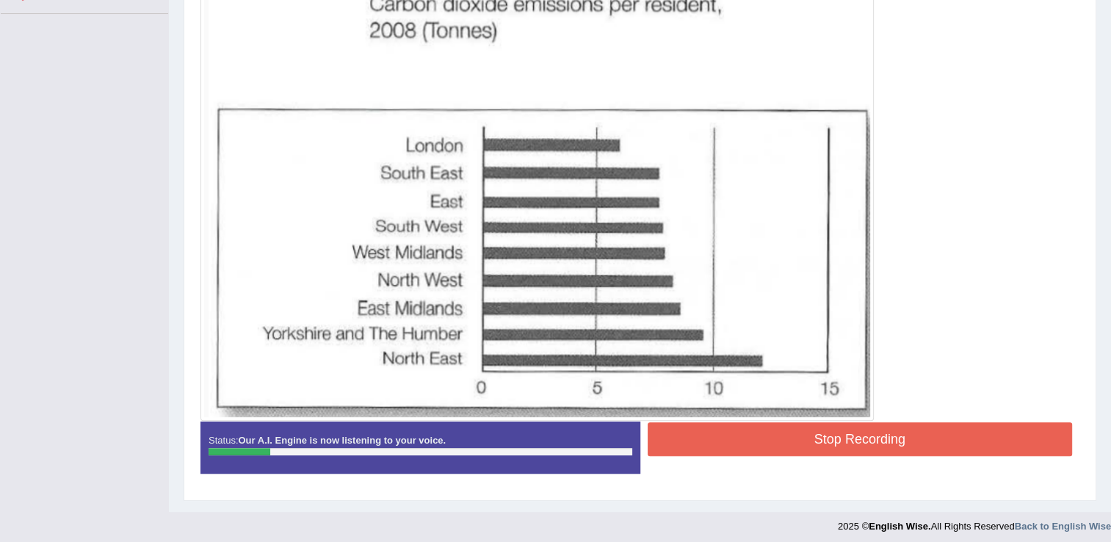
click at [540, 316] on img at bounding box center [537, 197] width 666 height 441
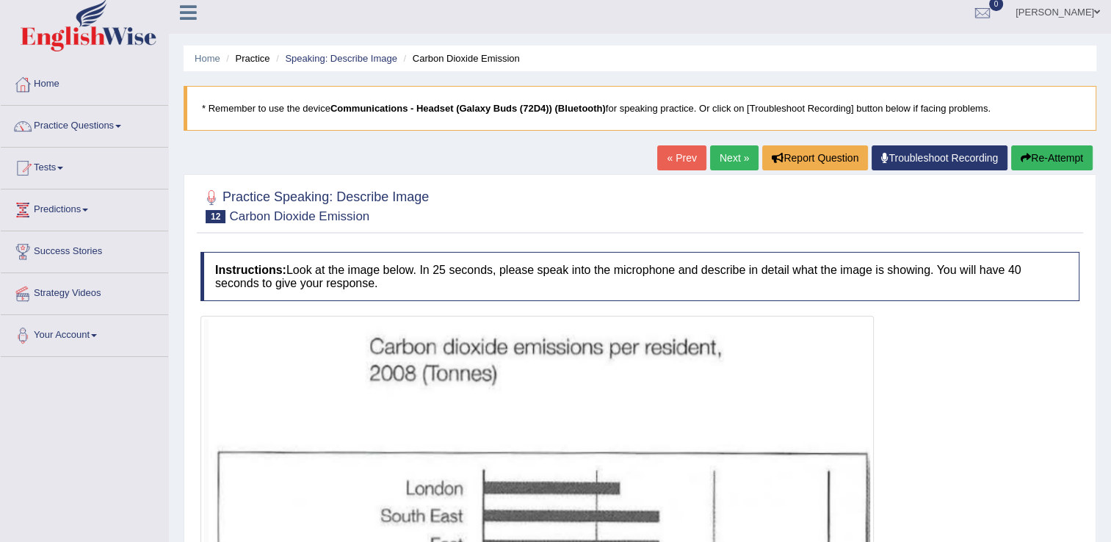
scroll to position [0, 0]
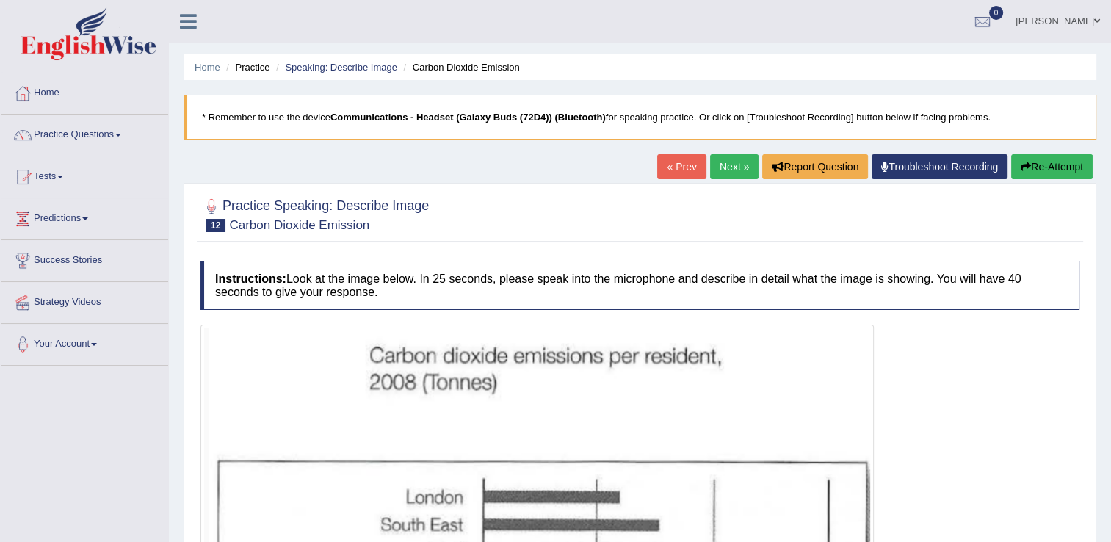
click at [1036, 167] on button "Re-Attempt" at bounding box center [1052, 166] width 82 height 25
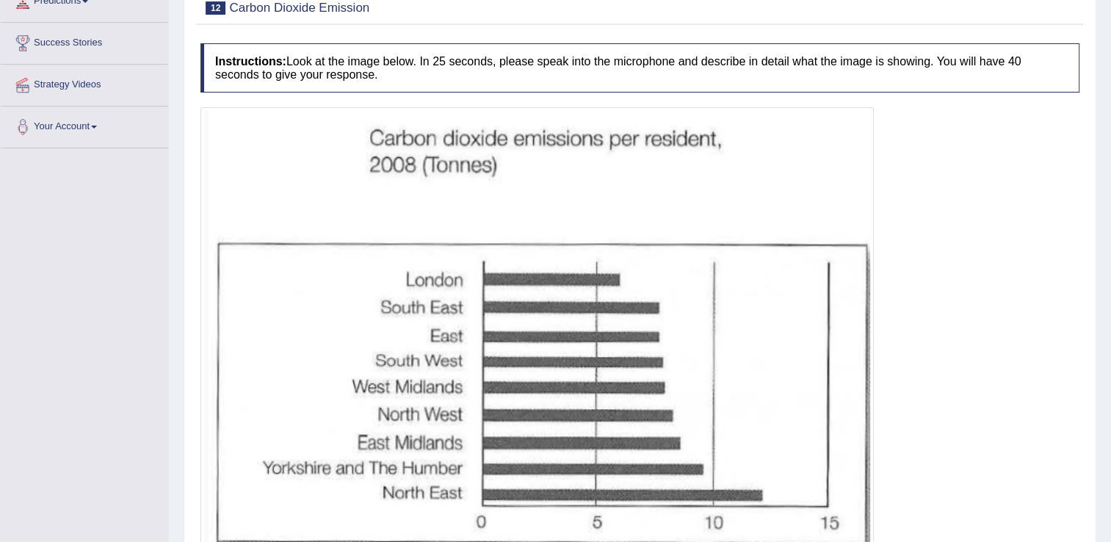
scroll to position [342, 0]
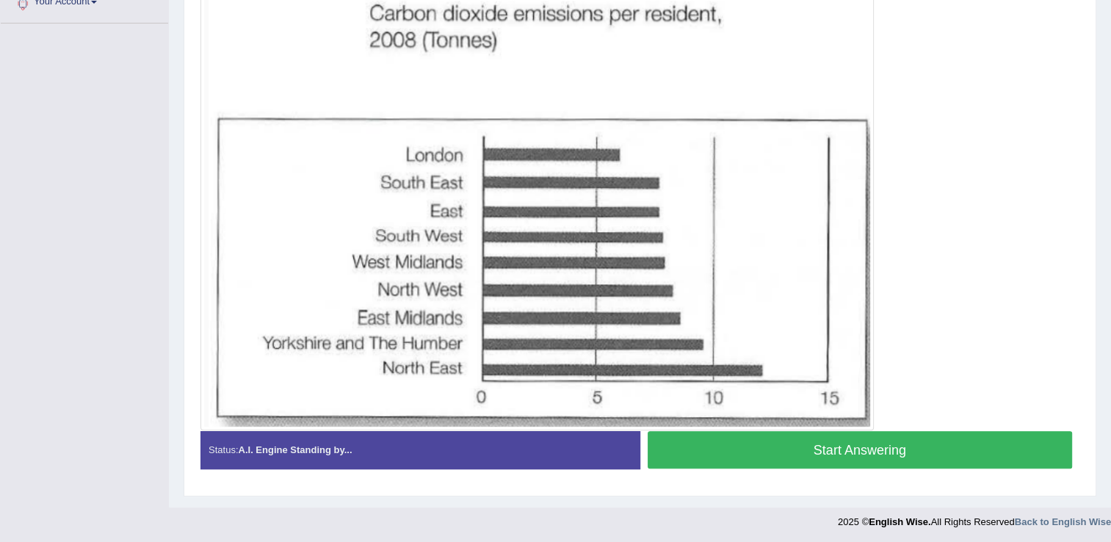
click at [922, 461] on button "Start Answering" at bounding box center [860, 449] width 425 height 37
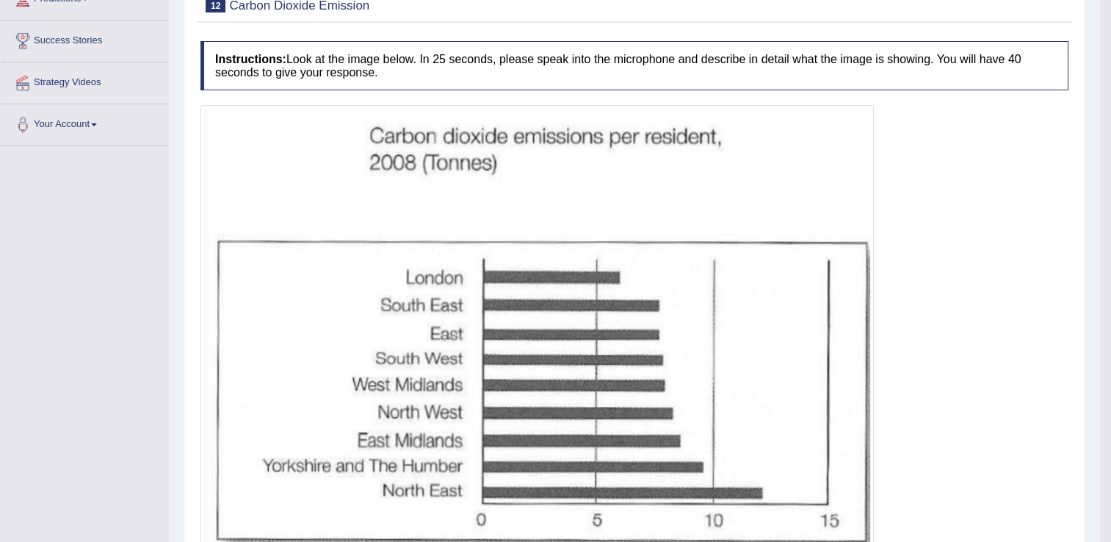
scroll to position [159, 0]
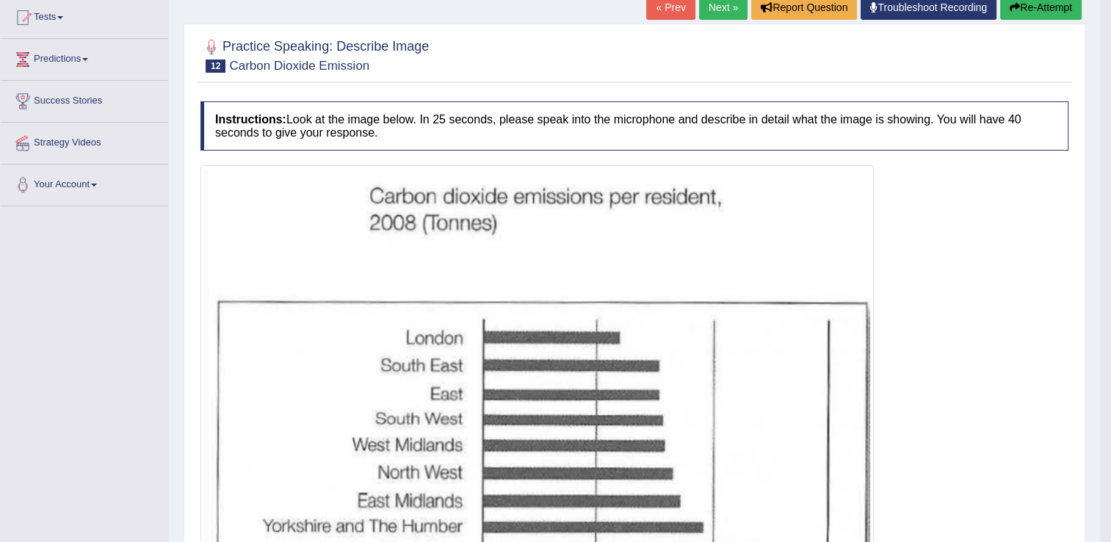
click at [715, 18] on link "Next »" at bounding box center [723, 7] width 48 height 25
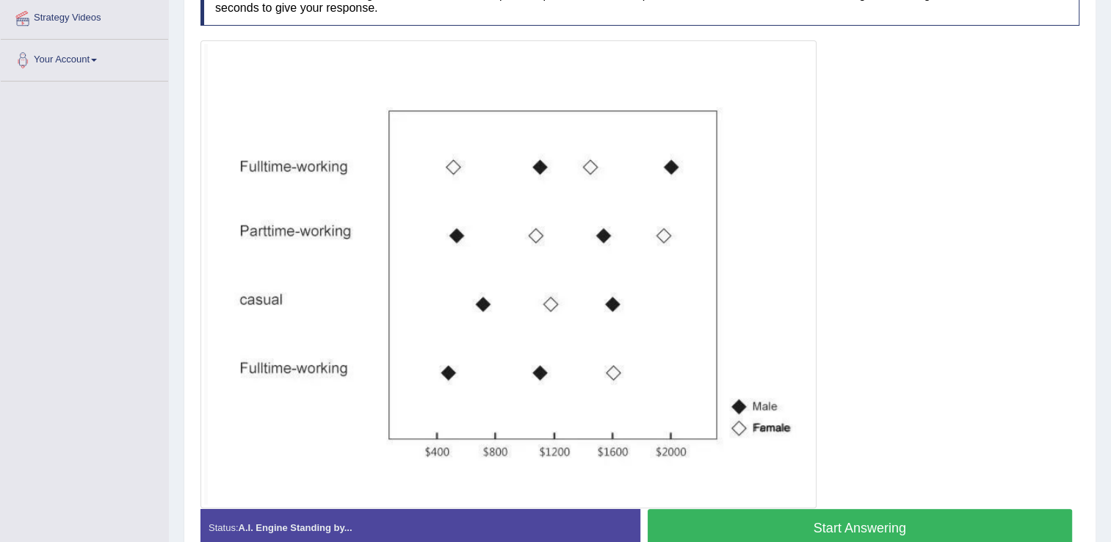
scroll to position [292, 0]
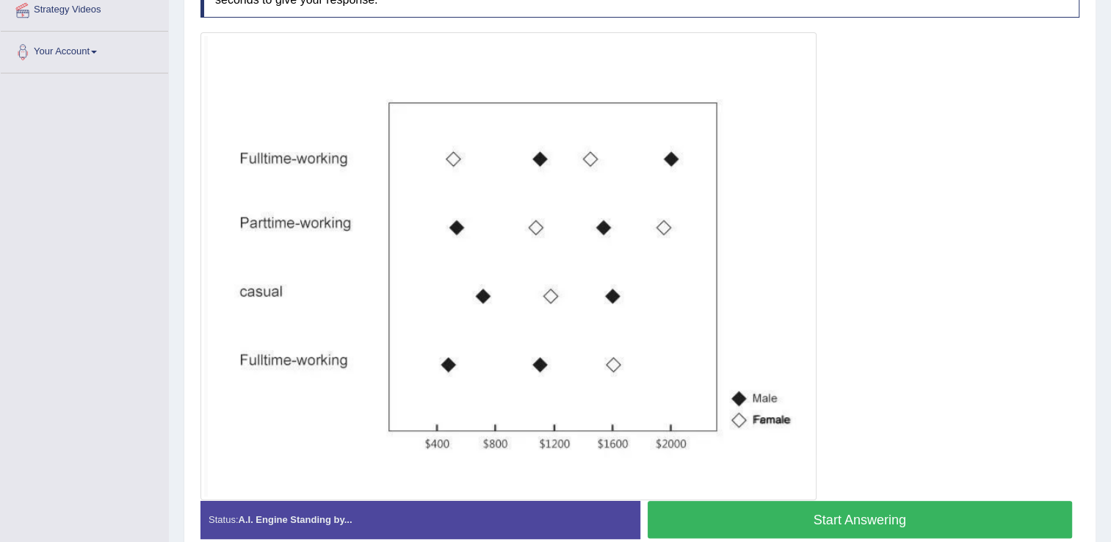
click at [957, 527] on button "Start Answering" at bounding box center [860, 519] width 425 height 37
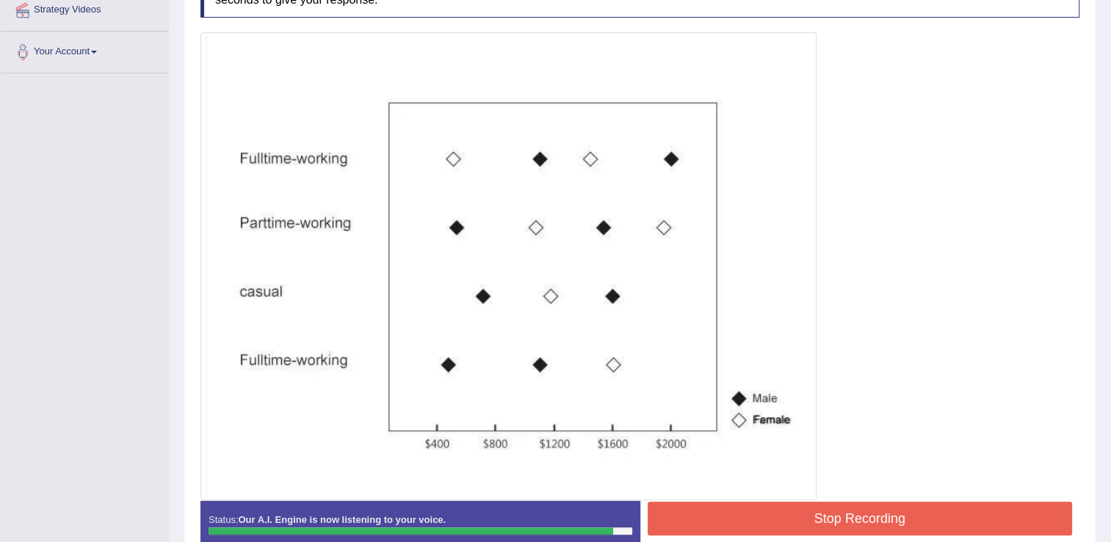
click at [957, 527] on button "Stop Recording" at bounding box center [860, 519] width 425 height 34
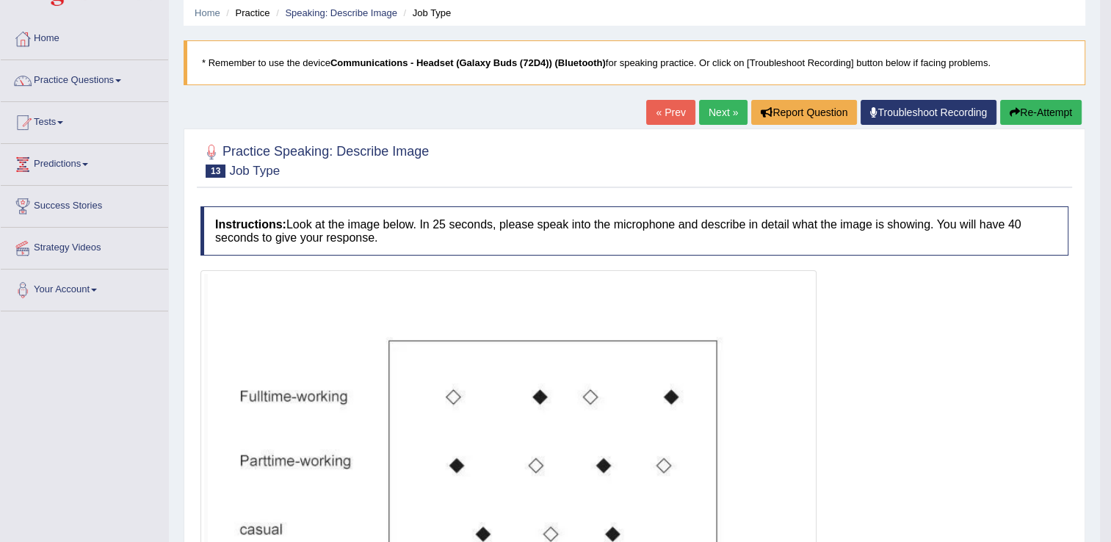
scroll to position [39, 0]
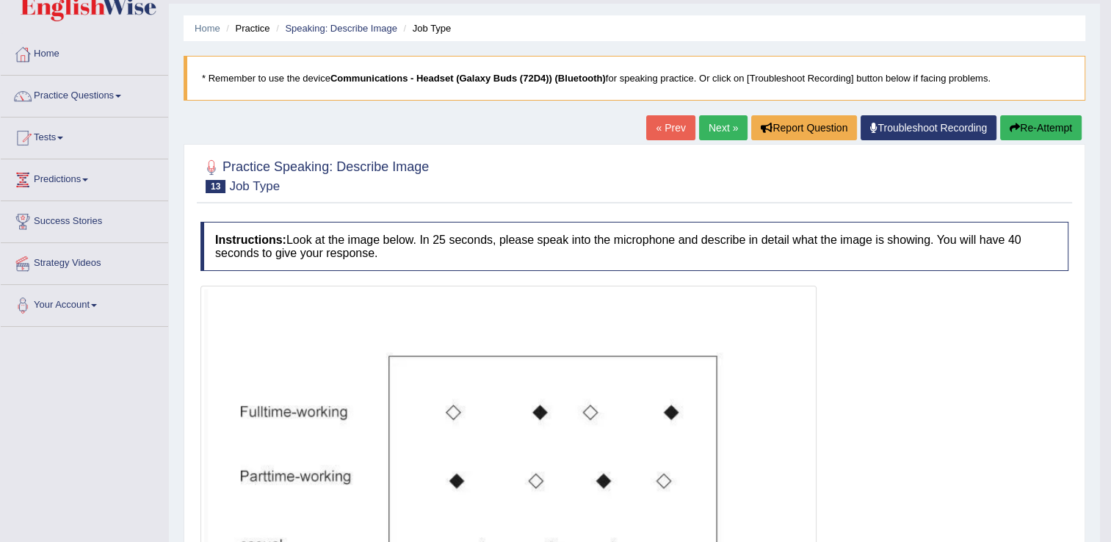
click at [731, 137] on link "Next »" at bounding box center [723, 127] width 48 height 25
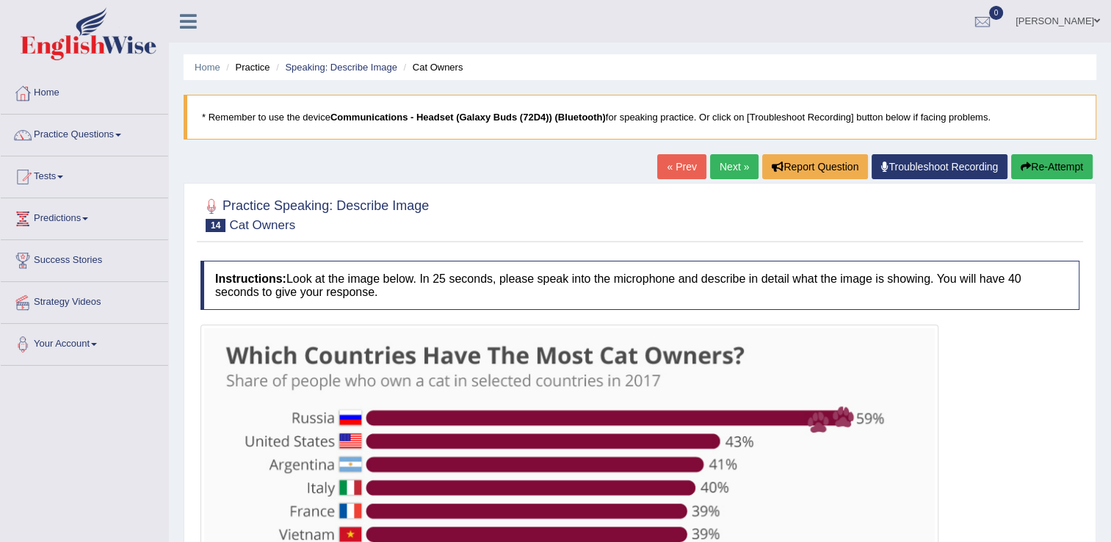
drag, startPoint x: 1110, startPoint y: 194, endPoint x: 1124, endPoint y: 264, distance: 71.1
click at [1110, 264] on html "Toggle navigation Home Practice Questions Speaking Practice Read Aloud Repeat S…" at bounding box center [555, 271] width 1111 height 542
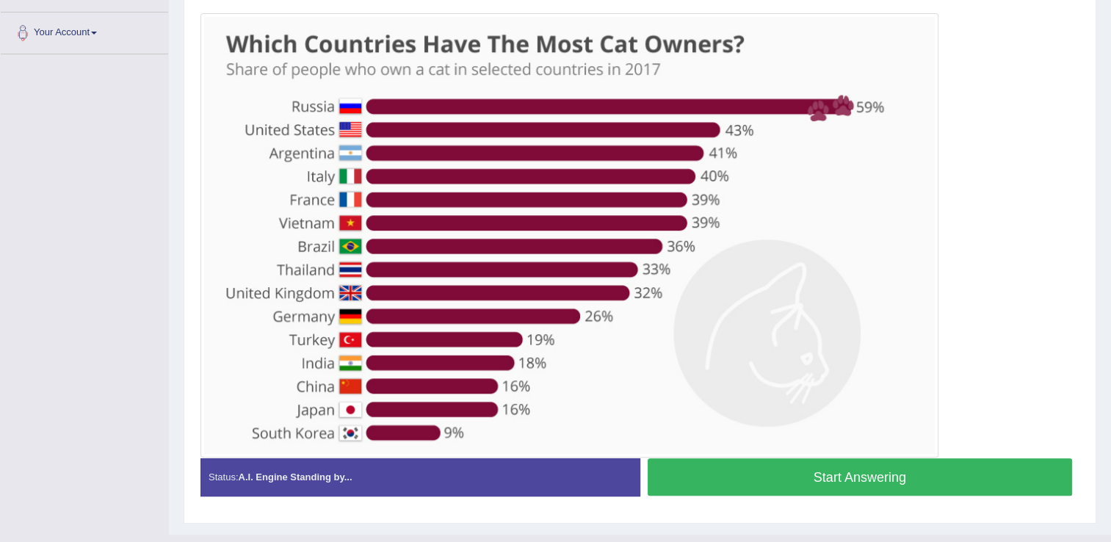
scroll to position [322, 0]
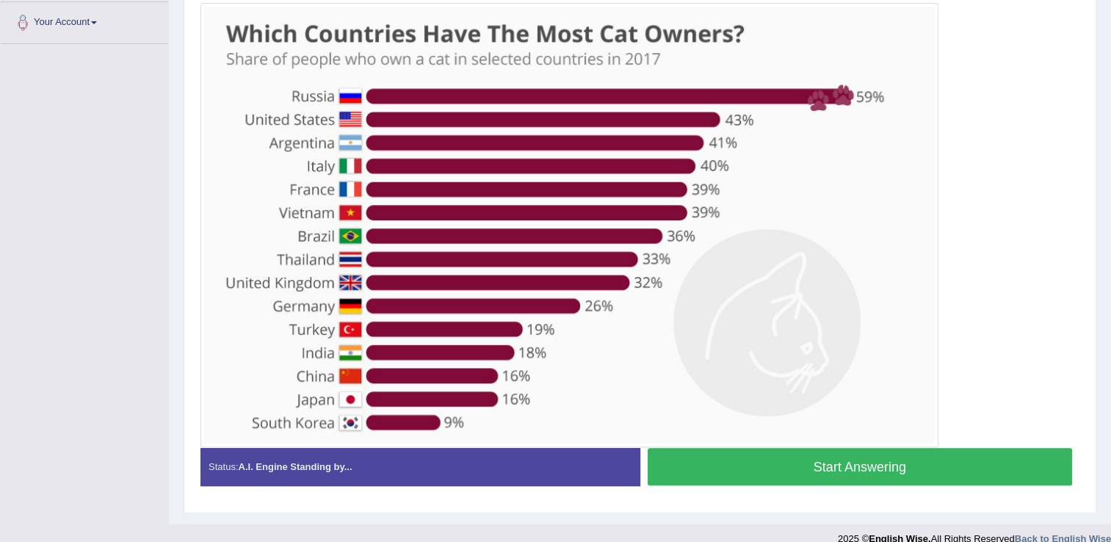
click at [891, 473] on button "Start Answering" at bounding box center [860, 466] width 425 height 37
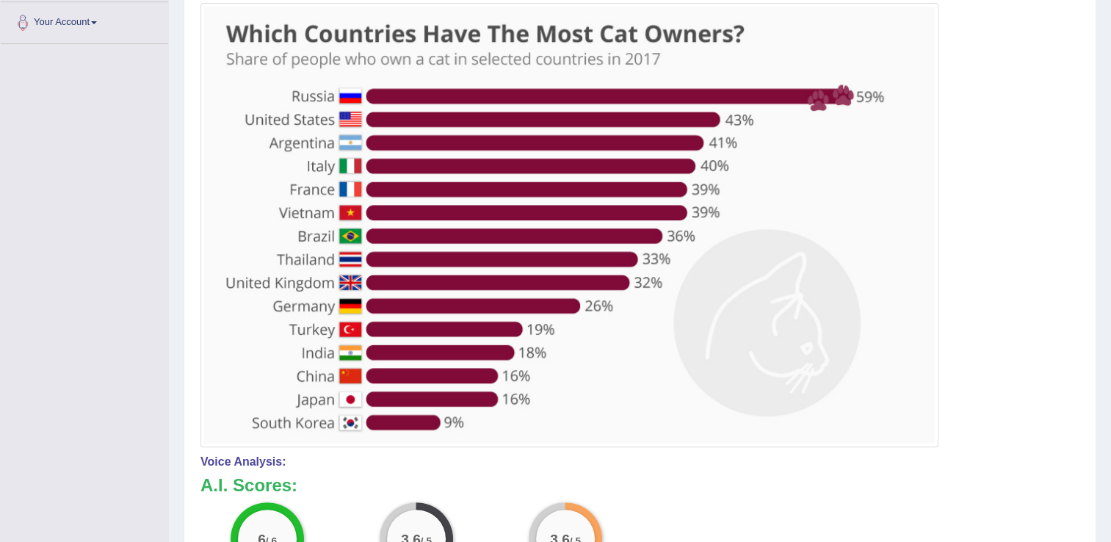
drag, startPoint x: 1115, startPoint y: 270, endPoint x: 1115, endPoint y: 294, distance: 23.5
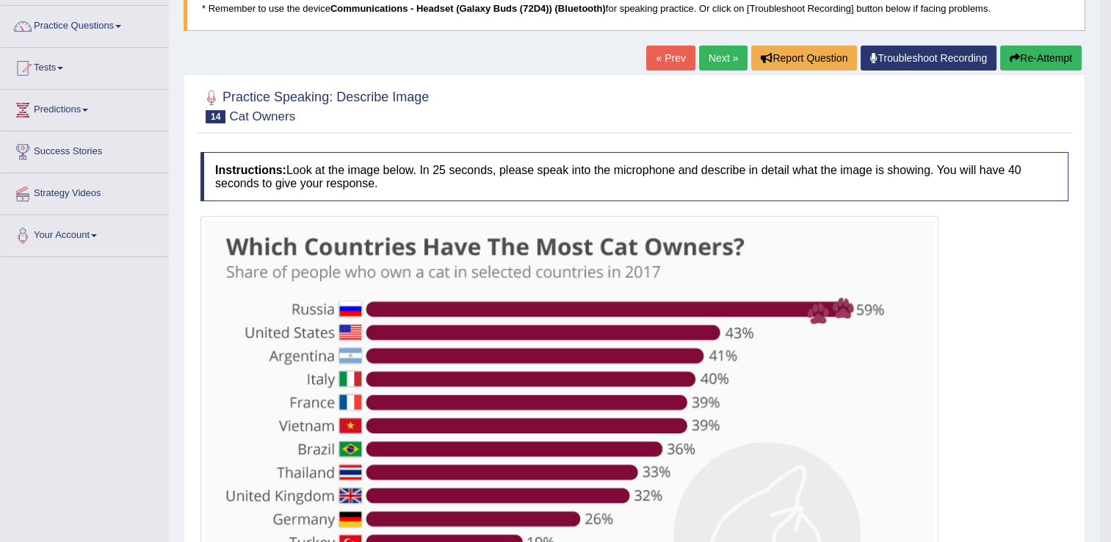
scroll to position [93, 0]
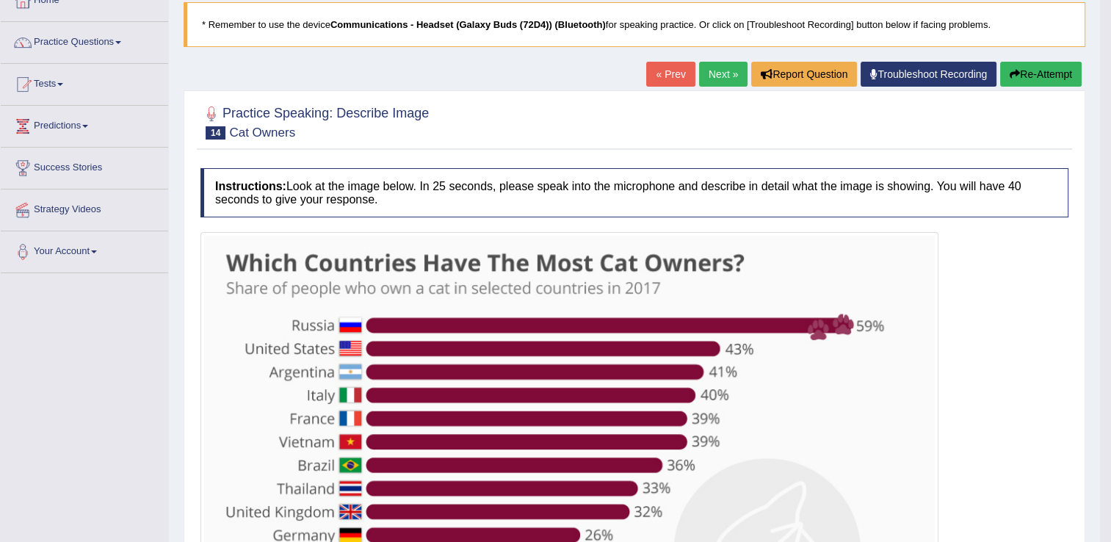
click at [707, 72] on link "Next »" at bounding box center [723, 74] width 48 height 25
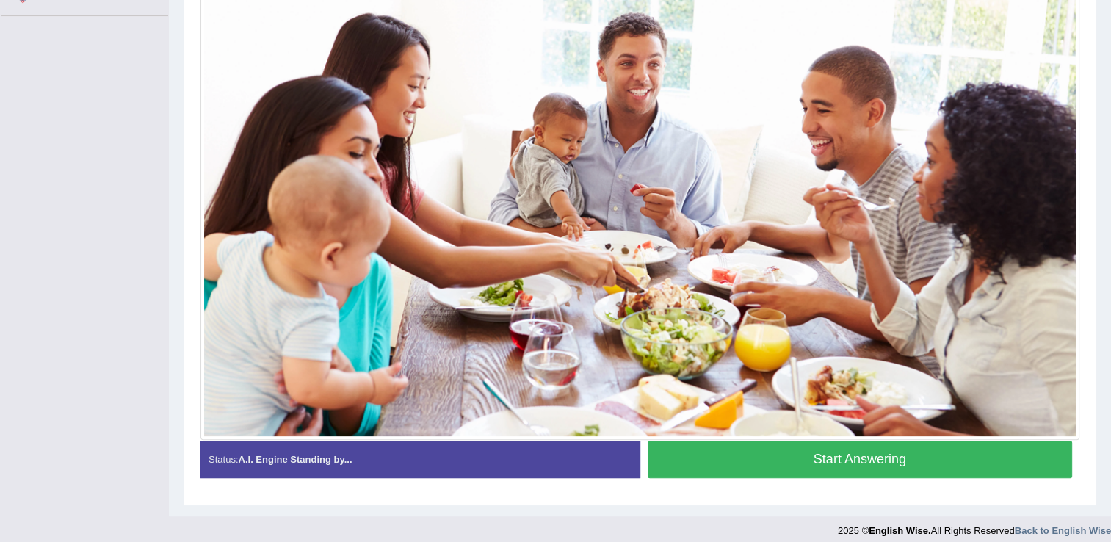
scroll to position [359, 0]
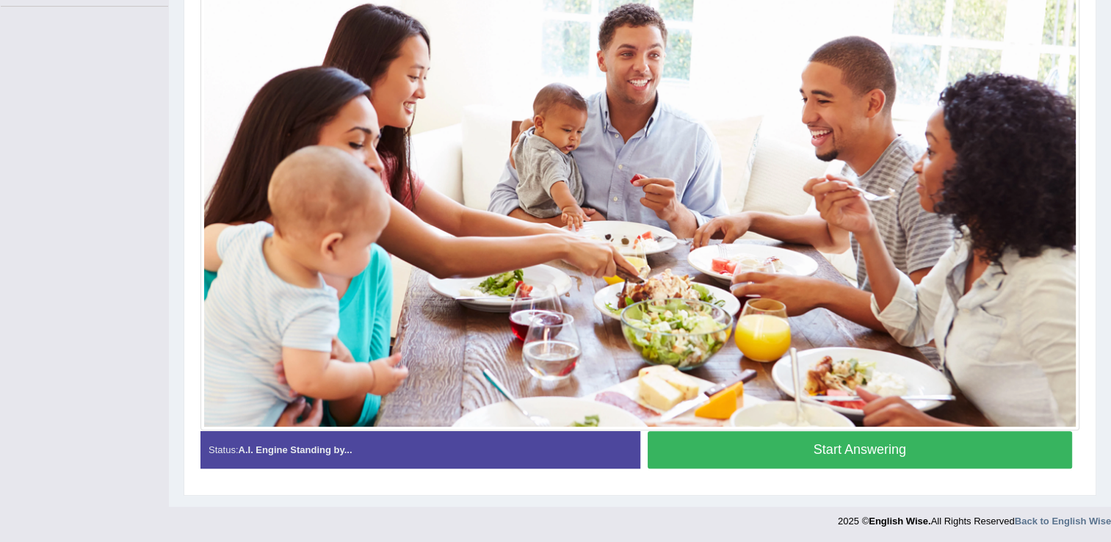
click at [828, 436] on button "Start Answering" at bounding box center [860, 449] width 425 height 37
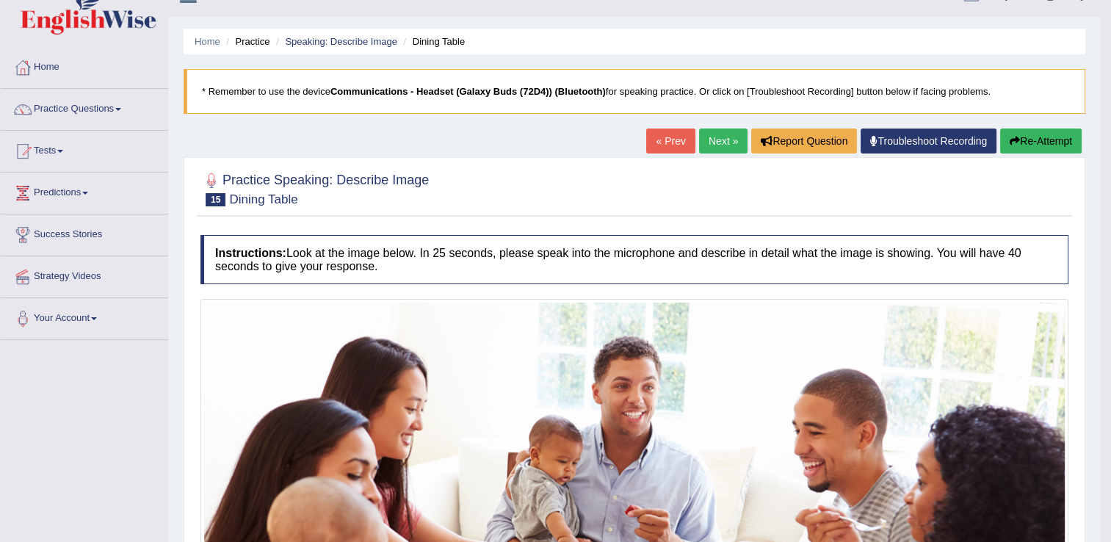
scroll to position [12, 0]
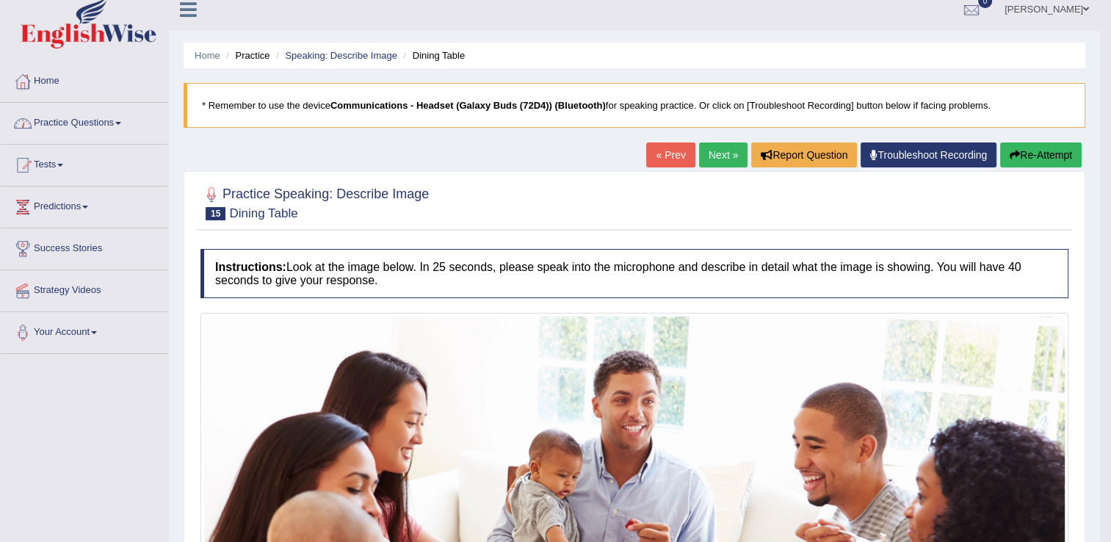
click at [131, 133] on link "Practice Questions" at bounding box center [84, 121] width 167 height 37
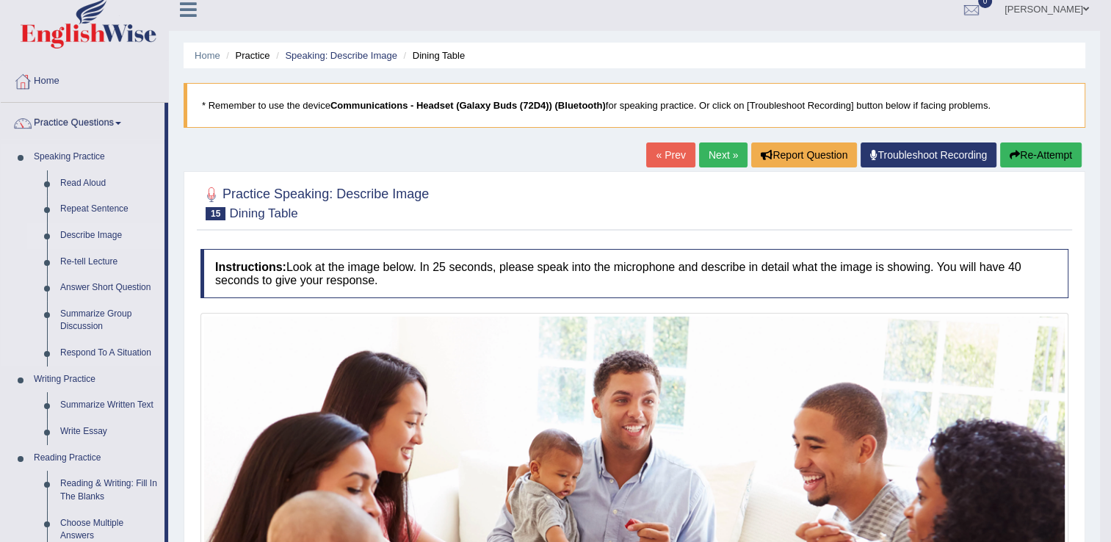
click at [97, 236] on link "Describe Image" at bounding box center [109, 235] width 111 height 26
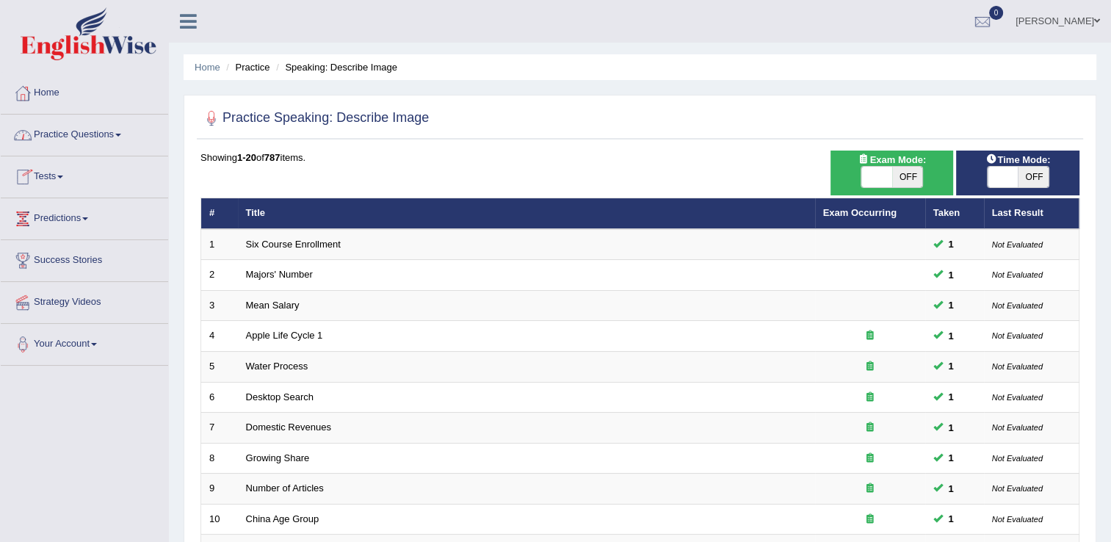
click at [120, 126] on link "Practice Questions" at bounding box center [84, 133] width 167 height 37
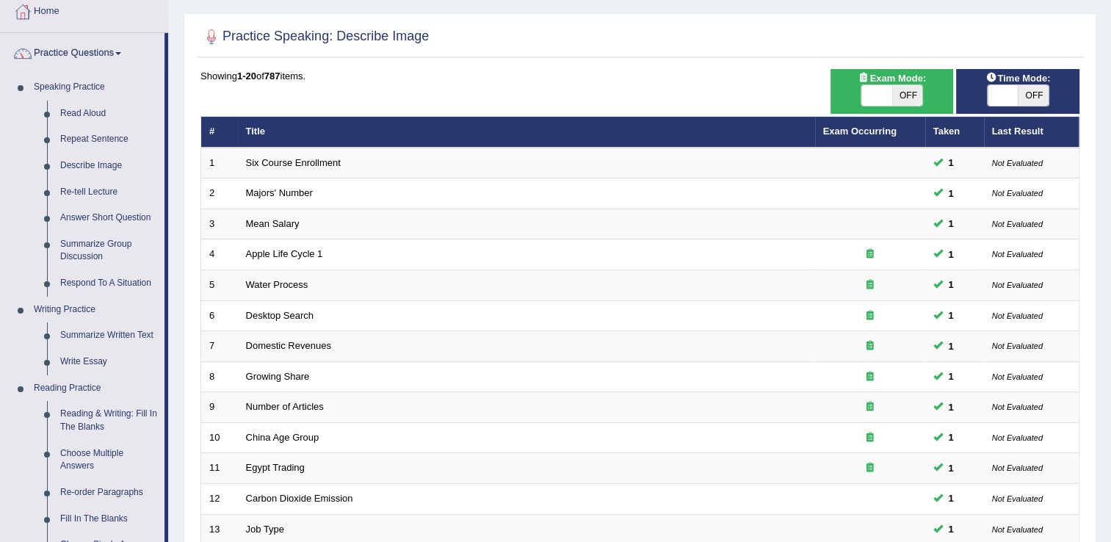
scroll to position [101, 0]
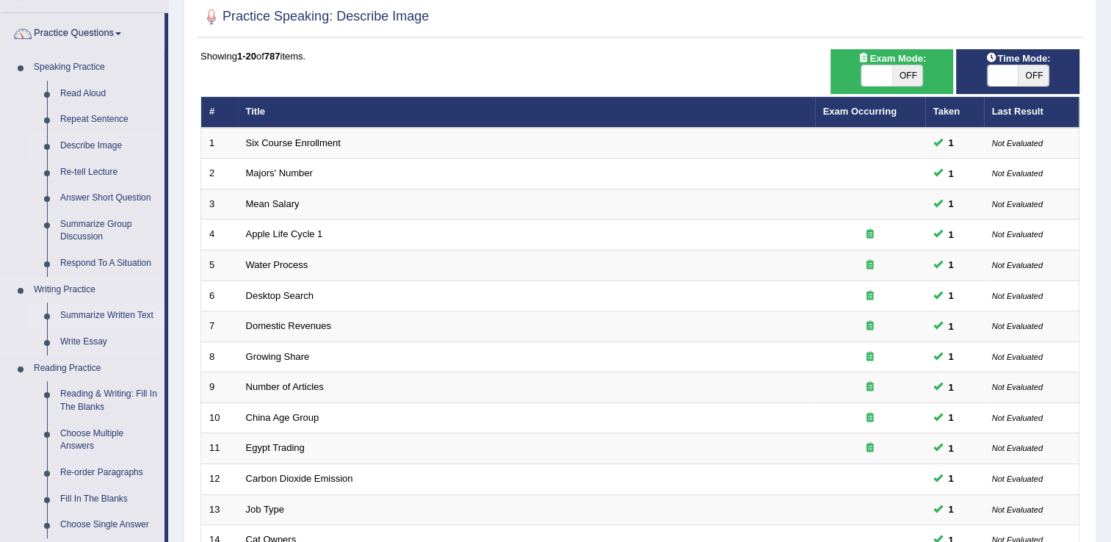
click at [91, 320] on link "Summarize Written Text" at bounding box center [109, 316] width 111 height 26
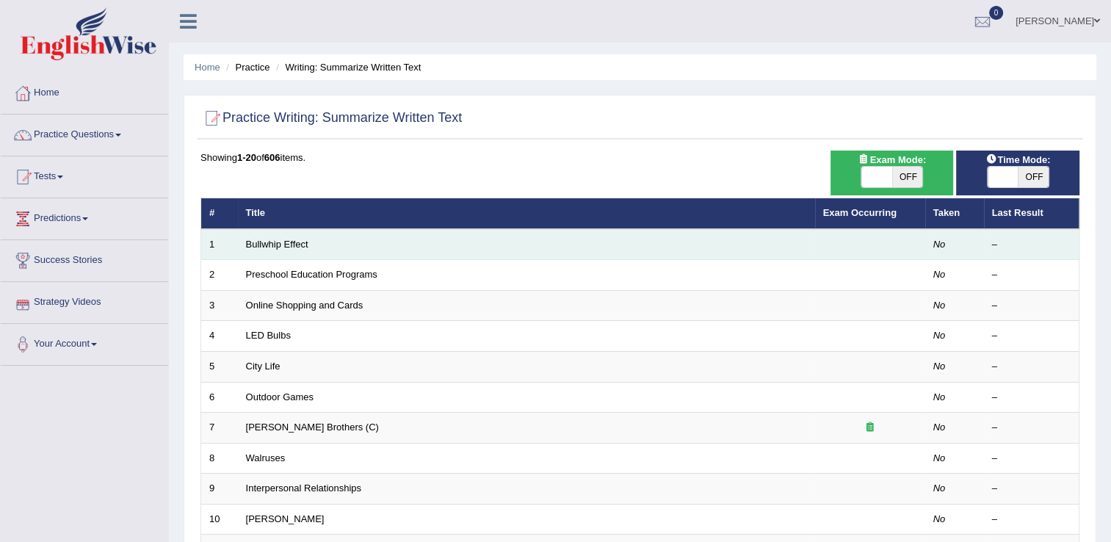
click at [264, 250] on td "Bullwhip Effect" at bounding box center [526, 244] width 577 height 31
click at [265, 244] on link "Bullwhip Effect" at bounding box center [277, 244] width 62 height 11
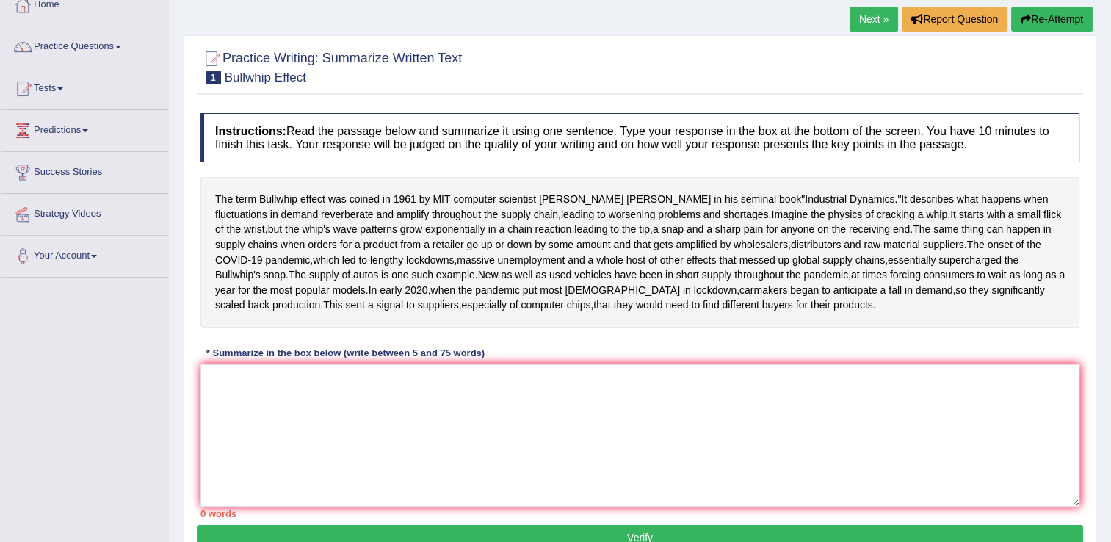
scroll to position [87, 0]
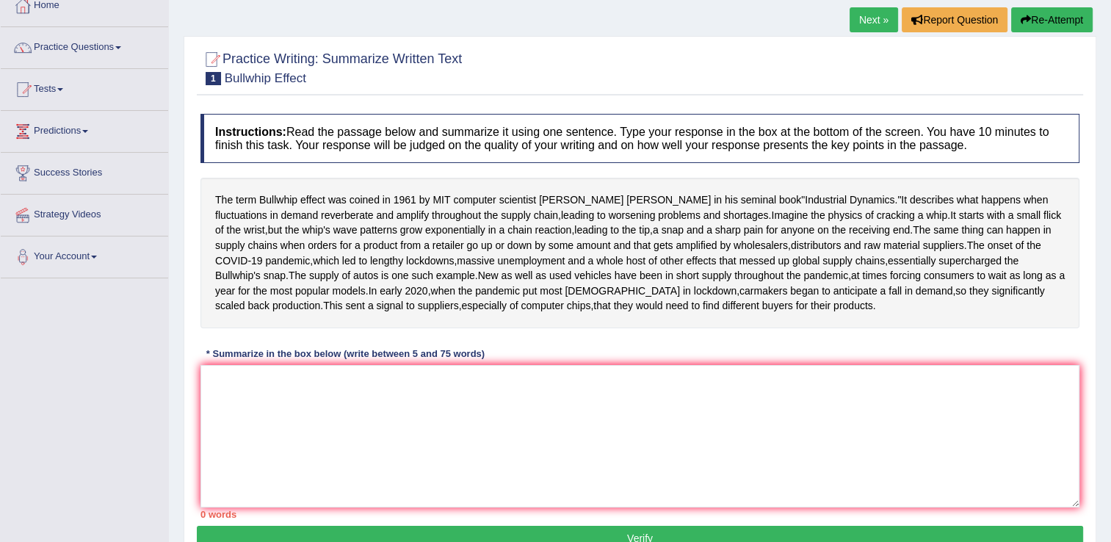
drag, startPoint x: 1110, startPoint y: 318, endPoint x: 1071, endPoint y: 343, distance: 46.9
click at [1071, 343] on div "Home Practice Writing: Summarize Written Text Bullwhip Effect Next » Report Que…" at bounding box center [640, 280] width 942 height 734
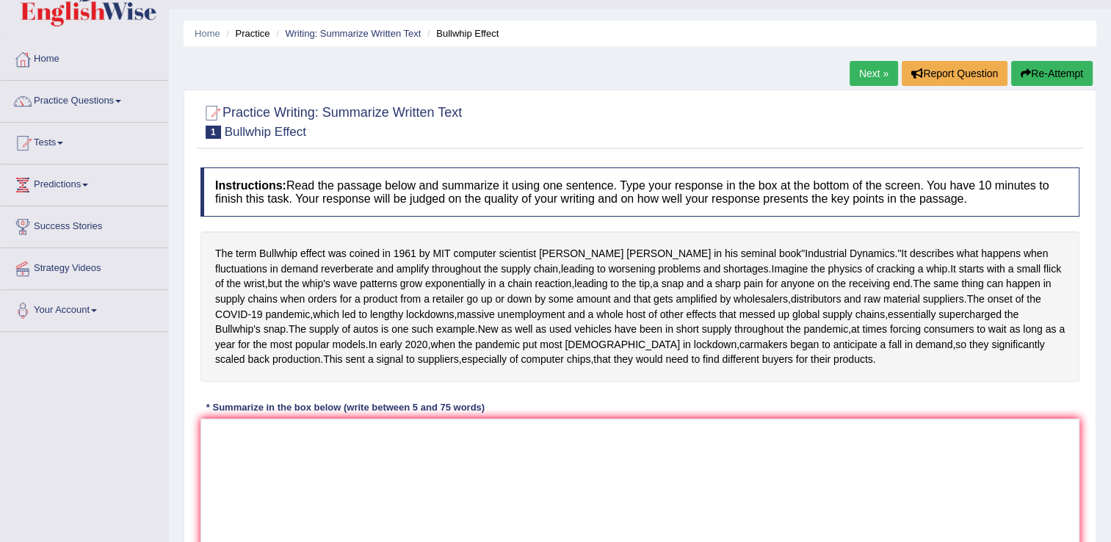
scroll to position [0, 0]
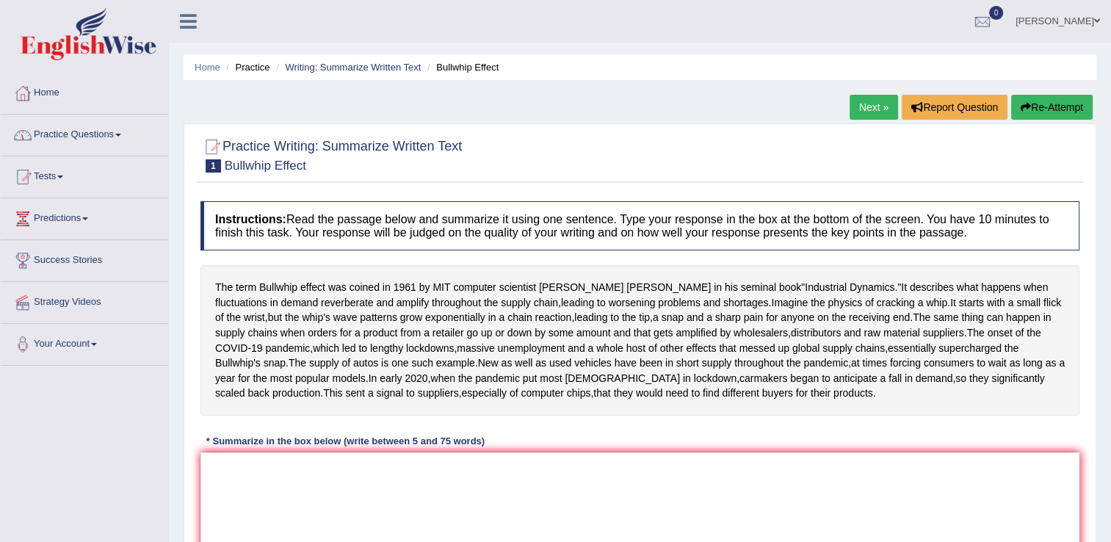
click at [101, 134] on link "Practice Questions" at bounding box center [84, 133] width 167 height 37
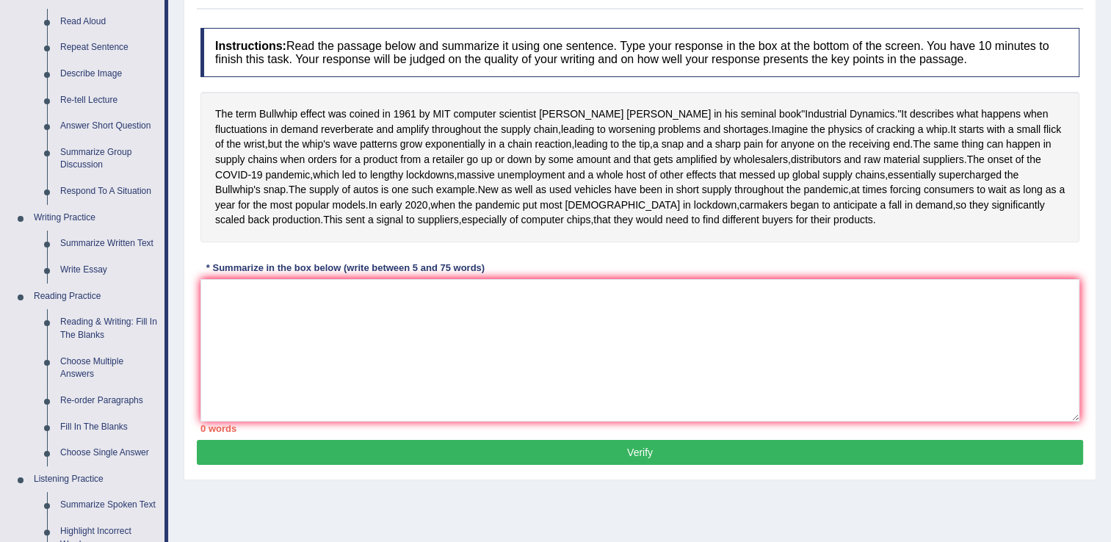
scroll to position [180, 0]
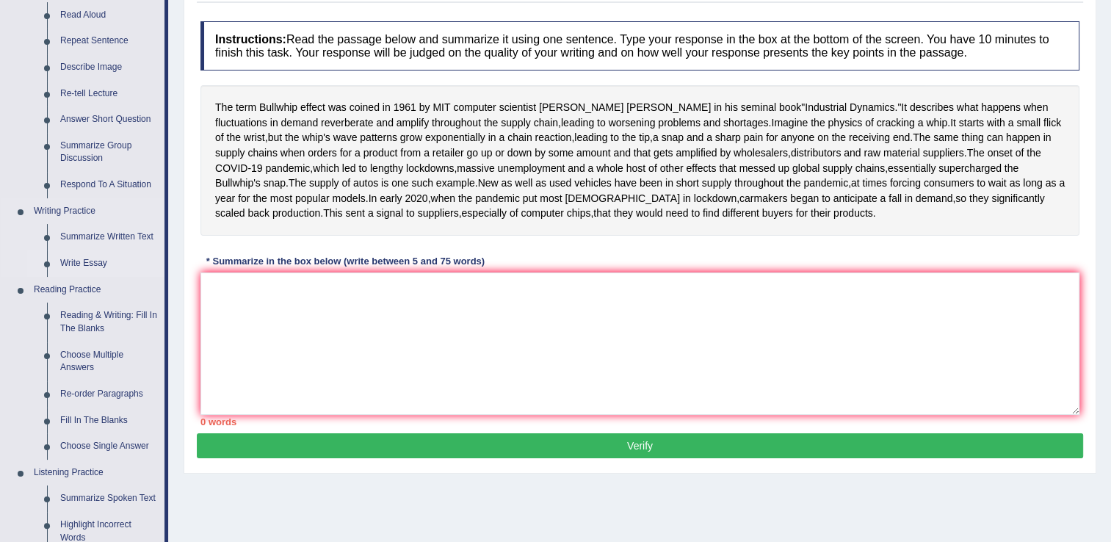
click at [88, 266] on link "Write Essay" at bounding box center [109, 263] width 111 height 26
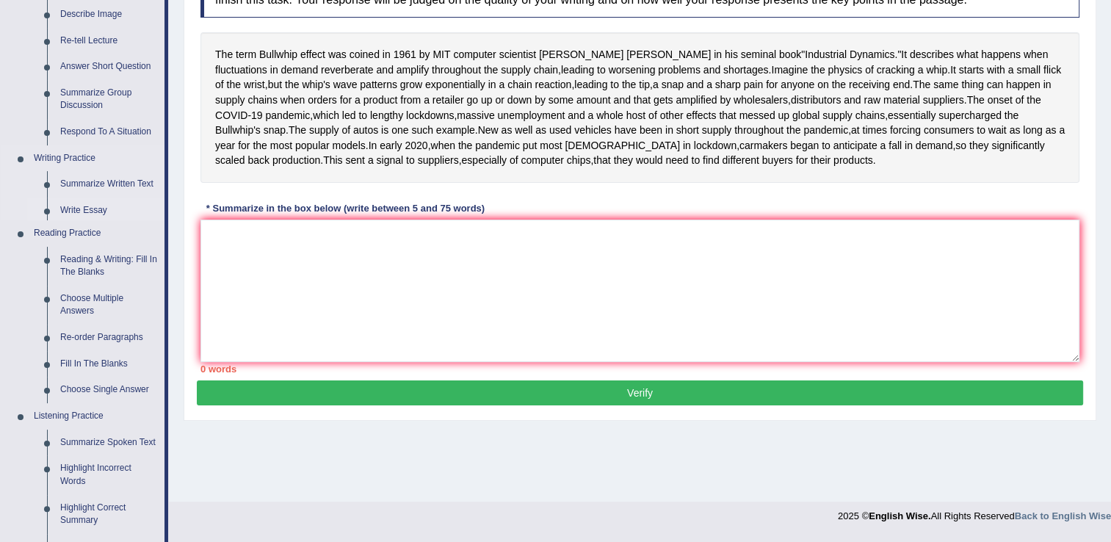
scroll to position [584, 0]
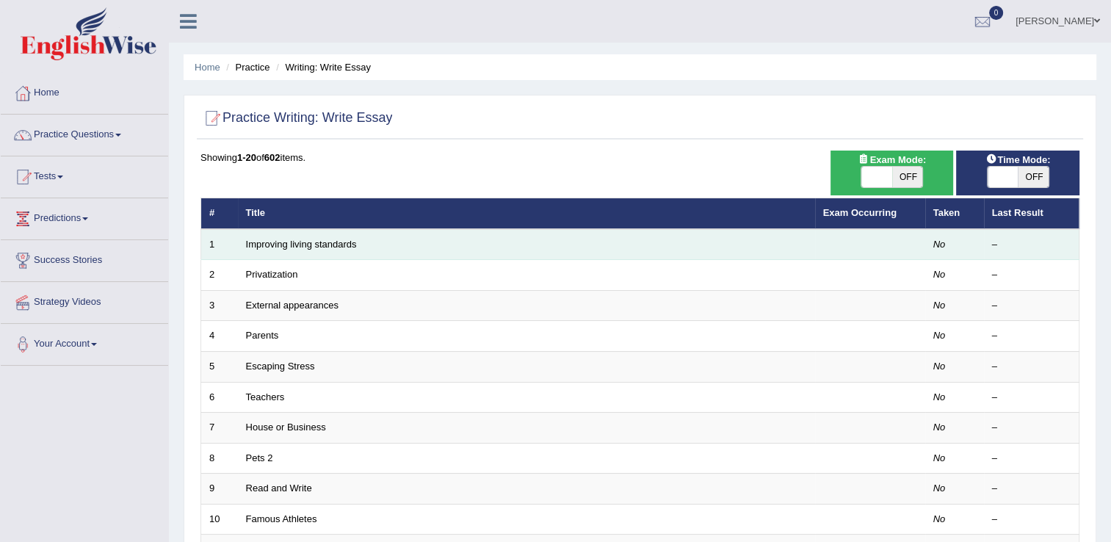
click at [334, 236] on td "Improving living standards" at bounding box center [526, 244] width 577 height 31
click at [334, 243] on link "Improving living standards" at bounding box center [301, 244] width 111 height 11
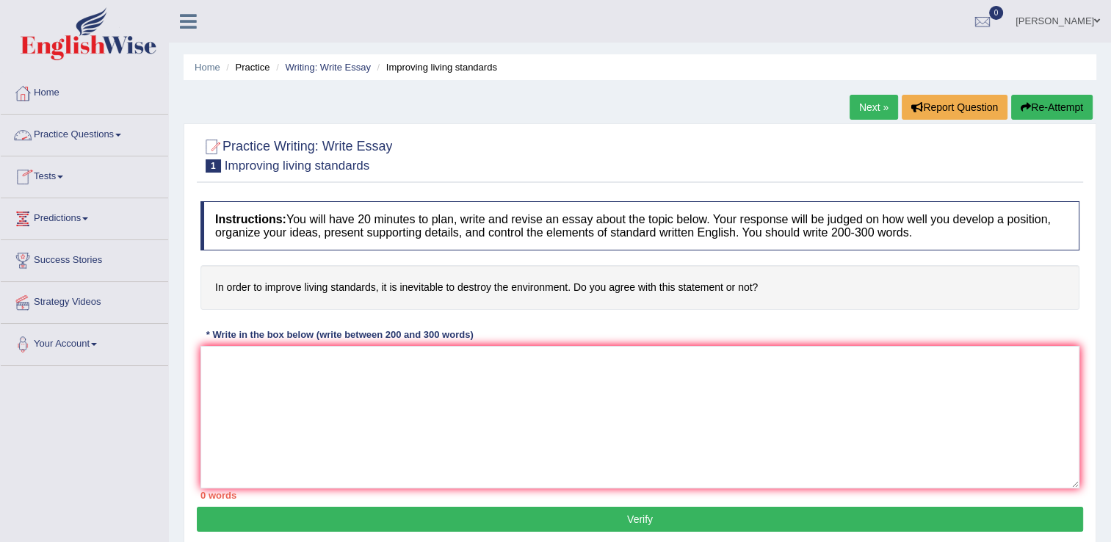
click at [126, 137] on link "Practice Questions" at bounding box center [84, 133] width 167 height 37
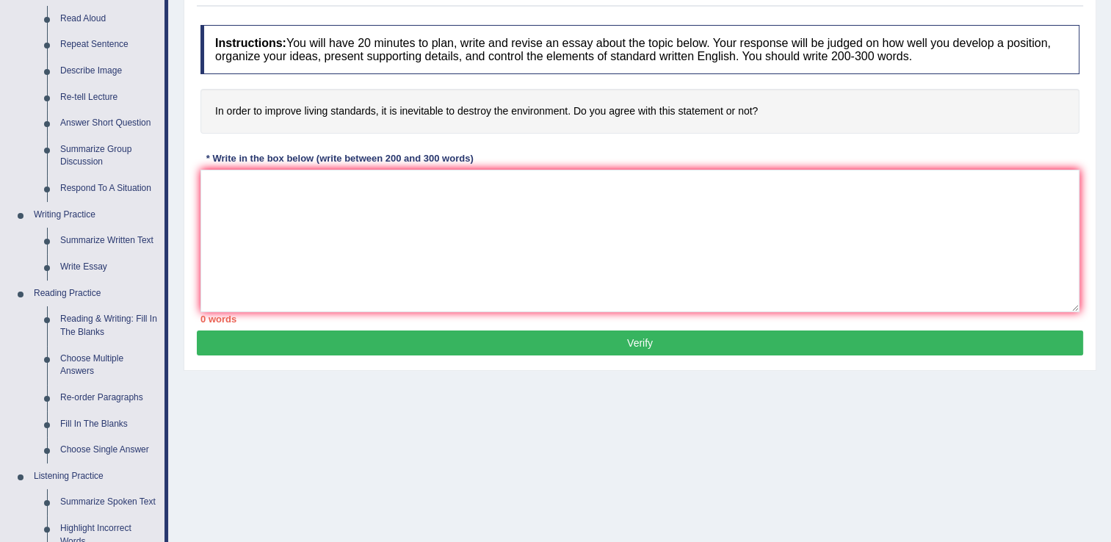
scroll to position [178, 0]
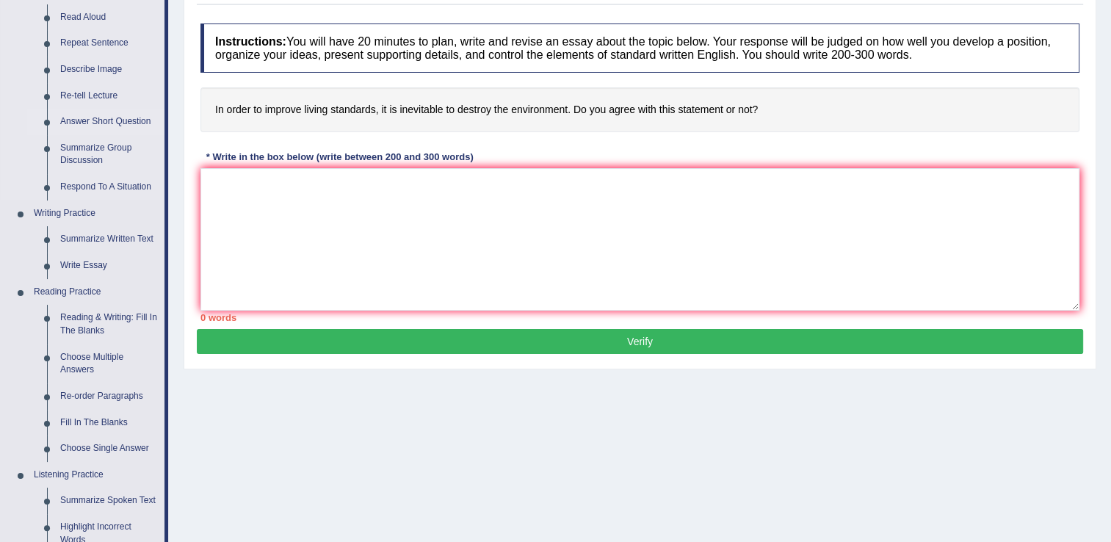
click at [100, 119] on link "Answer Short Question" at bounding box center [109, 122] width 111 height 26
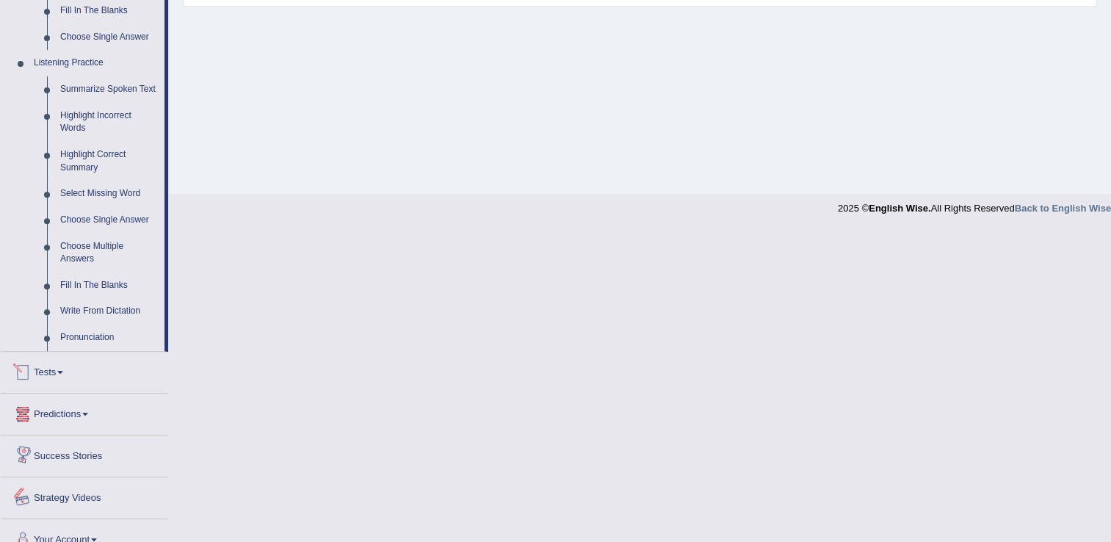
scroll to position [477, 0]
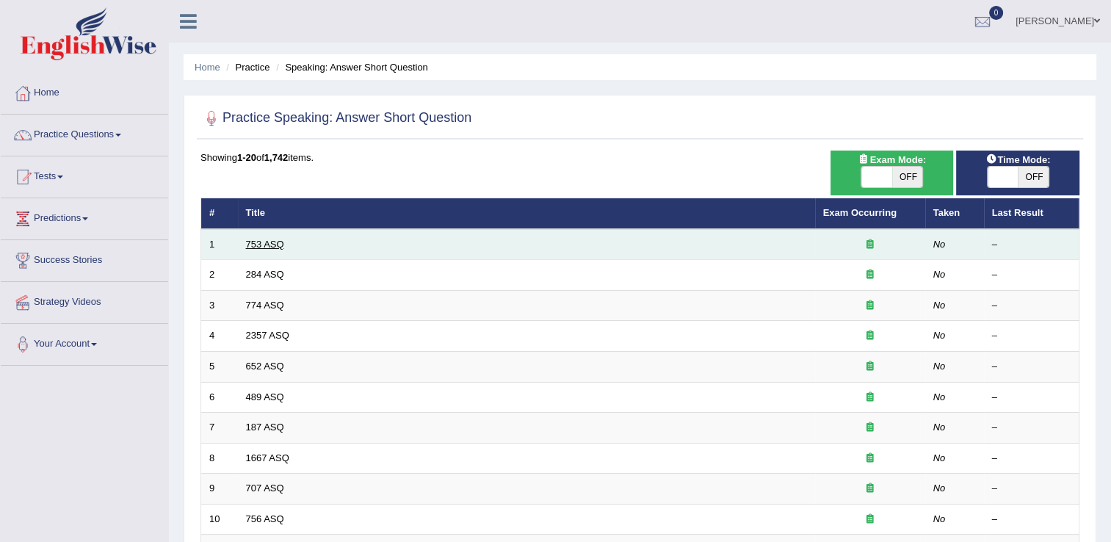
click at [253, 239] on link "753 ASQ" at bounding box center [265, 244] width 38 height 11
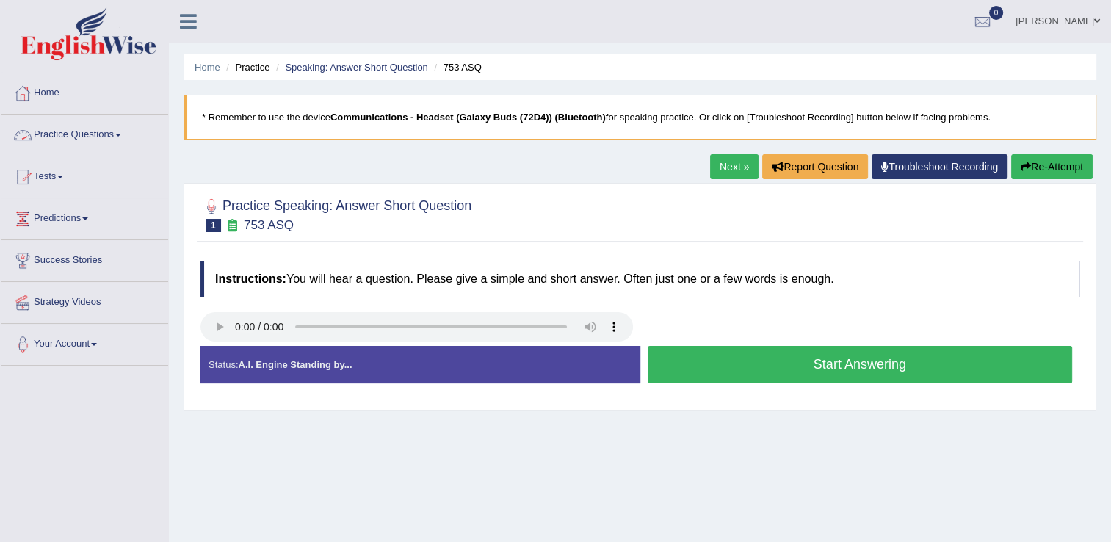
click at [117, 147] on link "Practice Questions" at bounding box center [84, 133] width 167 height 37
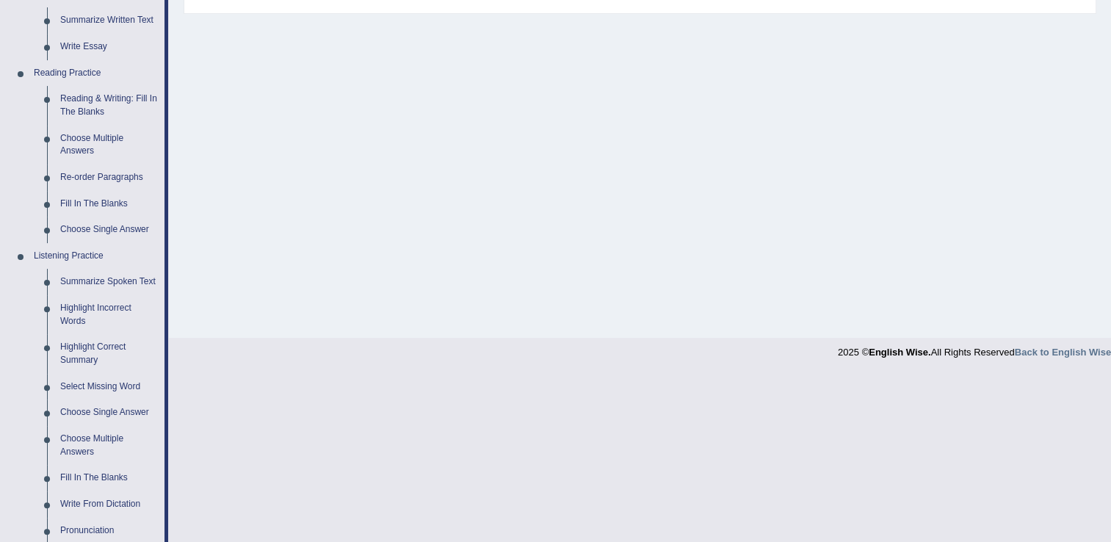
scroll to position [419, 0]
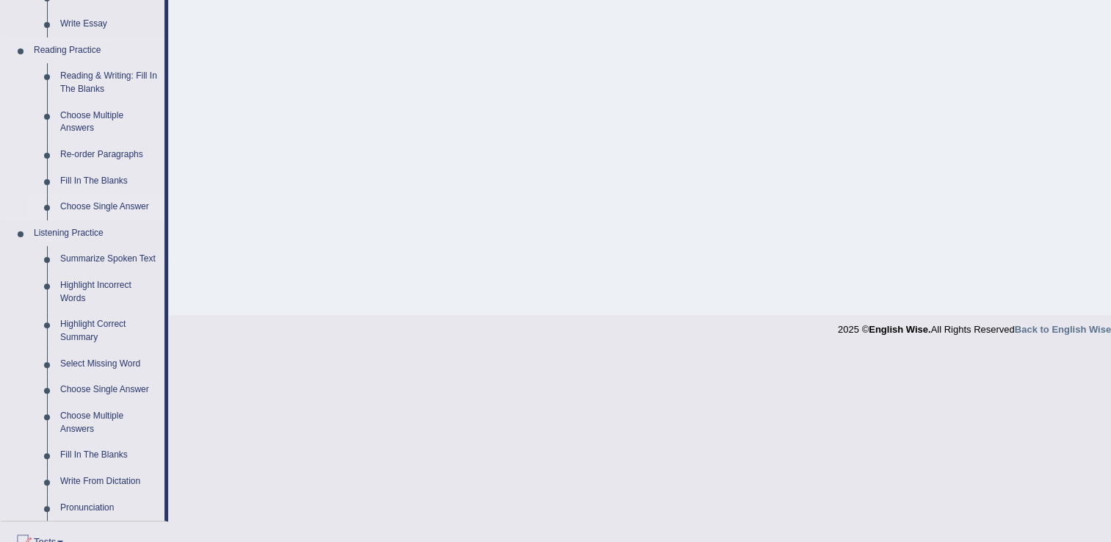
click at [101, 213] on link "Choose Single Answer" at bounding box center [109, 207] width 111 height 26
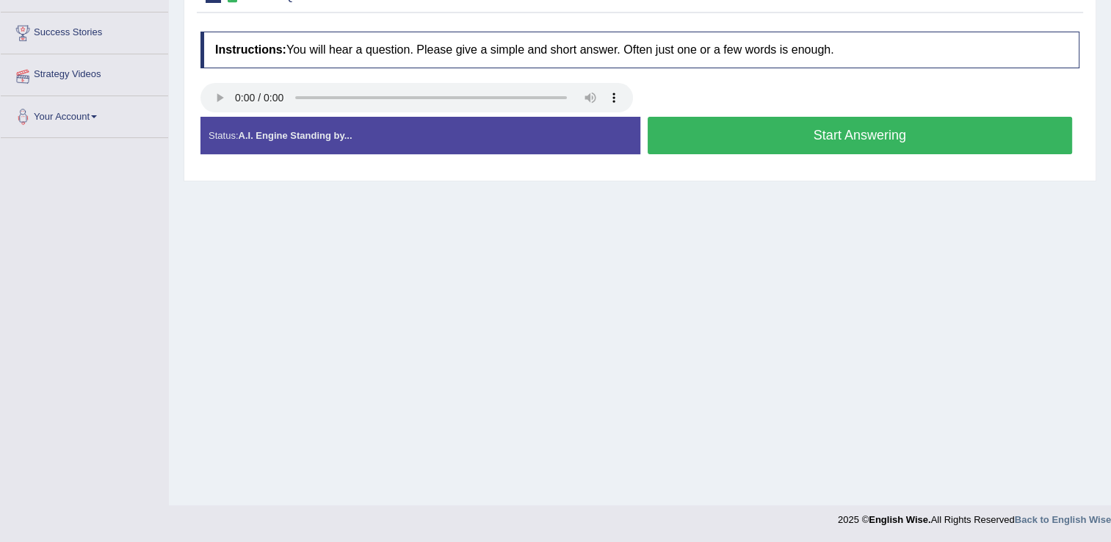
scroll to position [229, 0]
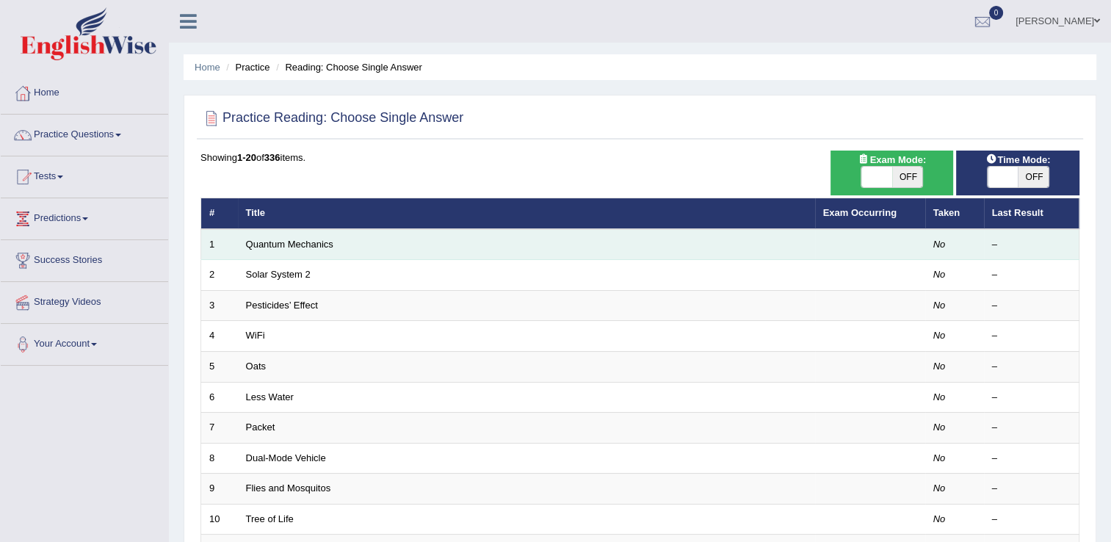
click at [292, 251] on td "Quantum Mechanics" at bounding box center [526, 244] width 577 height 31
click at [291, 243] on link "Quantum Mechanics" at bounding box center [289, 244] width 87 height 11
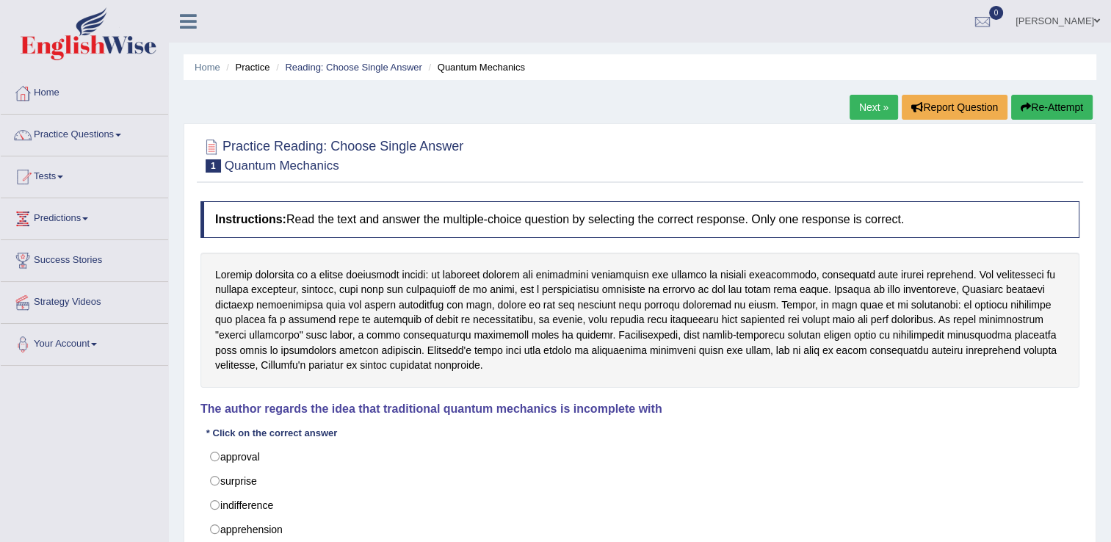
drag, startPoint x: 273, startPoint y: 283, endPoint x: 582, endPoint y: 413, distance: 334.7
click at [582, 413] on div "Instructions: Read the text and answer the multiple-choice question by selectin…" at bounding box center [640, 402] width 886 height 416
click at [127, 125] on link "Practice Questions" at bounding box center [84, 133] width 167 height 37
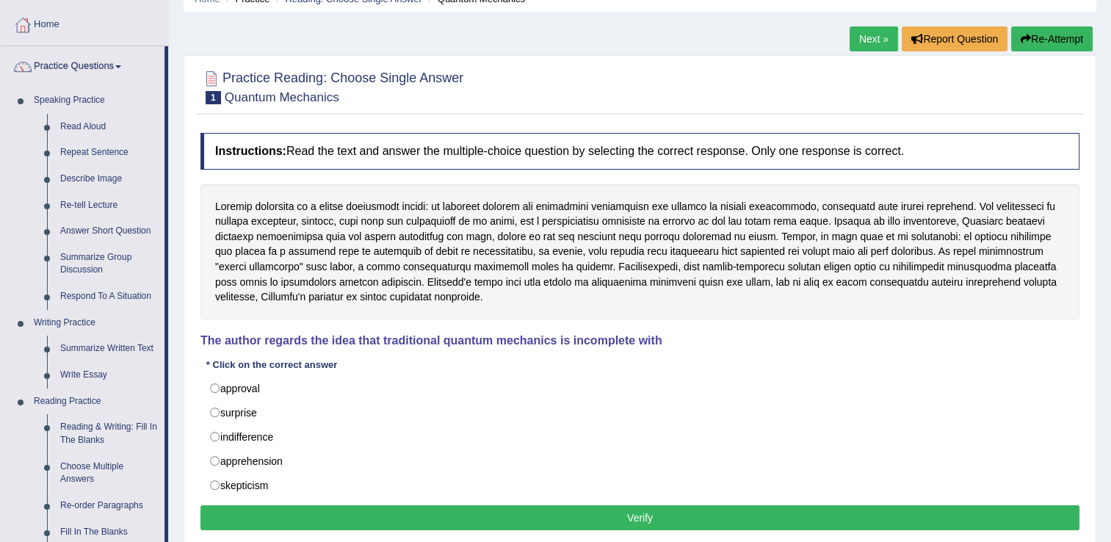
scroll to position [80, 0]
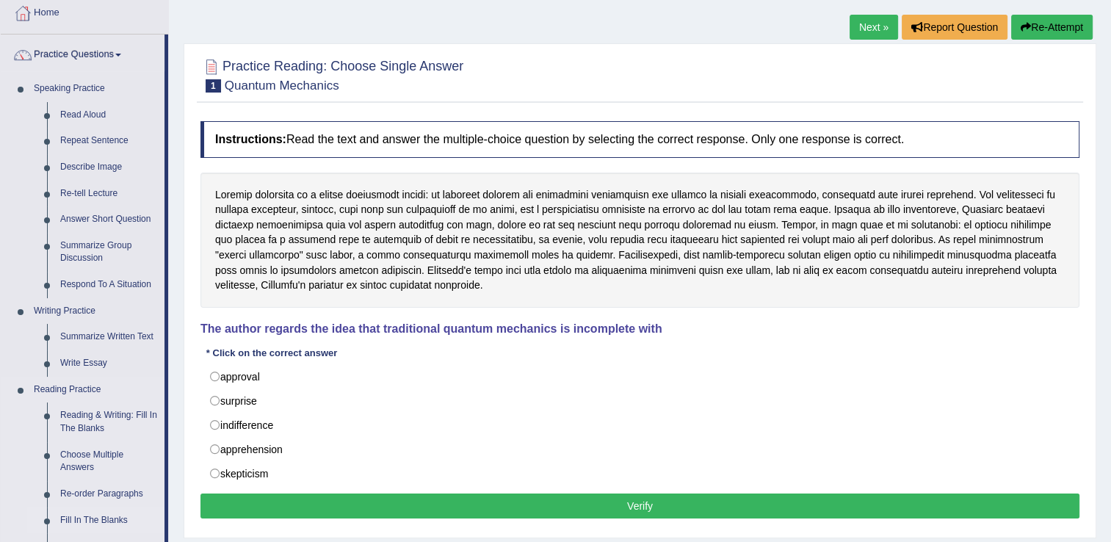
click at [103, 525] on link "Fill In The Blanks" at bounding box center [109, 520] width 111 height 26
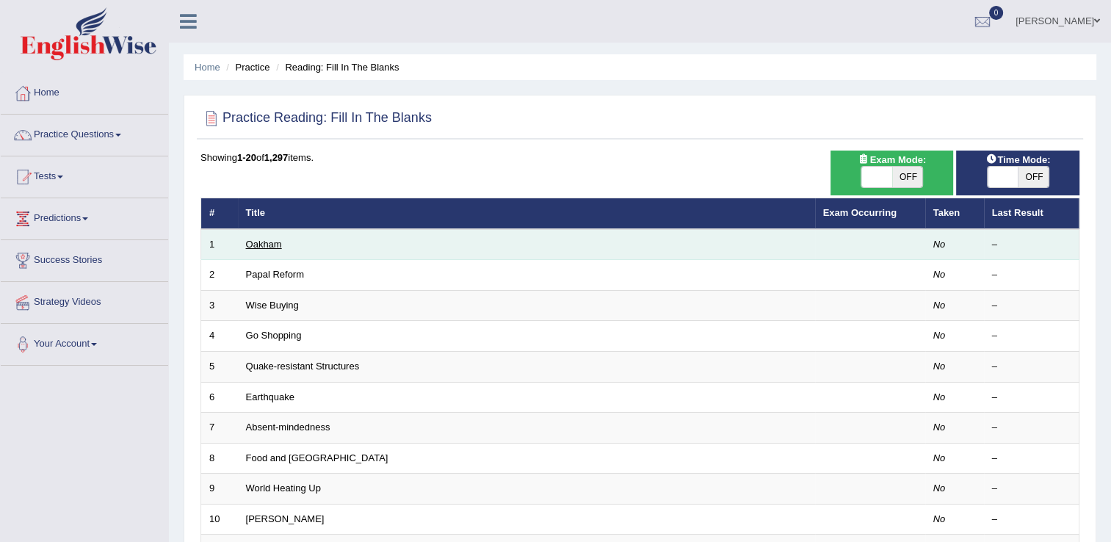
click at [276, 240] on link "Oakham" at bounding box center [264, 244] width 36 height 11
